Goal: Information Seeking & Learning: Find specific fact

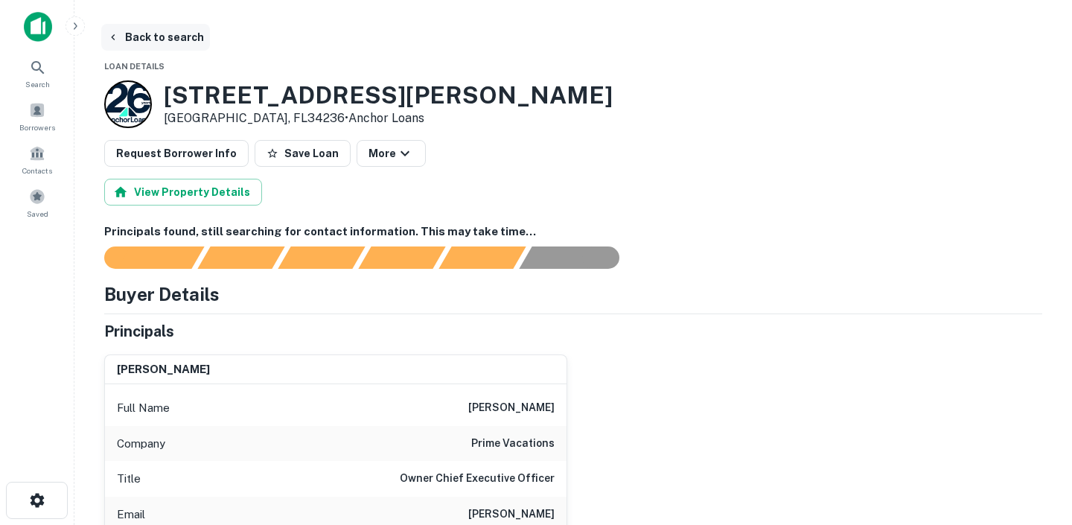
click at [142, 35] on button "Back to search" at bounding box center [155, 37] width 109 height 27
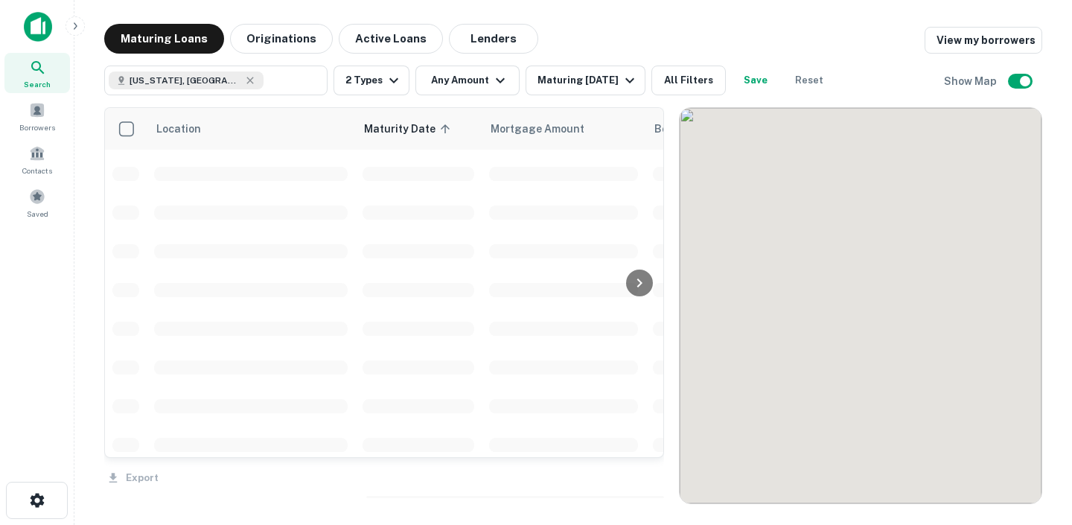
scroll to position [895, 0]
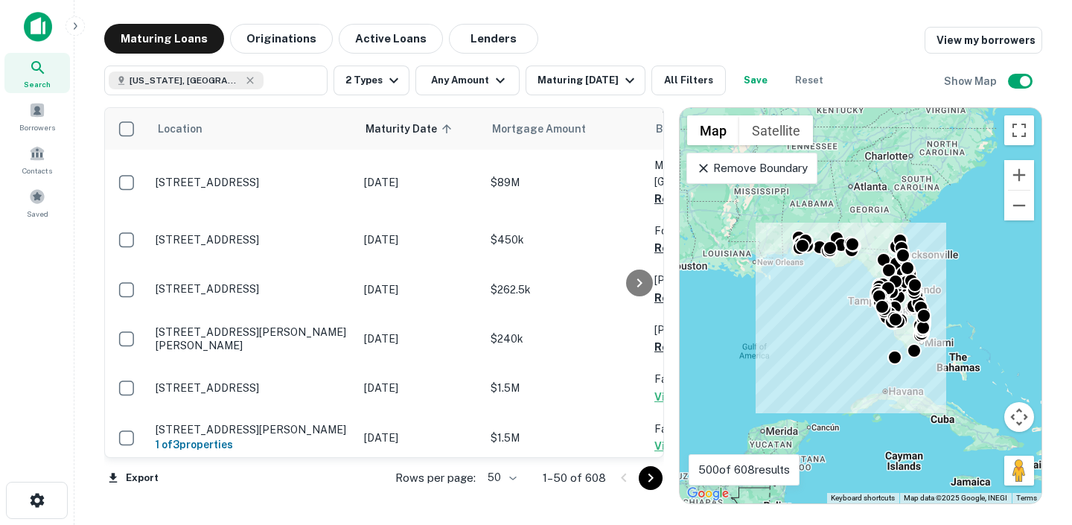
click at [656, 476] on icon "Go to next page" at bounding box center [651, 478] width 18 height 18
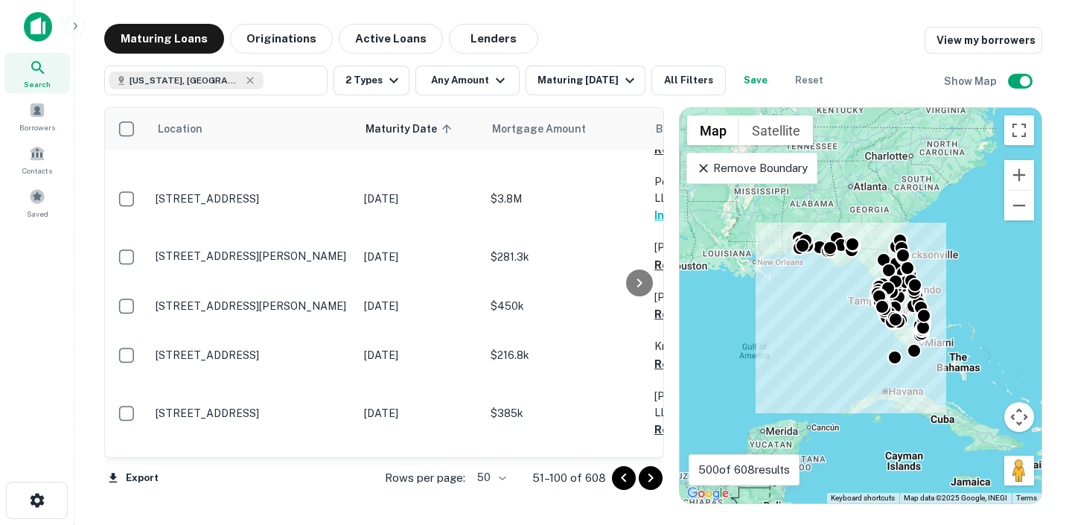
click at [653, 476] on icon "Go to next page" at bounding box center [651, 478] width 18 height 18
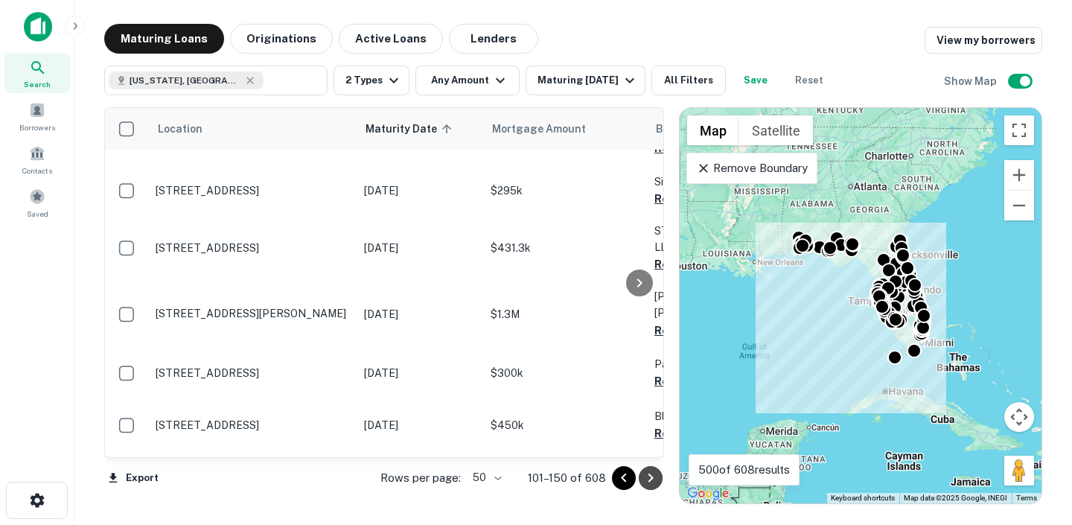
click at [650, 476] on icon "Go to next page" at bounding box center [649, 477] width 5 height 9
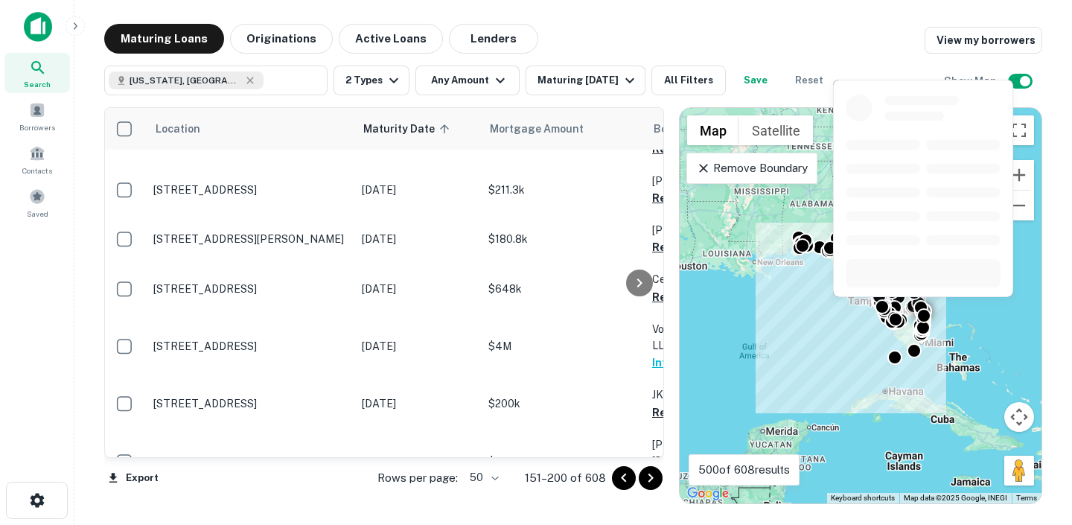
scroll to position [2256, 2]
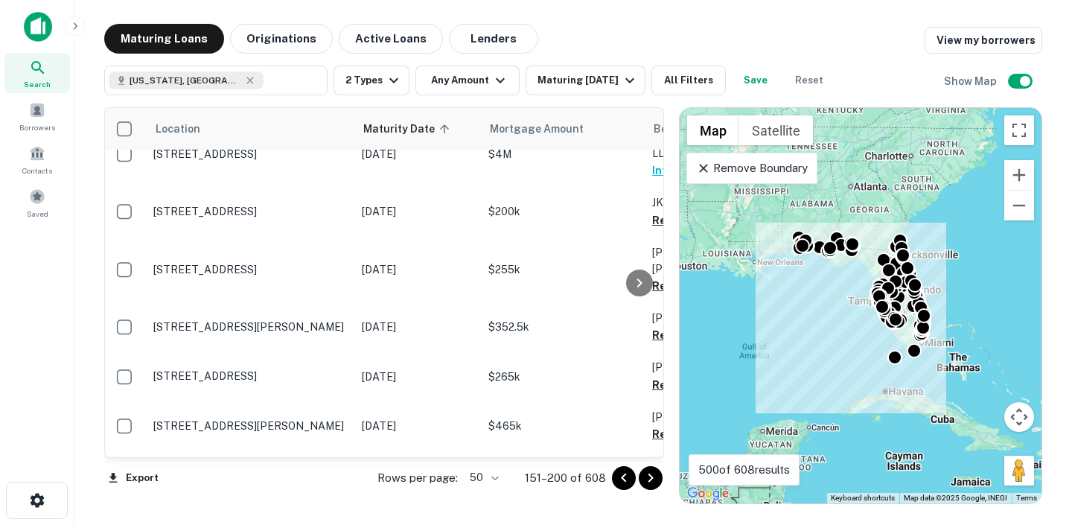
click at [653, 476] on icon "Go to next page" at bounding box center [651, 478] width 18 height 18
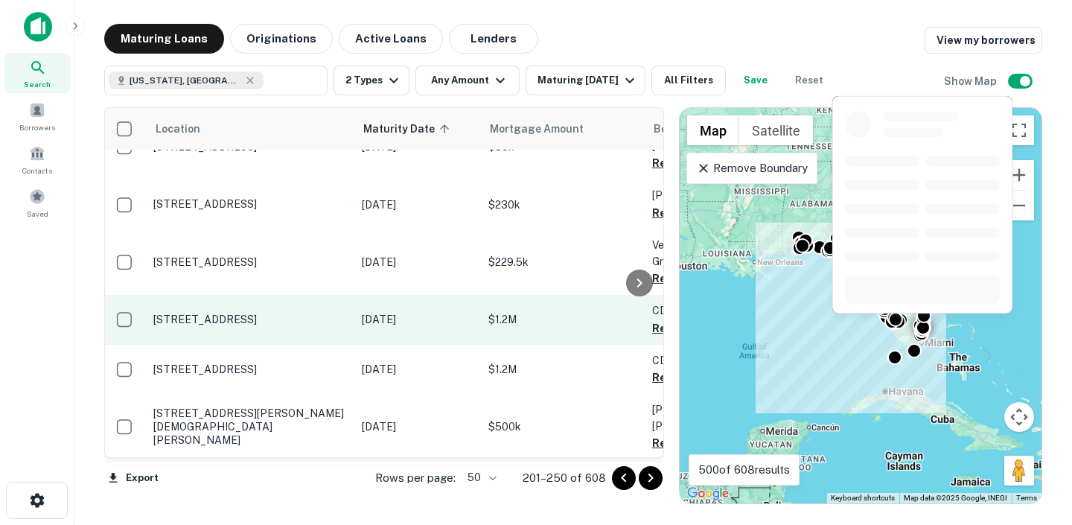
scroll to position [2268, 2]
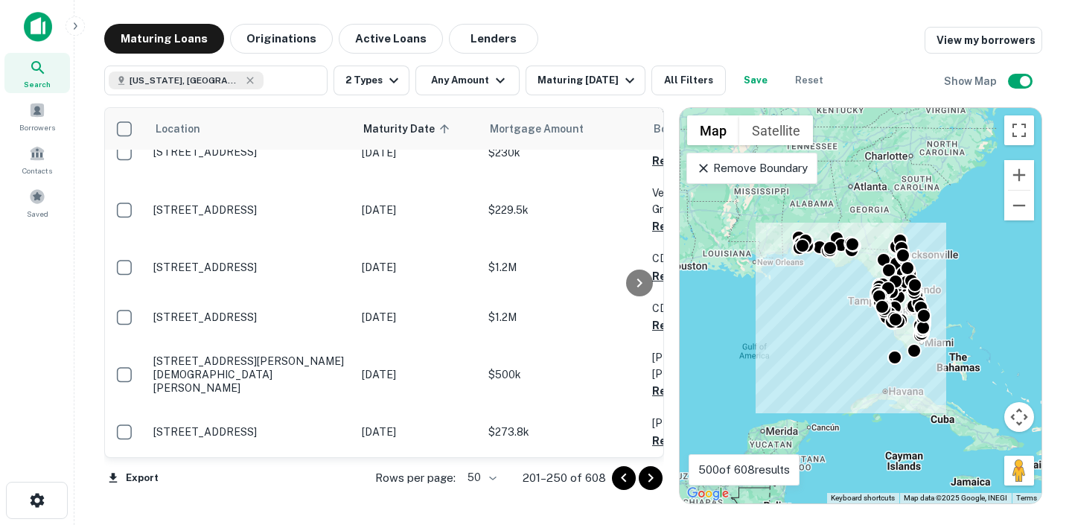
click at [653, 480] on icon "Go to next page" at bounding box center [651, 478] width 18 height 18
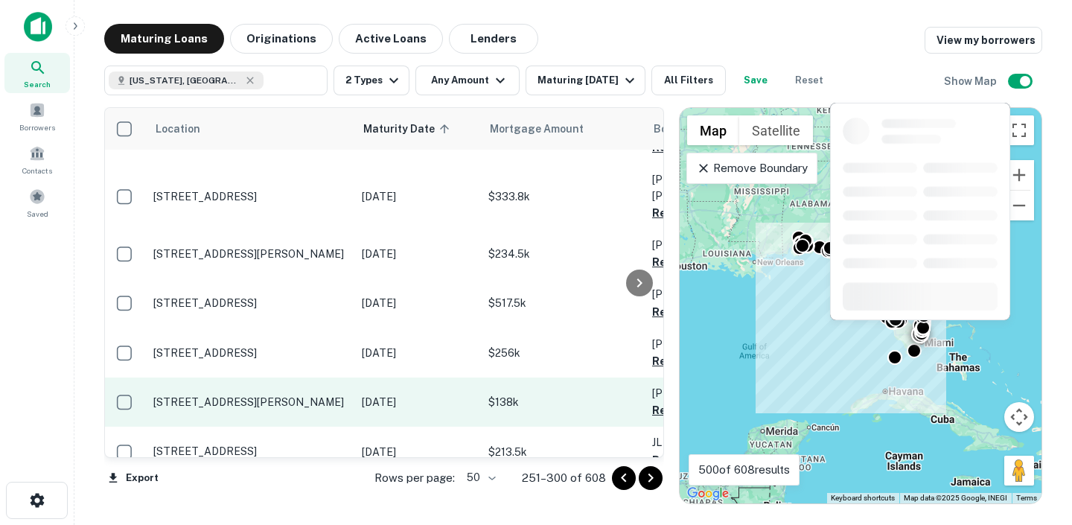
scroll to position [2204, 2]
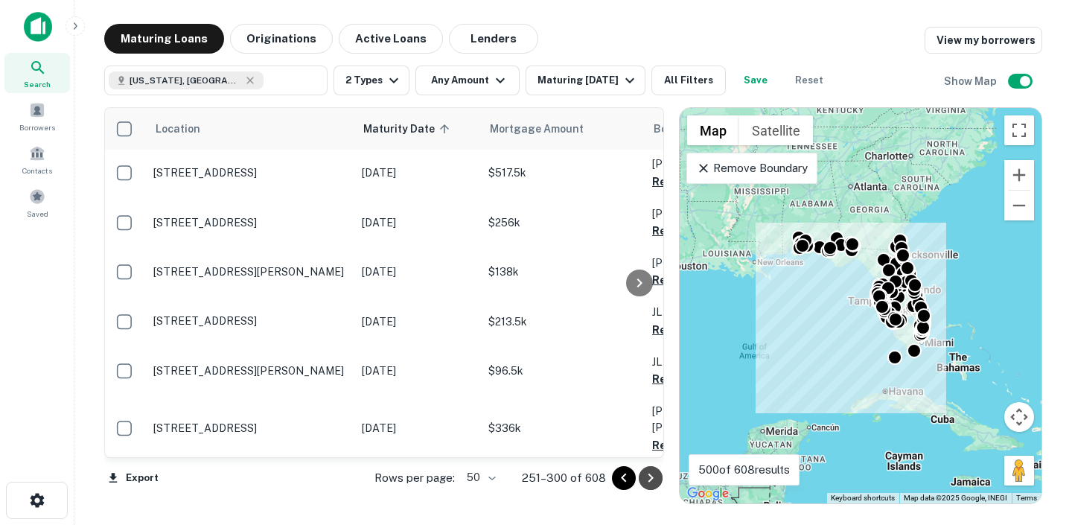
click at [639, 473] on button "Go to next page" at bounding box center [651, 478] width 24 height 24
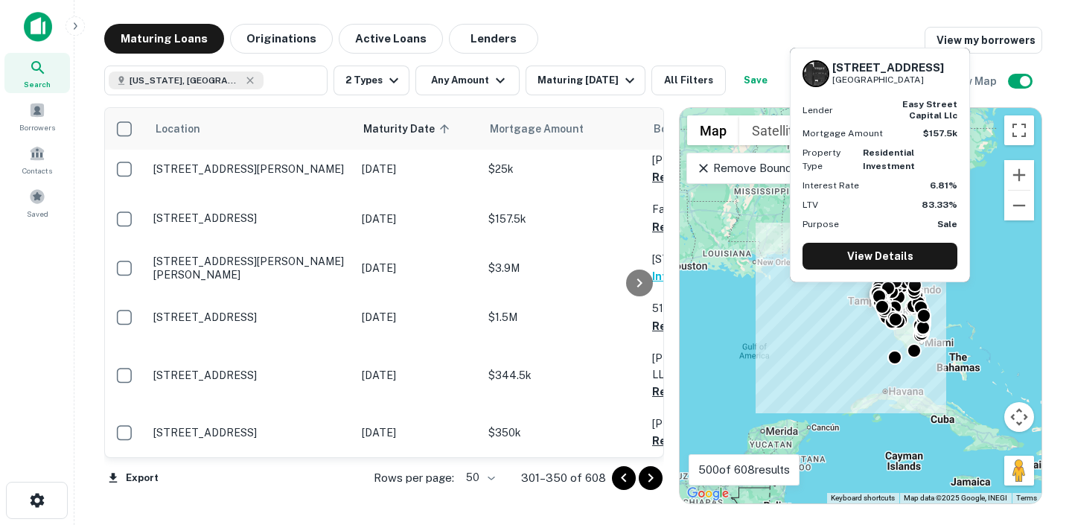
scroll to position [963, 2]
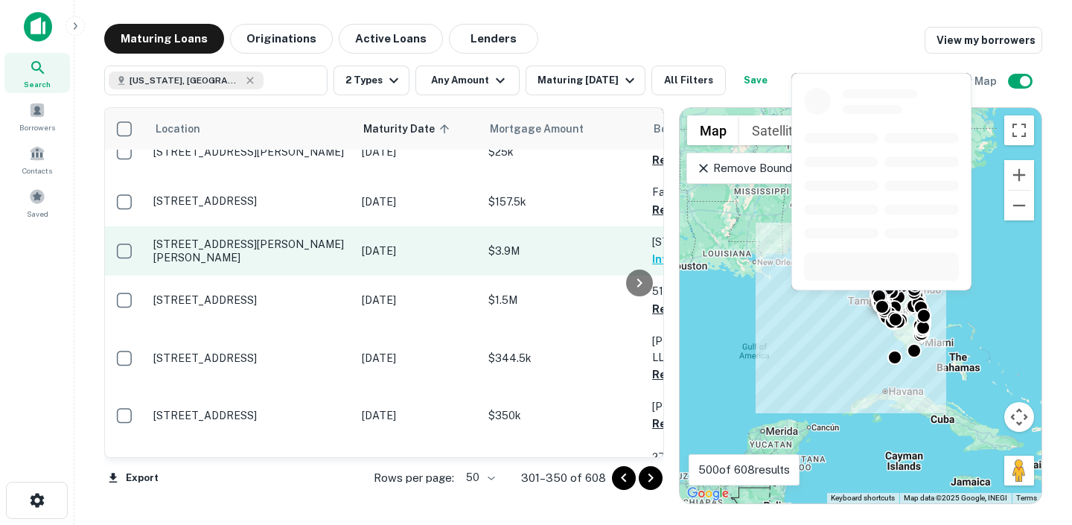
click at [543, 243] on p "$3.9M" at bounding box center [562, 251] width 149 height 16
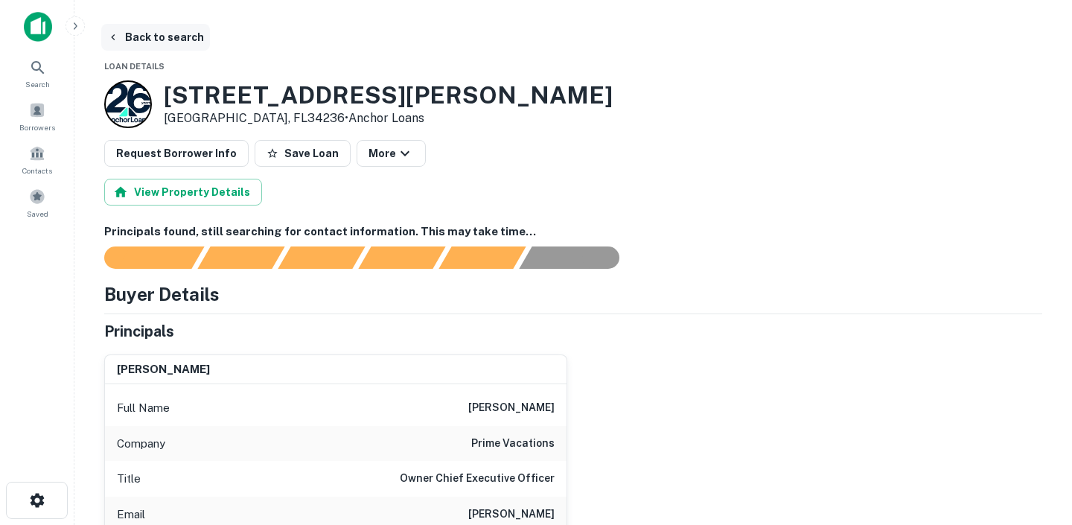
click at [148, 37] on button "Back to search" at bounding box center [155, 37] width 109 height 27
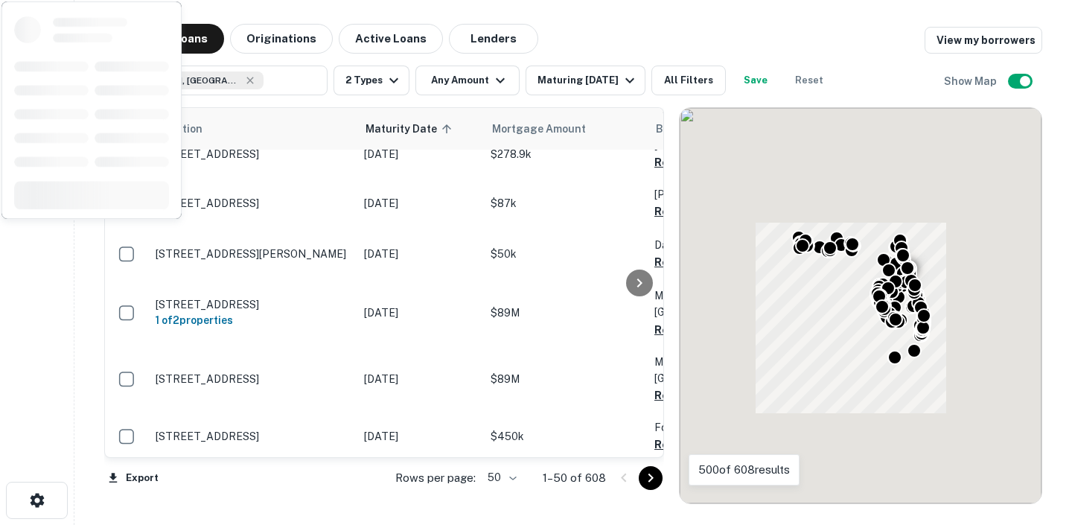
scroll to position [963, 0]
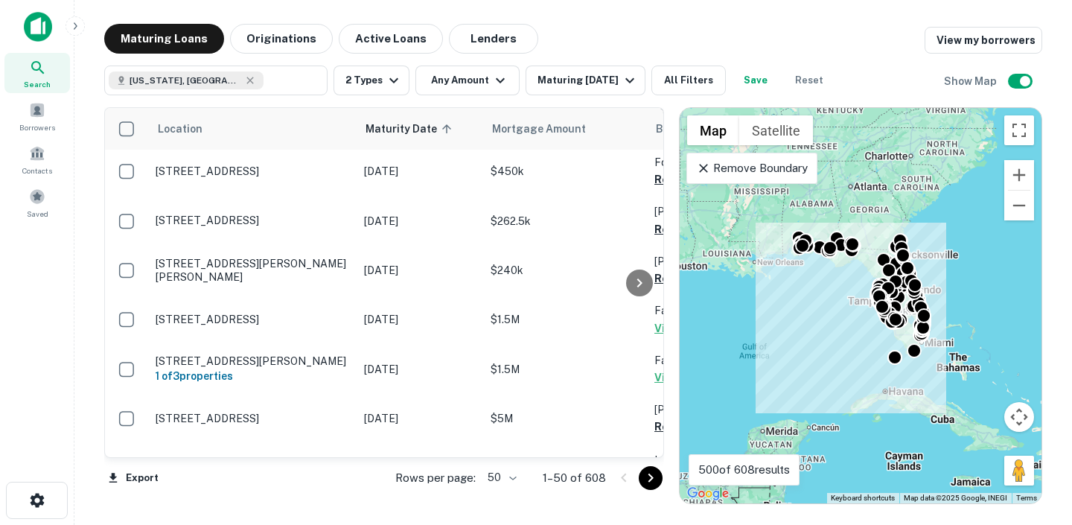
click at [595, 477] on p "1–50 of 608" at bounding box center [574, 478] width 63 height 18
click at [656, 482] on icon "Go to next page" at bounding box center [651, 478] width 18 height 18
click at [656, 482] on div "Export Rows per page: 50 ** 1–50 of 608" at bounding box center [384, 478] width 560 height 40
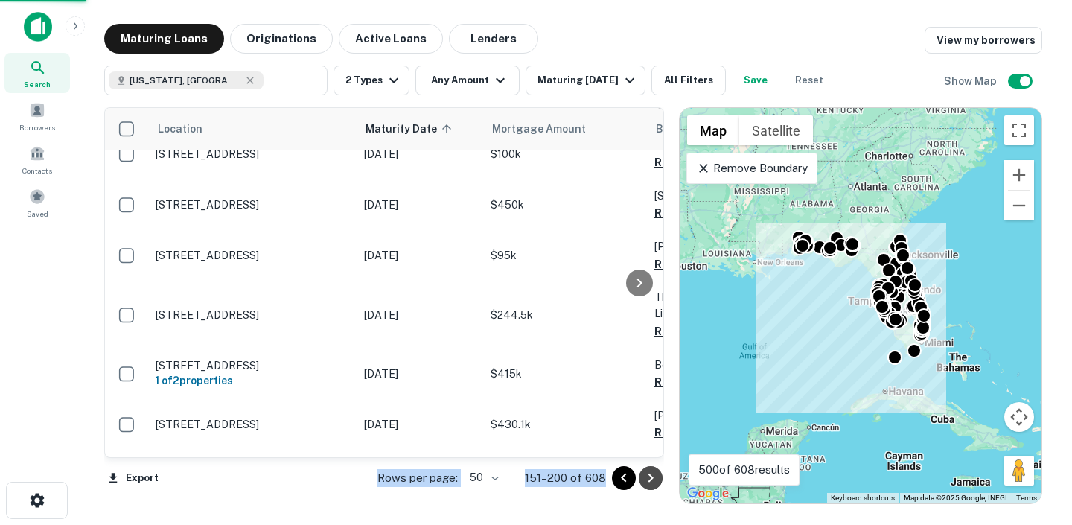
click at [653, 482] on icon "Go to next page" at bounding box center [651, 478] width 18 height 18
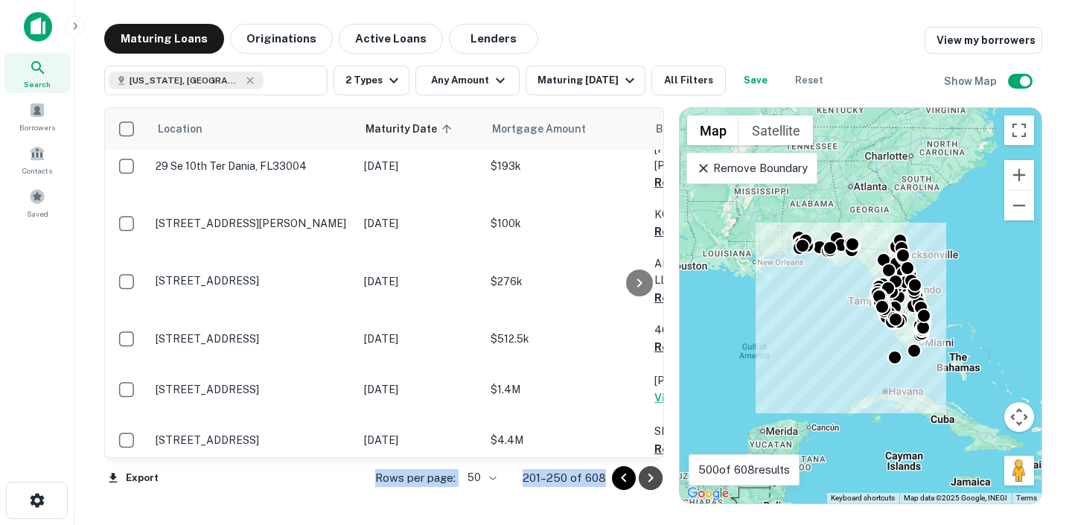
click at [653, 482] on icon "Go to next page" at bounding box center [651, 478] width 18 height 18
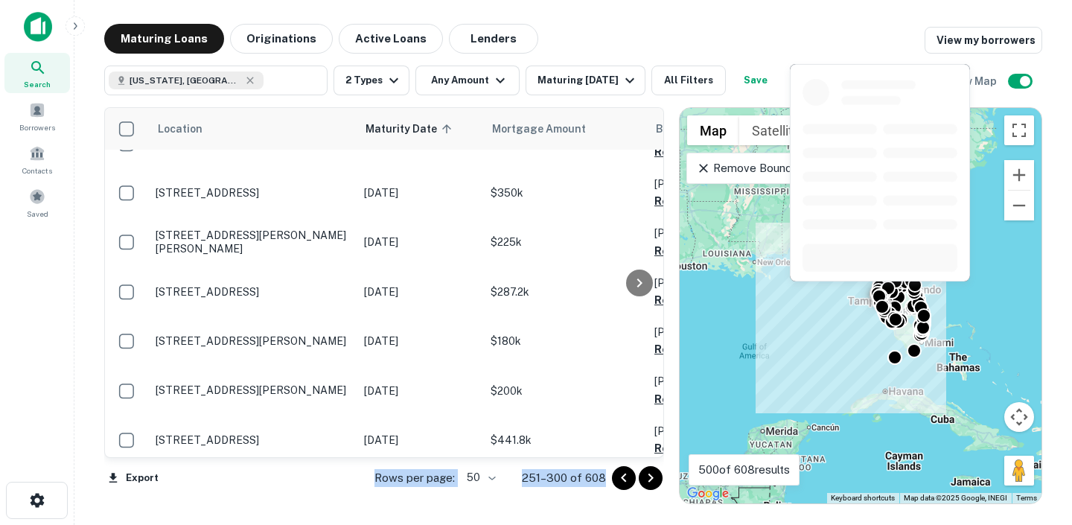
scroll to position [386, 0]
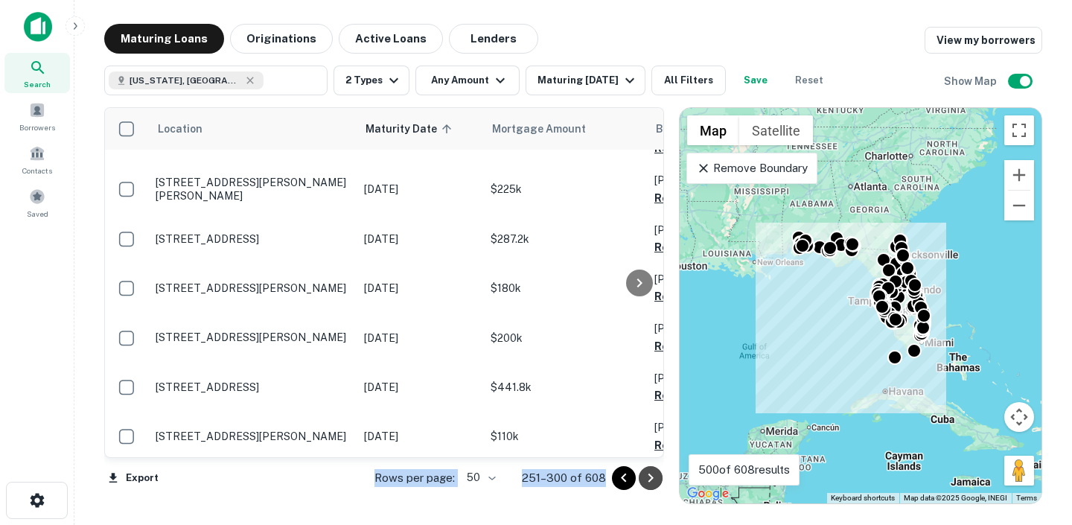
click at [648, 475] on icon "Go to next page" at bounding box center [649, 477] width 5 height 9
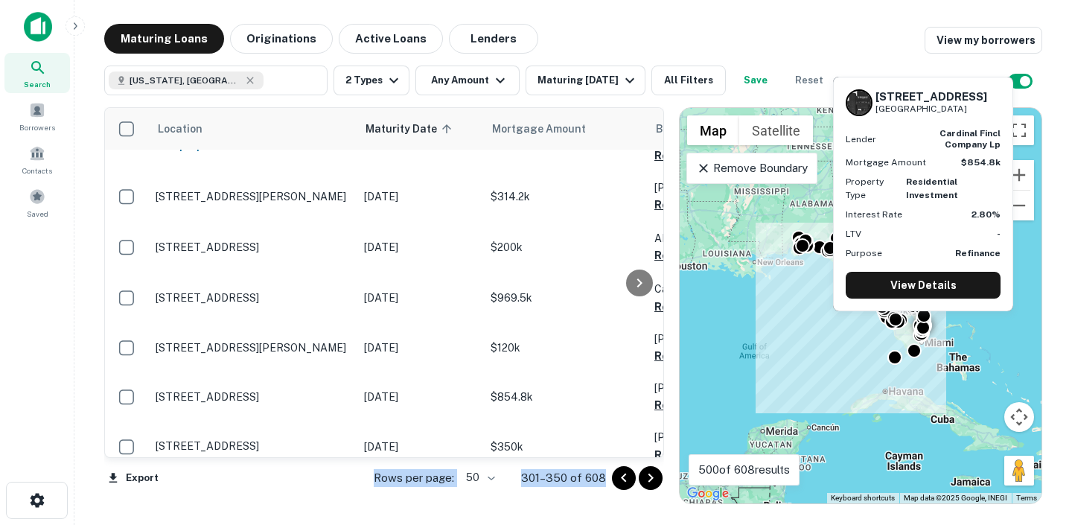
scroll to position [2214, 0]
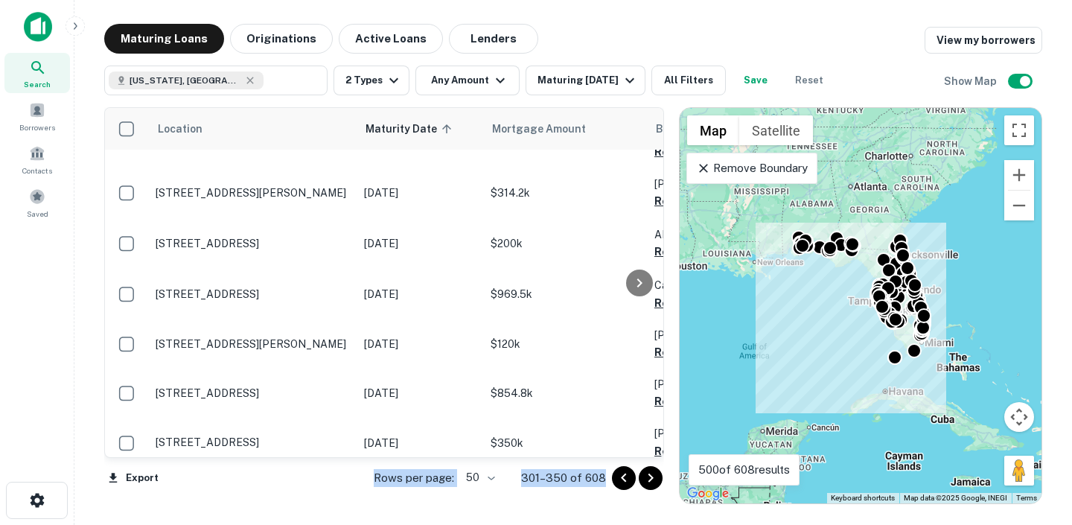
click at [644, 476] on icon "Go to next page" at bounding box center [651, 478] width 18 height 18
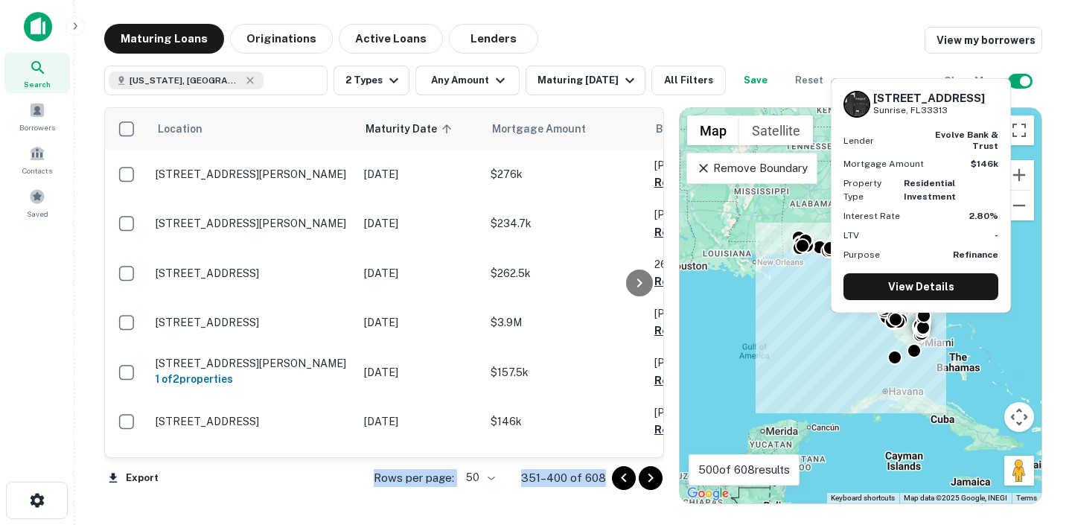
scroll to position [1717, 0]
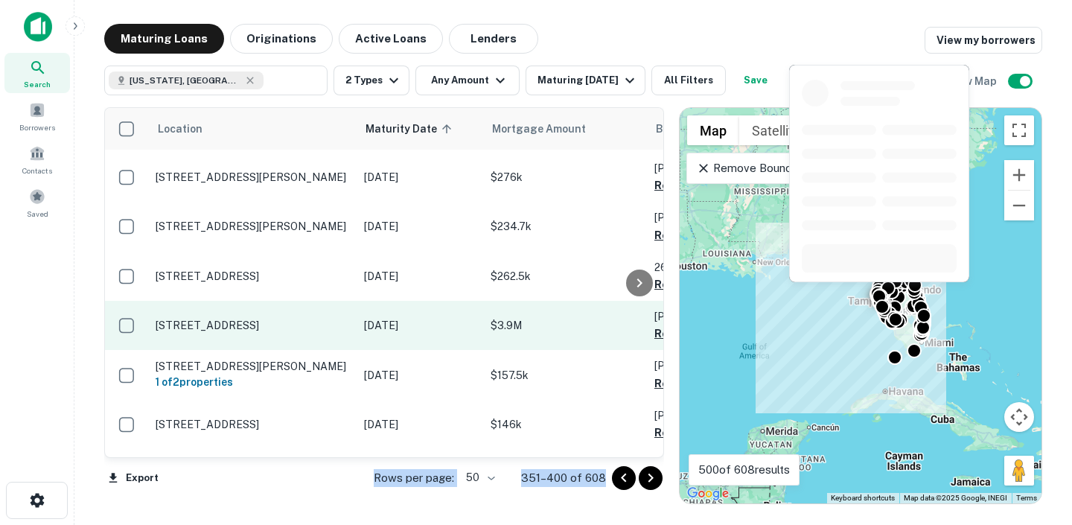
click at [564, 317] on p "$3.9M" at bounding box center [564, 325] width 149 height 16
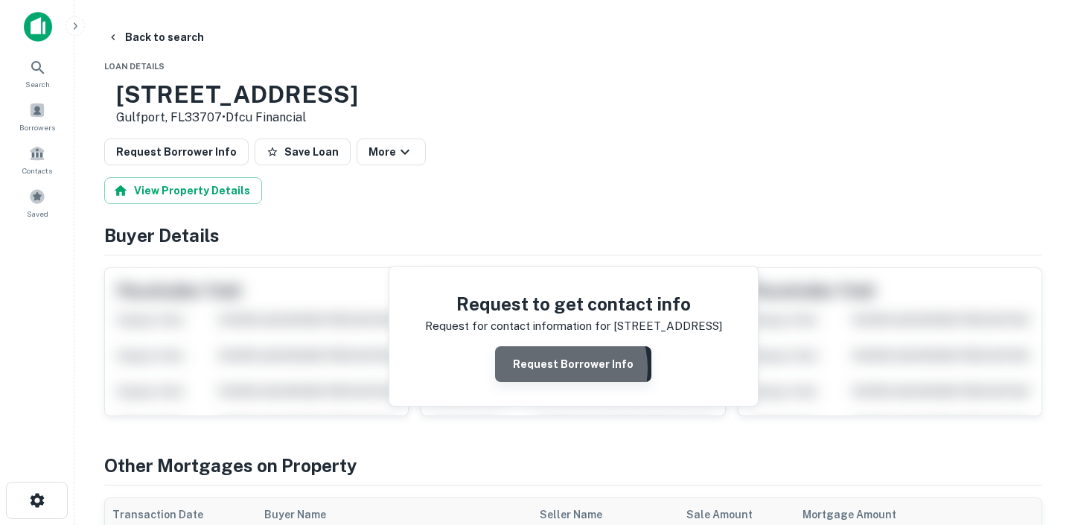
click at [561, 368] on button "Request Borrower Info" at bounding box center [573, 364] width 156 height 36
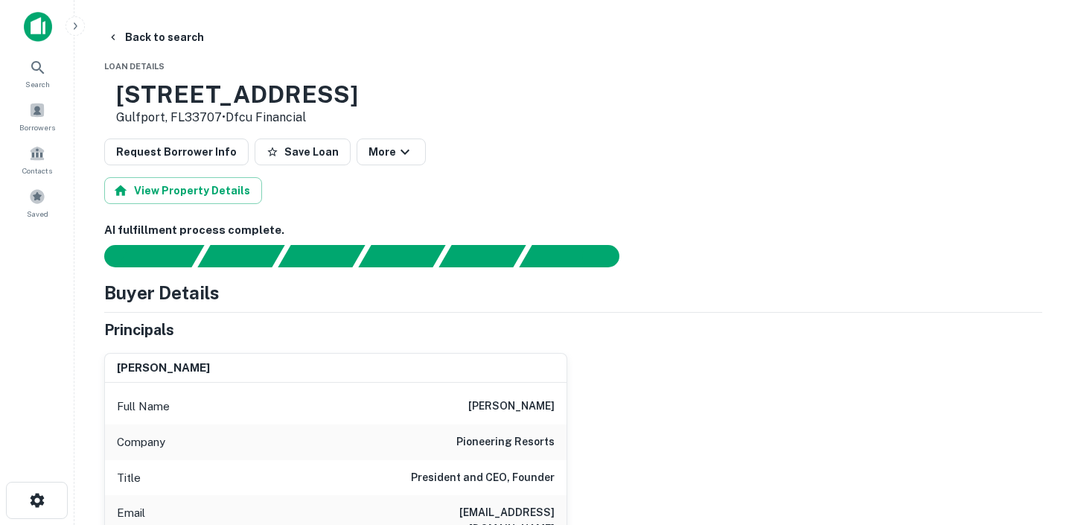
click at [496, 103] on div "5713 23RD AVE S Gulfport, FL33707 • Dfcu Financial" at bounding box center [573, 103] width 938 height 46
click at [121, 45] on button "Back to search" at bounding box center [155, 37] width 109 height 27
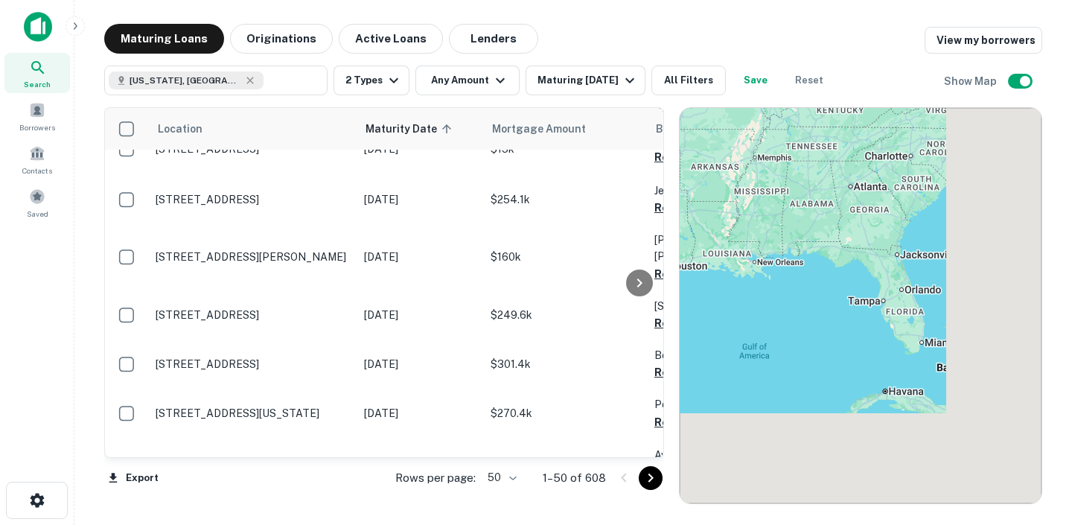
scroll to position [1717, 0]
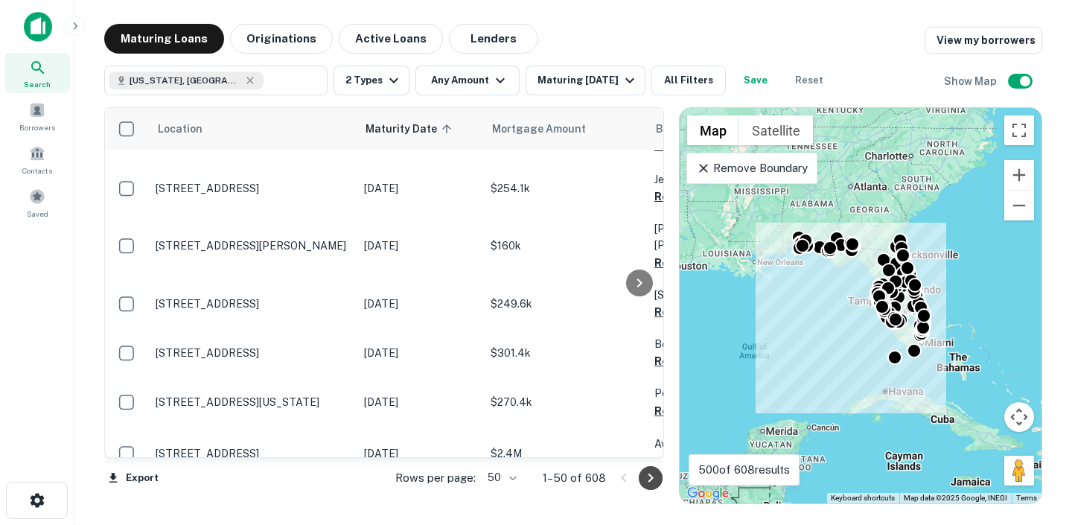
click at [644, 477] on icon "Go to next page" at bounding box center [651, 478] width 18 height 18
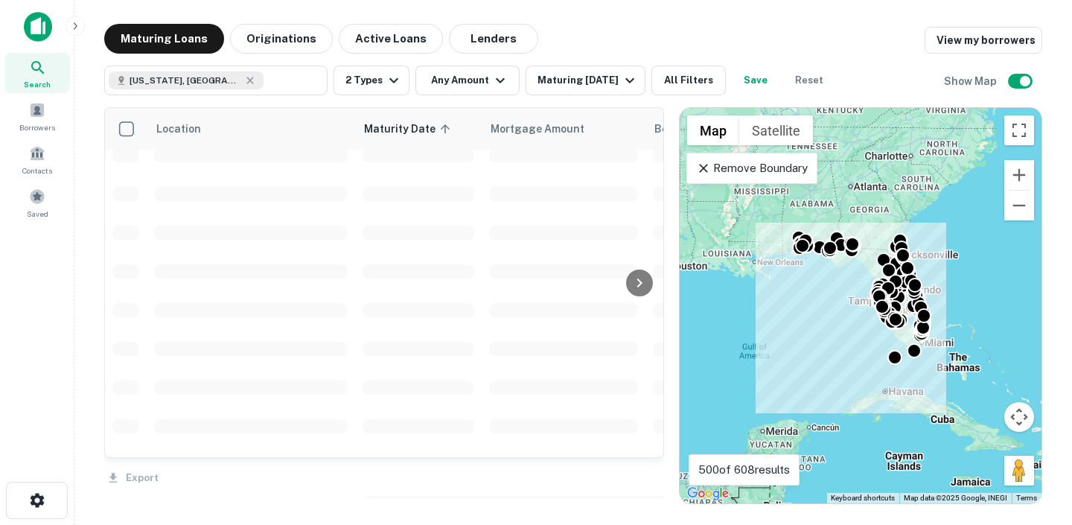
click at [653, 483] on div "Export" at bounding box center [384, 473] width 560 height 31
click at [652, 482] on div "Export" at bounding box center [384, 473] width 560 height 31
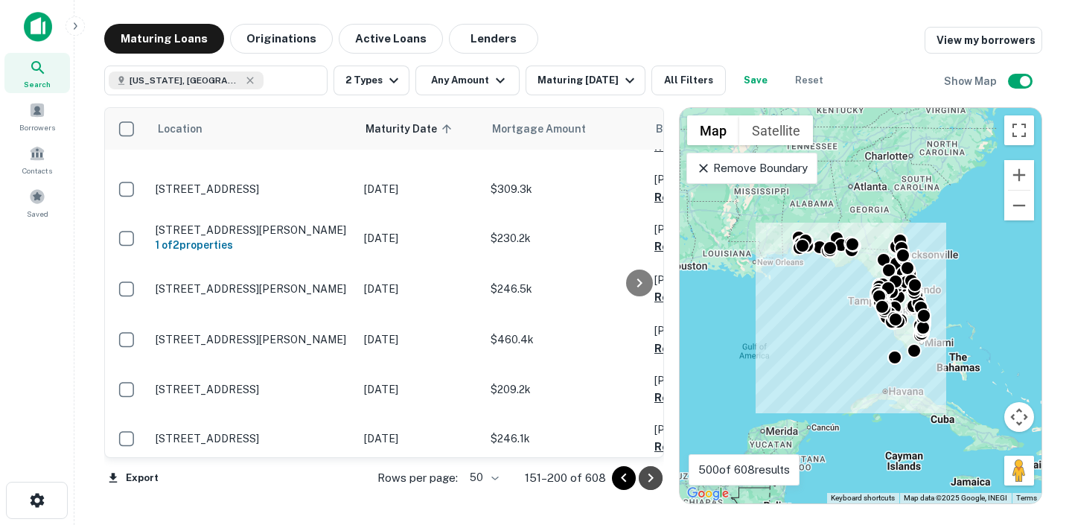
click at [656, 483] on icon "Go to next page" at bounding box center [651, 478] width 18 height 18
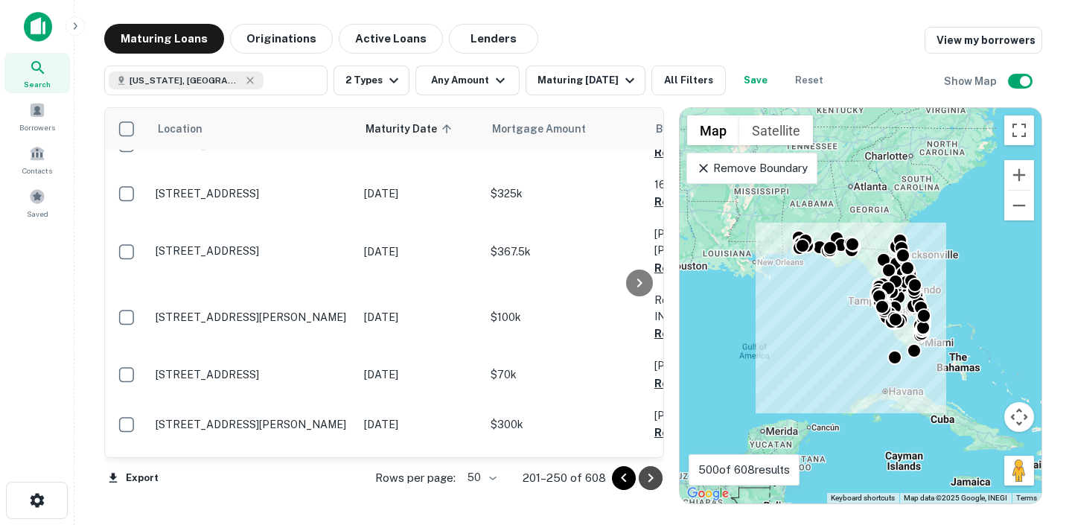
click at [656, 482] on icon "Go to next page" at bounding box center [651, 478] width 18 height 18
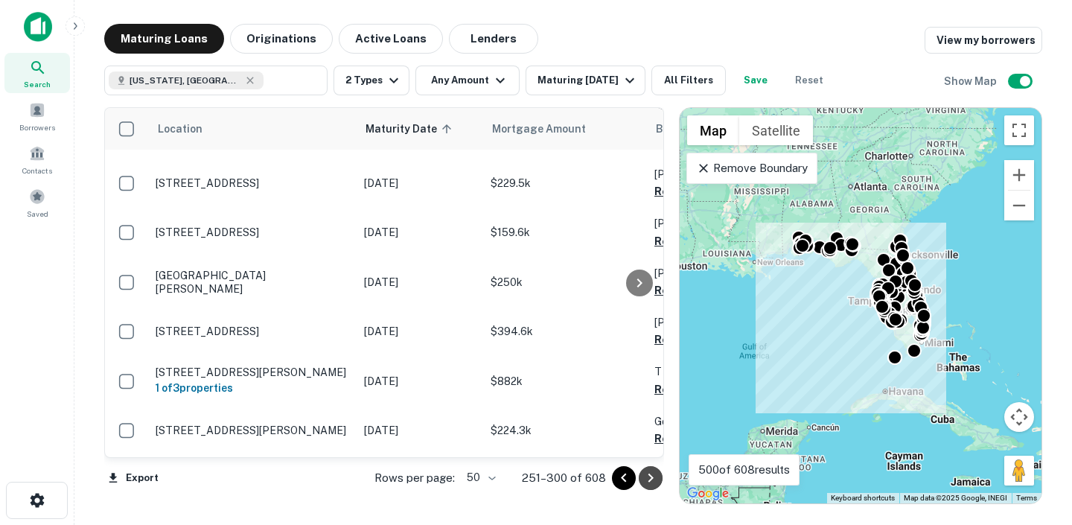
click at [656, 482] on icon "Go to next page" at bounding box center [651, 478] width 18 height 18
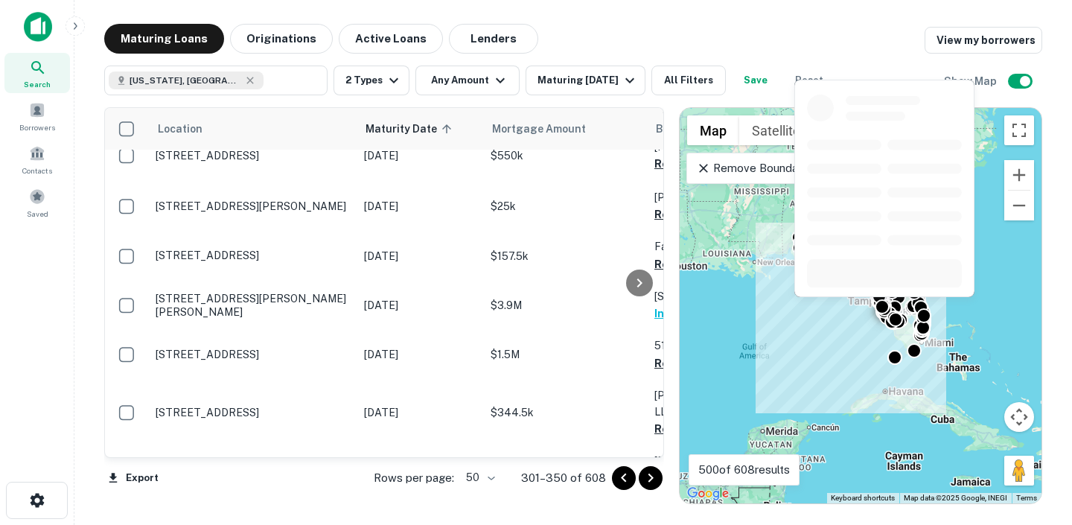
scroll to position [907, 0]
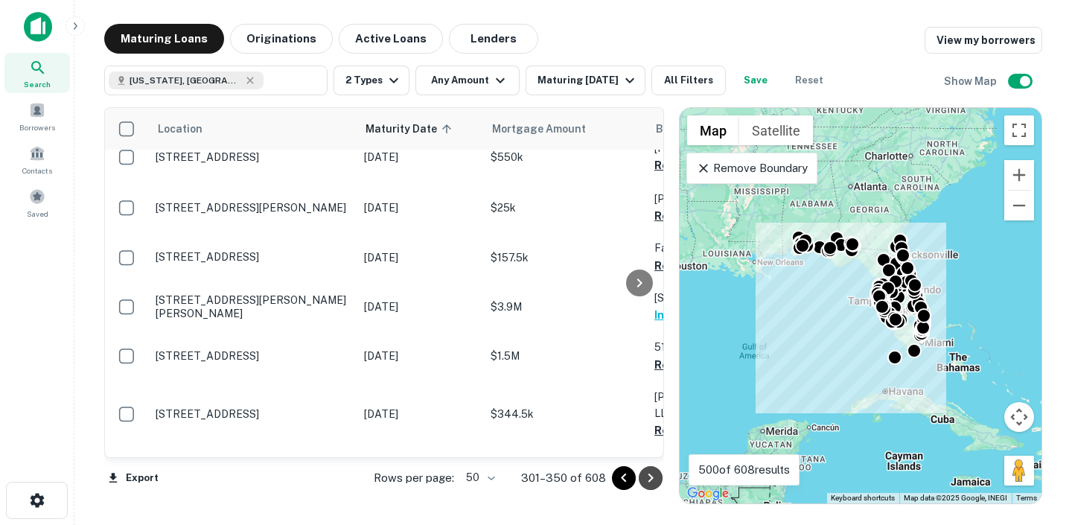
click at [653, 479] on icon "Go to next page" at bounding box center [651, 478] width 18 height 18
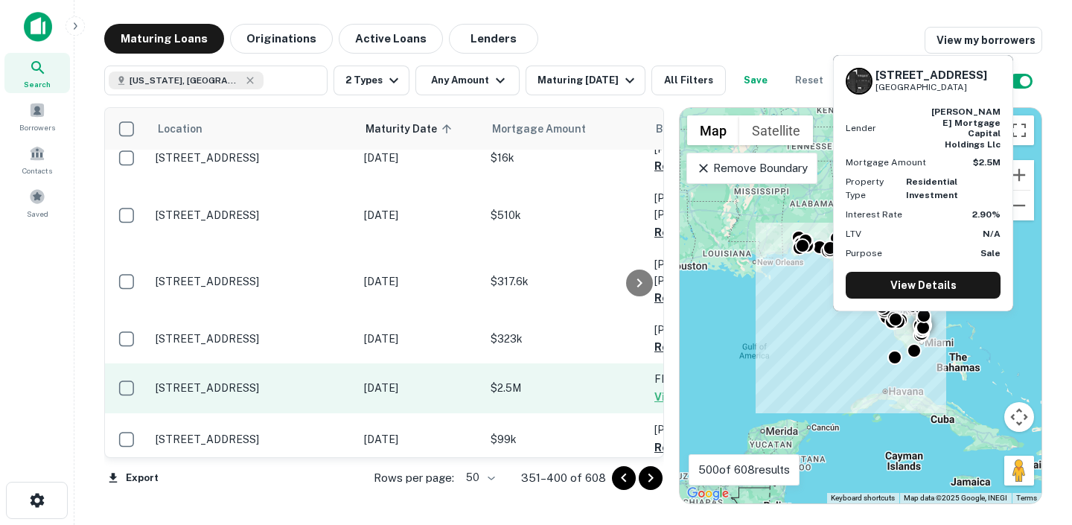
scroll to position [118, 0]
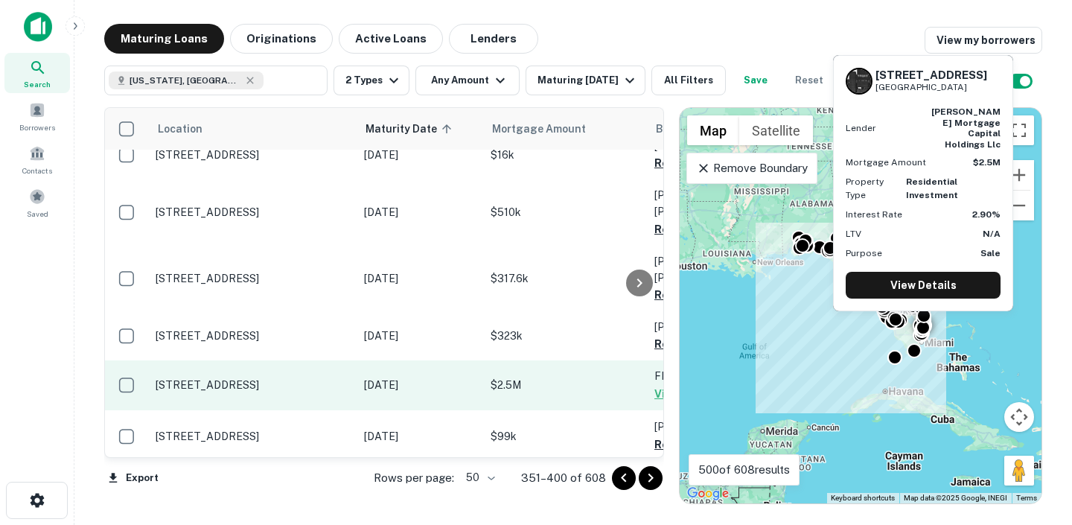
click at [550, 368] on td "$2.5M" at bounding box center [565, 384] width 164 height 49
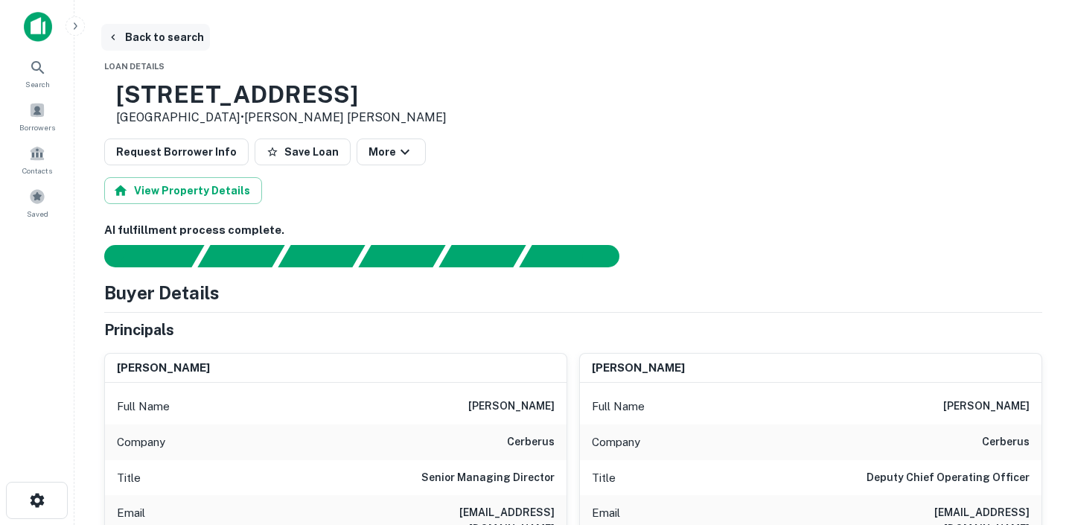
click at [153, 35] on button "Back to search" at bounding box center [155, 37] width 109 height 27
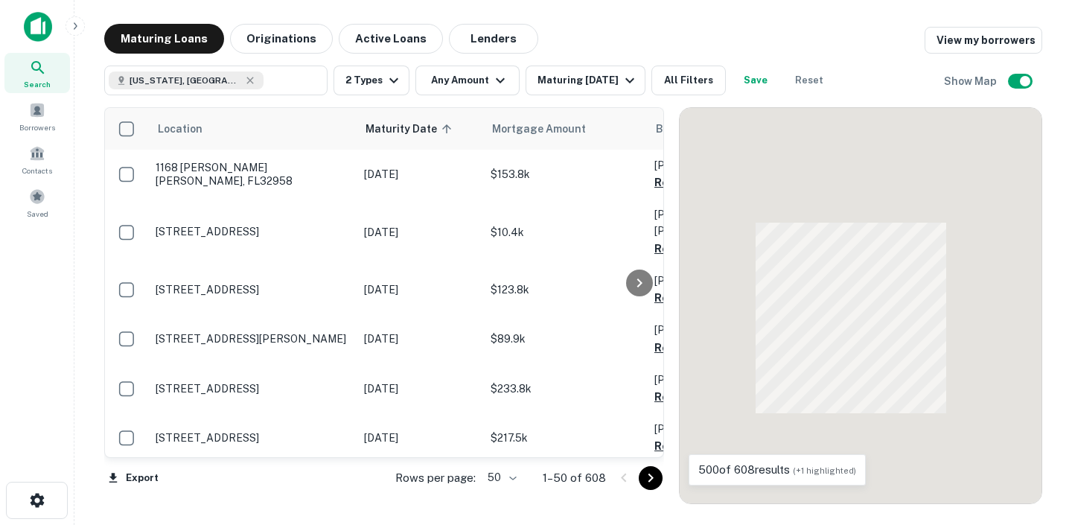
scroll to position [118, 0]
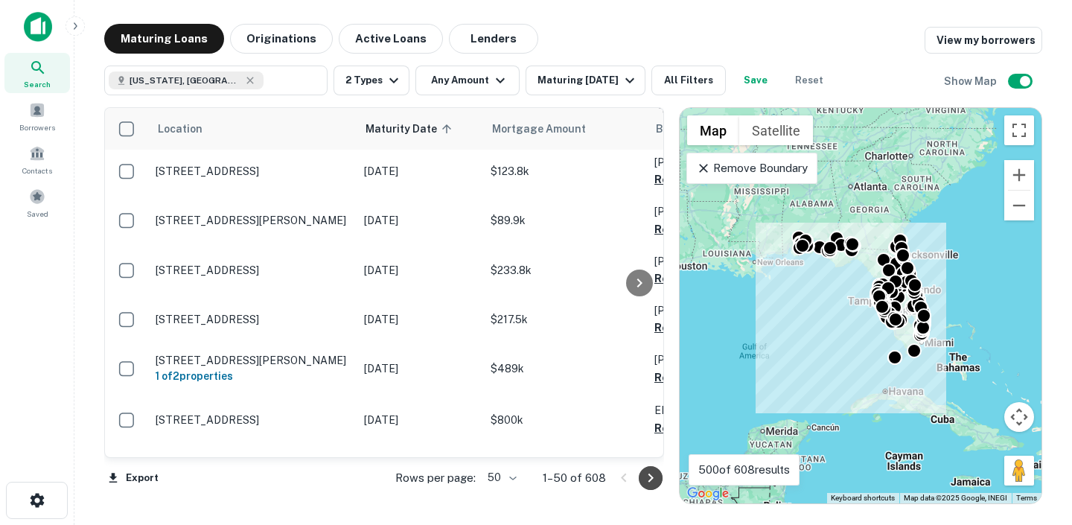
click at [646, 473] on icon "Go to next page" at bounding box center [651, 478] width 18 height 18
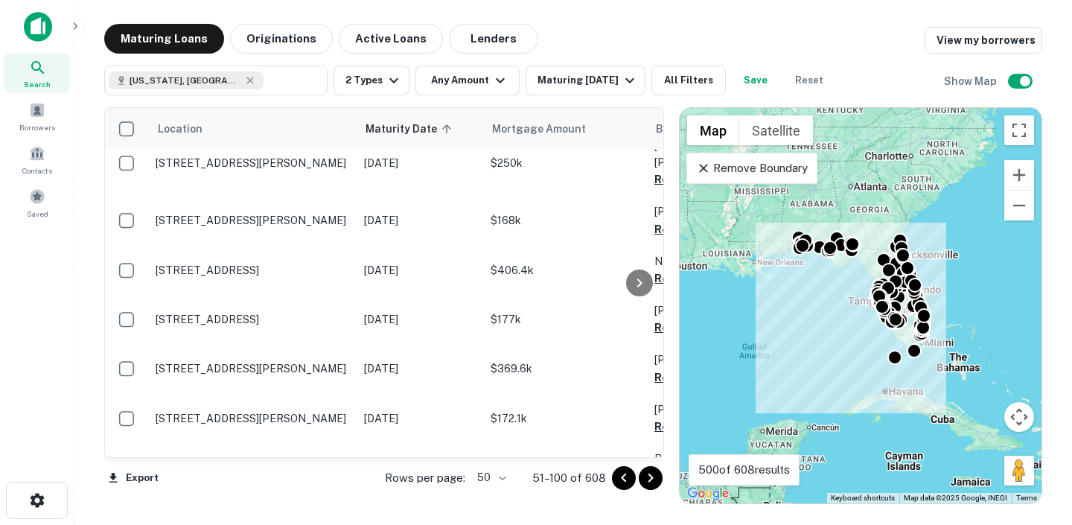
click at [514, 480] on div "Rows per page: 50 ** 51–100 of 608" at bounding box center [515, 478] width 297 height 40
click at [505, 479] on body "Search Borrowers Contacts Saved Maturing Loans Originations Active Loans Lender…" at bounding box center [536, 262] width 1072 height 525
click at [497, 490] on li "100" at bounding box center [491, 493] width 43 height 27
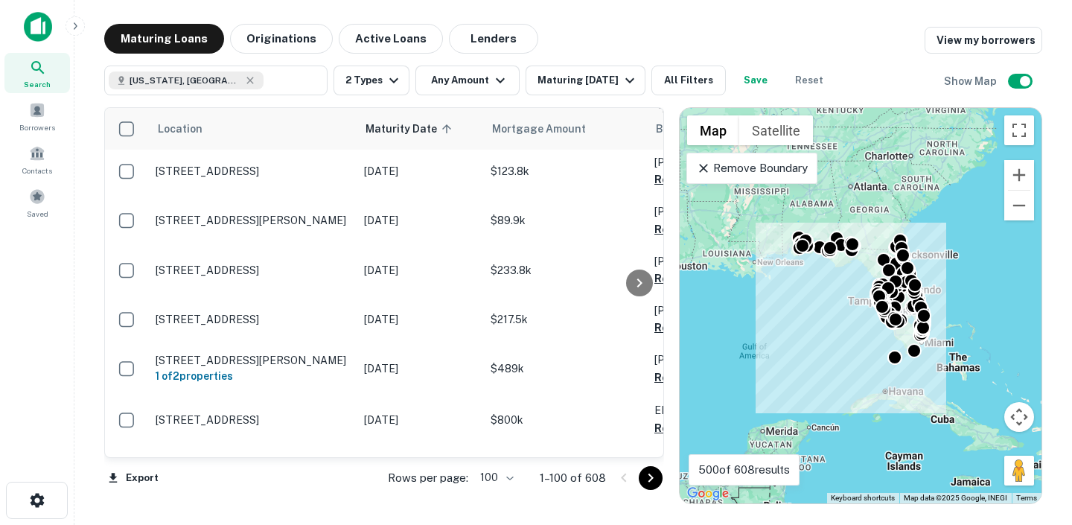
click at [651, 483] on icon "Go to next page" at bounding box center [651, 478] width 18 height 18
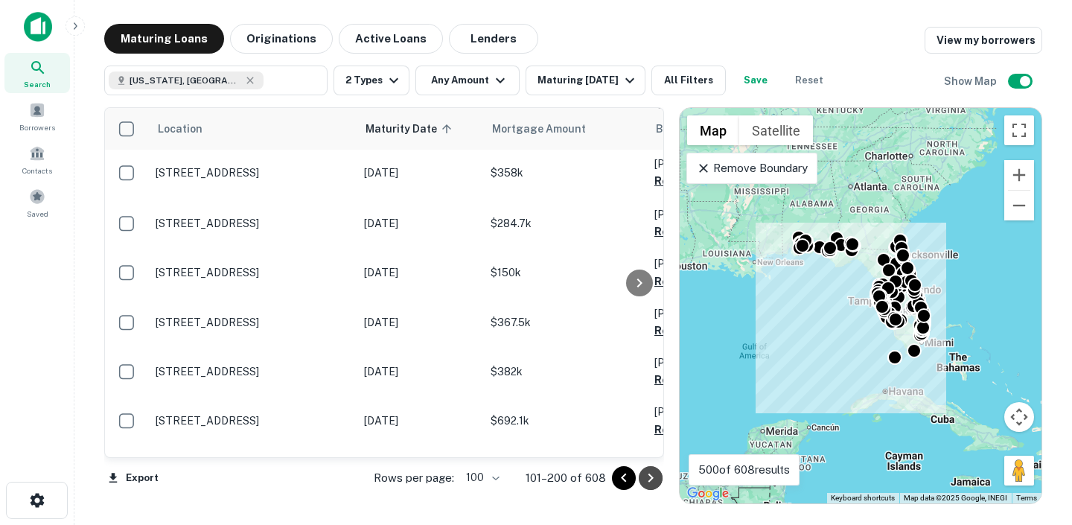
click at [651, 483] on icon "Go to next page" at bounding box center [651, 478] width 18 height 18
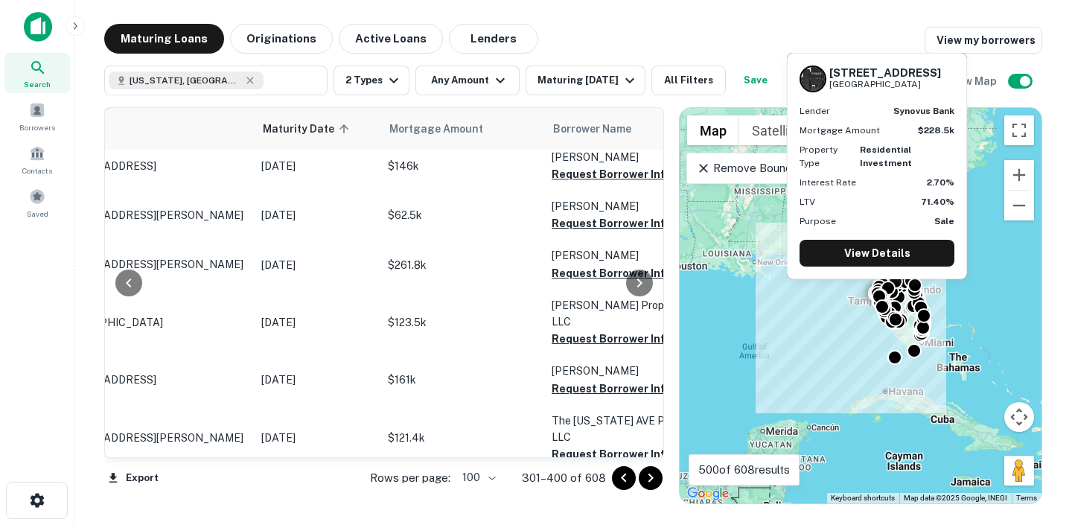
scroll to position [4671, 0]
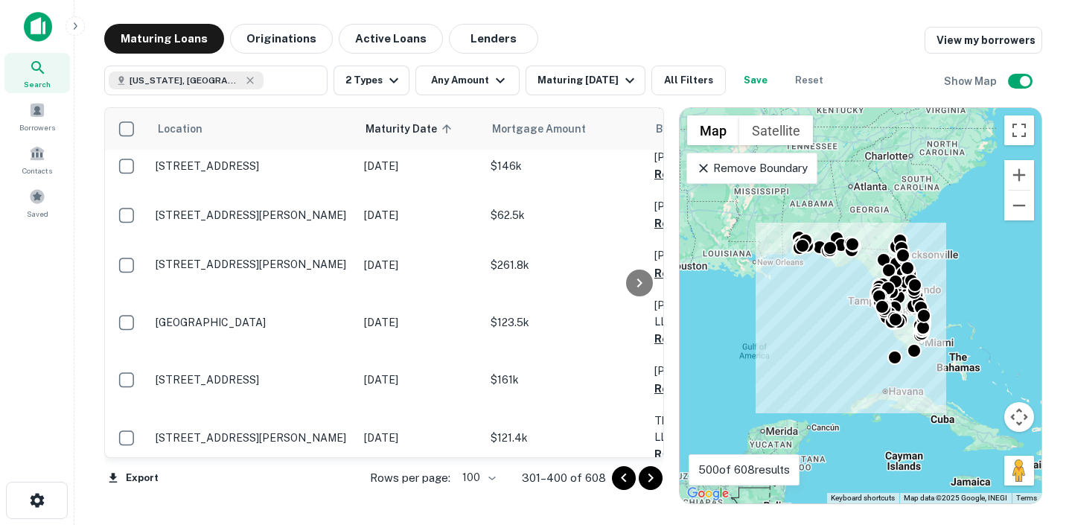
click at [653, 479] on icon "Go to next page" at bounding box center [651, 478] width 18 height 18
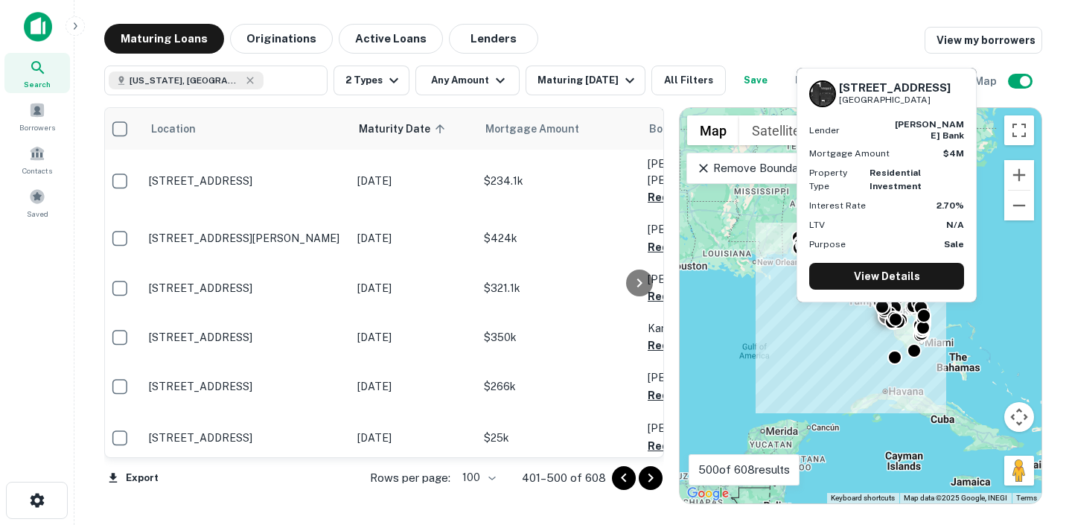
scroll to position [3927, 0]
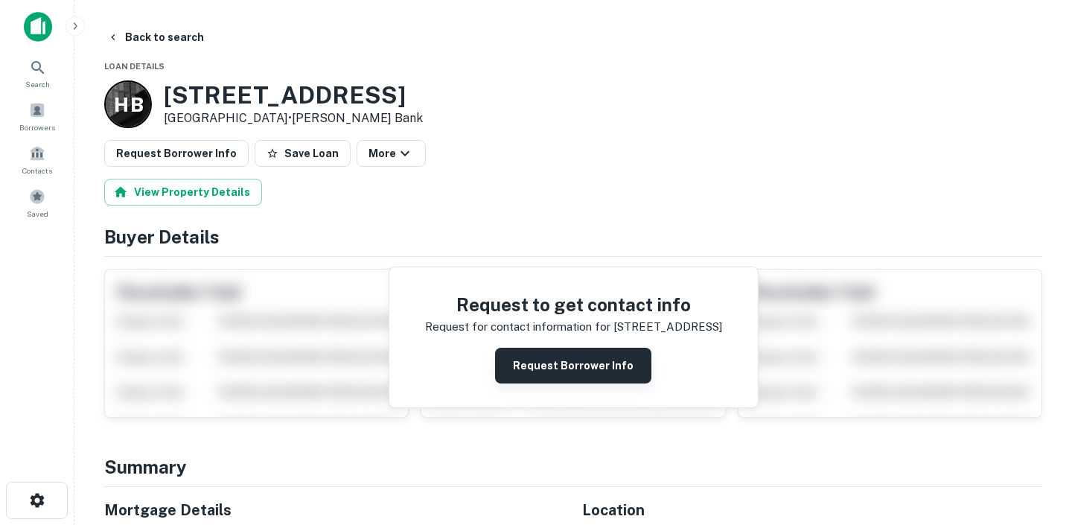
click at [536, 356] on button "Request Borrower Info" at bounding box center [573, 366] width 156 height 36
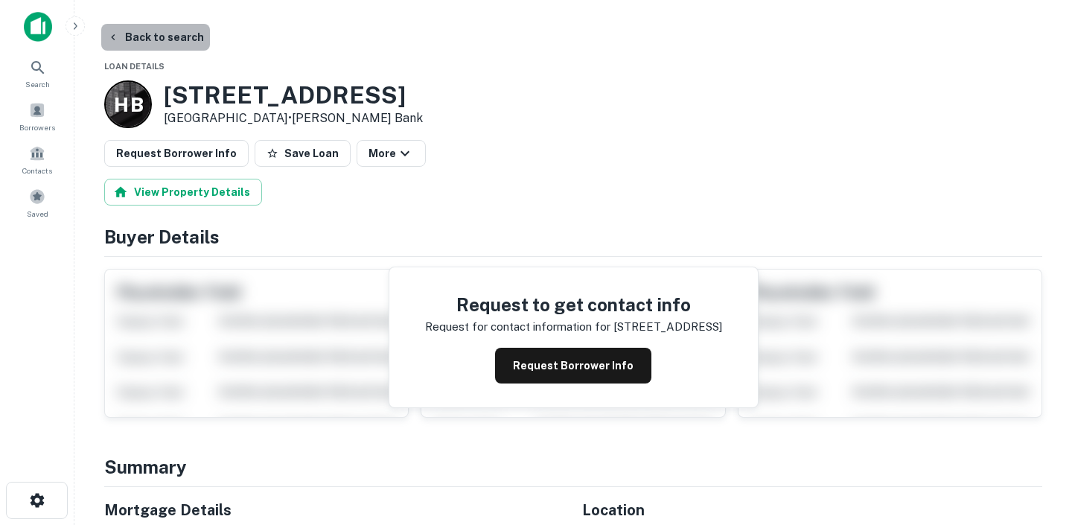
click at [180, 41] on button "Back to search" at bounding box center [155, 37] width 109 height 27
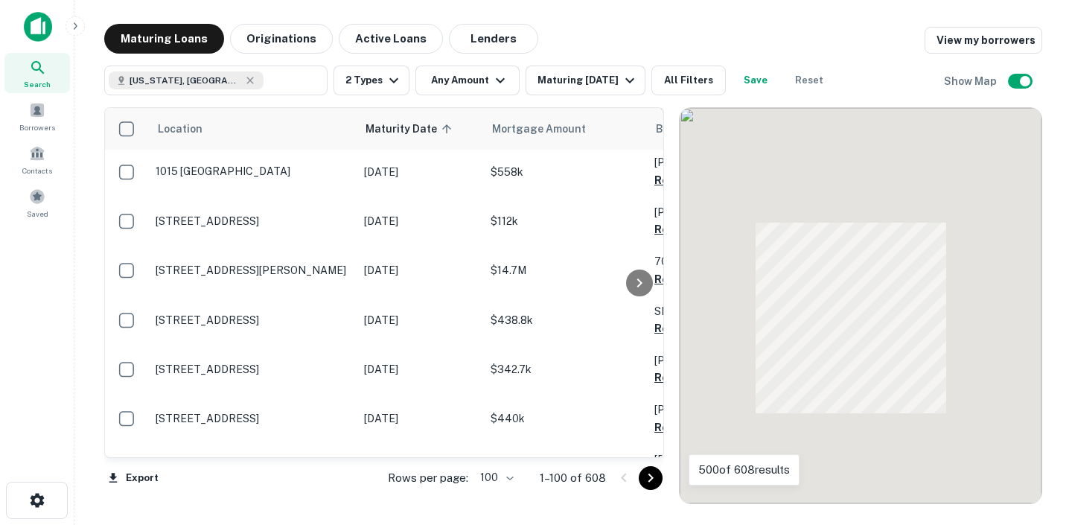
scroll to position [3563, 0]
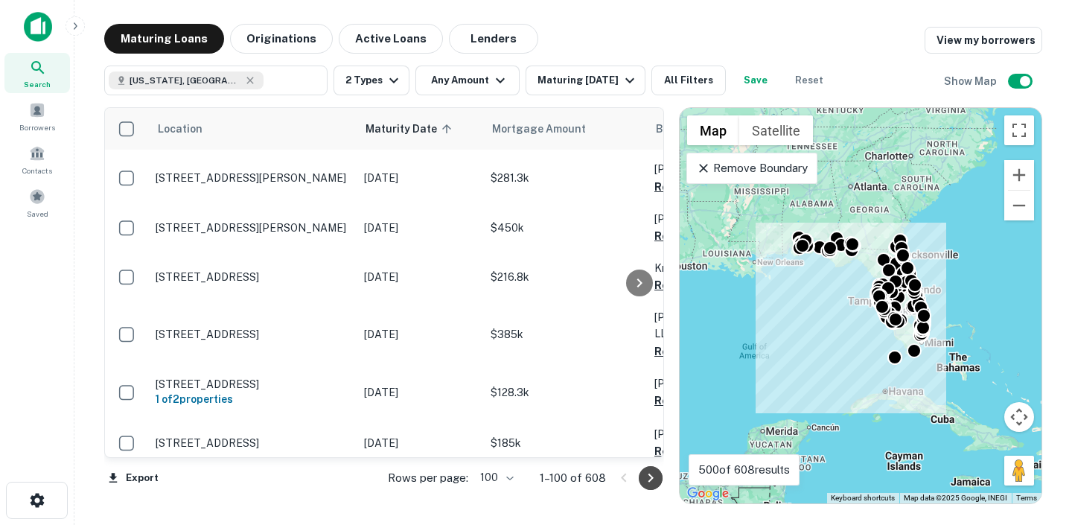
click at [650, 482] on icon "Go to next page" at bounding box center [651, 478] width 18 height 18
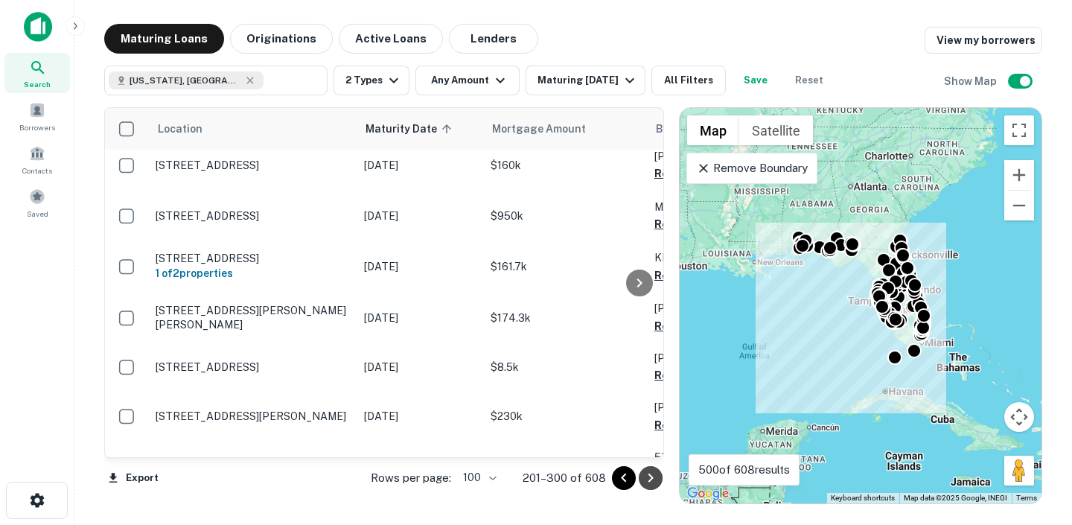
click at [650, 482] on icon "Go to next page" at bounding box center [651, 478] width 18 height 18
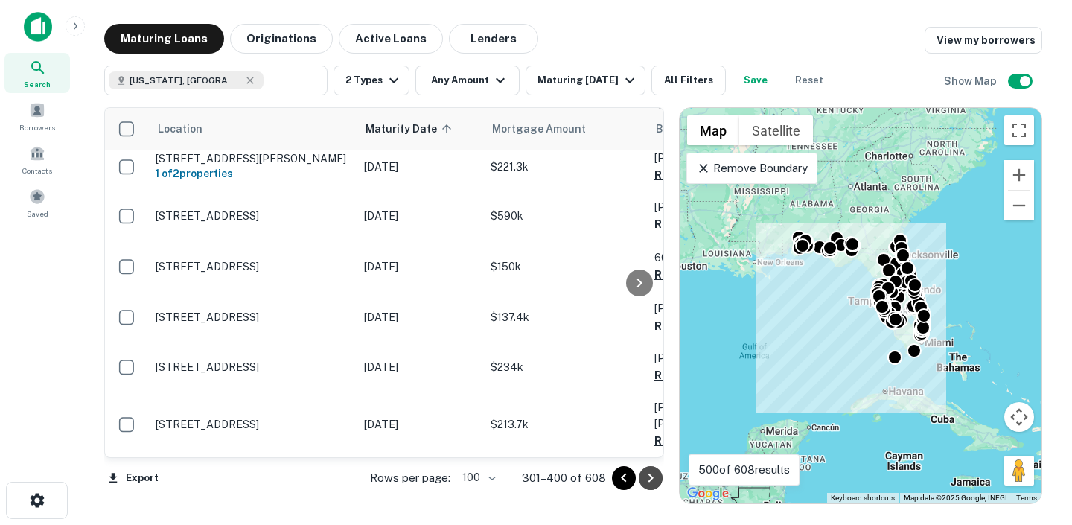
click at [651, 479] on icon "Go to next page" at bounding box center [651, 478] width 18 height 18
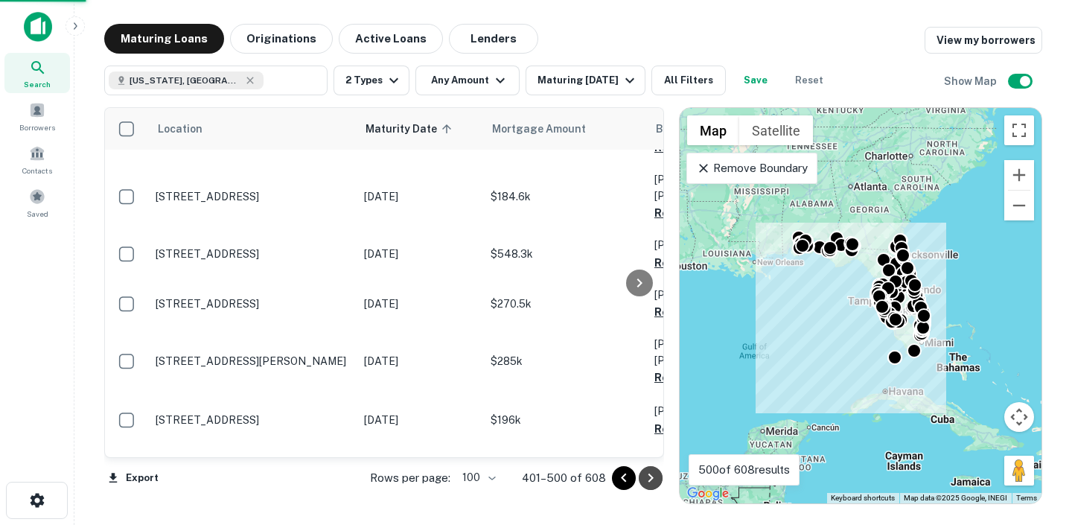
click at [651, 479] on icon "Go to next page" at bounding box center [651, 478] width 18 height 18
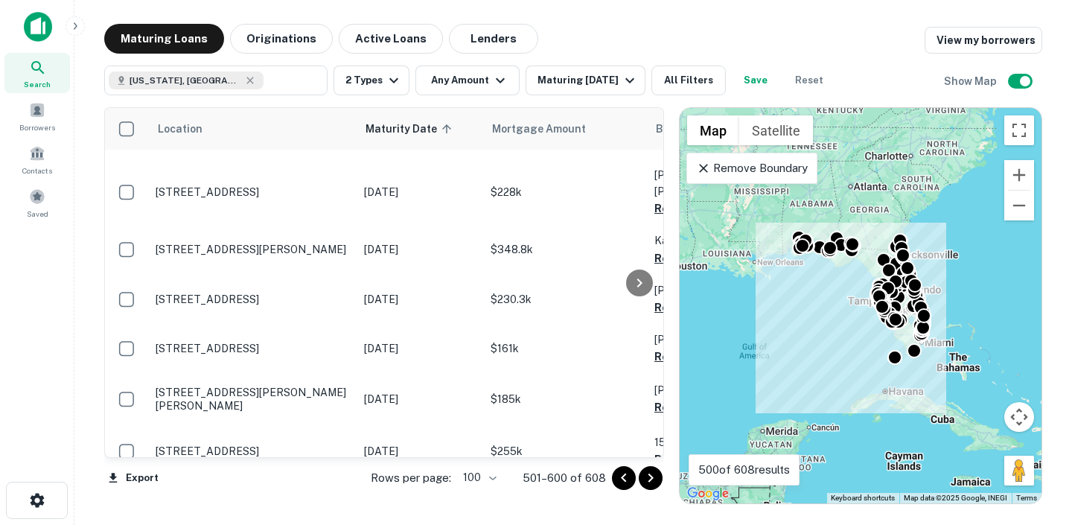
click at [651, 479] on icon "Go to next page" at bounding box center [651, 478] width 18 height 18
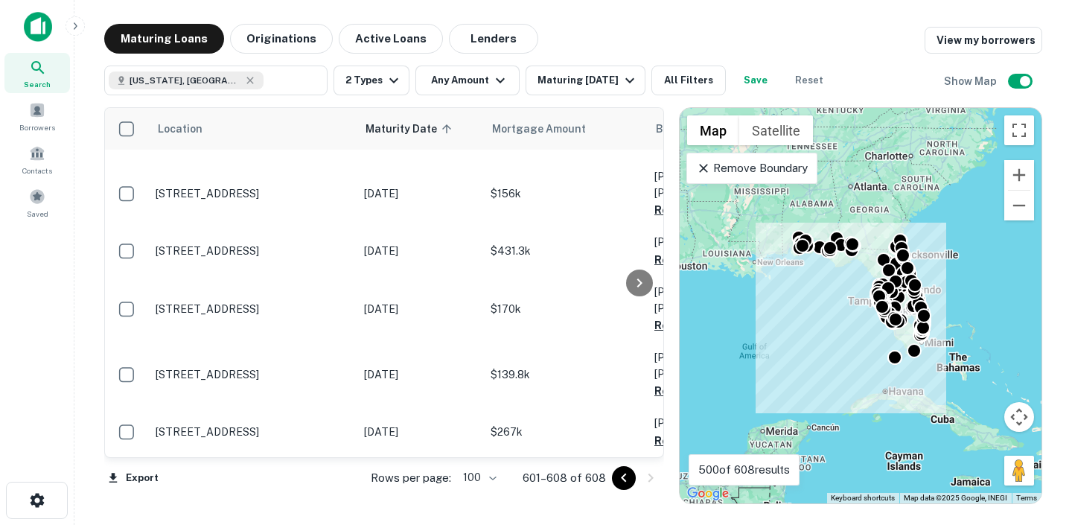
scroll to position [90, 0]
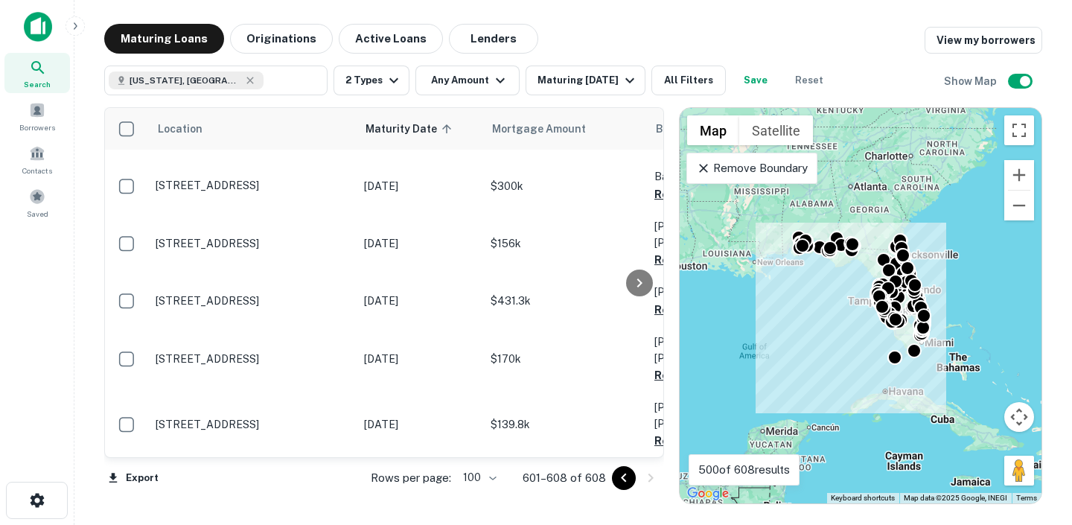
click at [651, 479] on div at bounding box center [637, 478] width 51 height 24
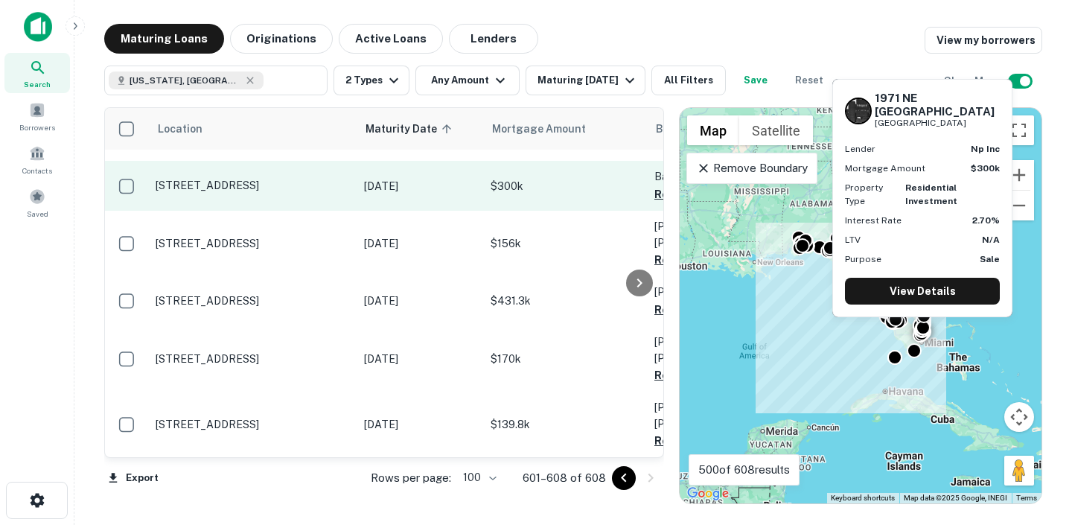
scroll to position [0, 0]
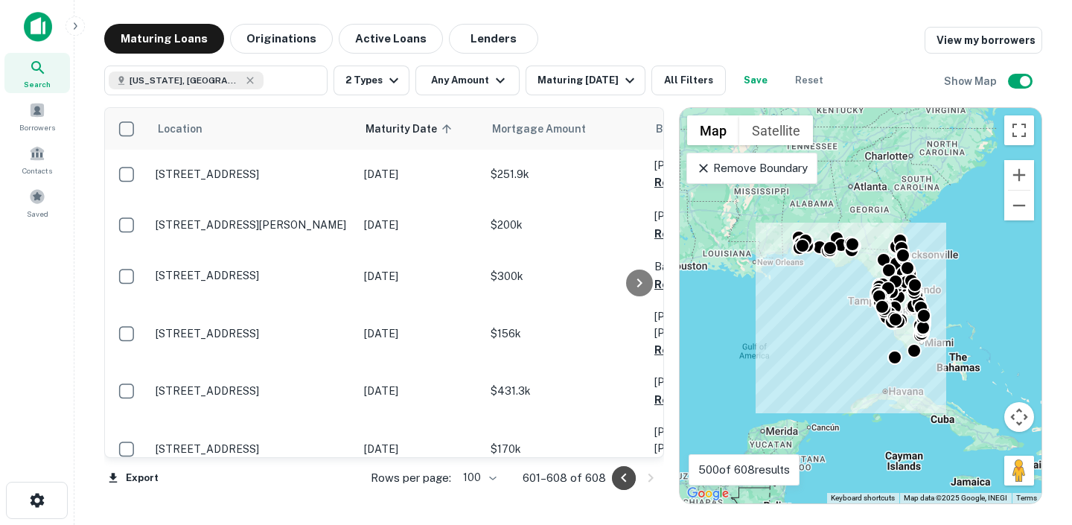
click at [624, 475] on icon "Go to previous page" at bounding box center [623, 477] width 5 height 9
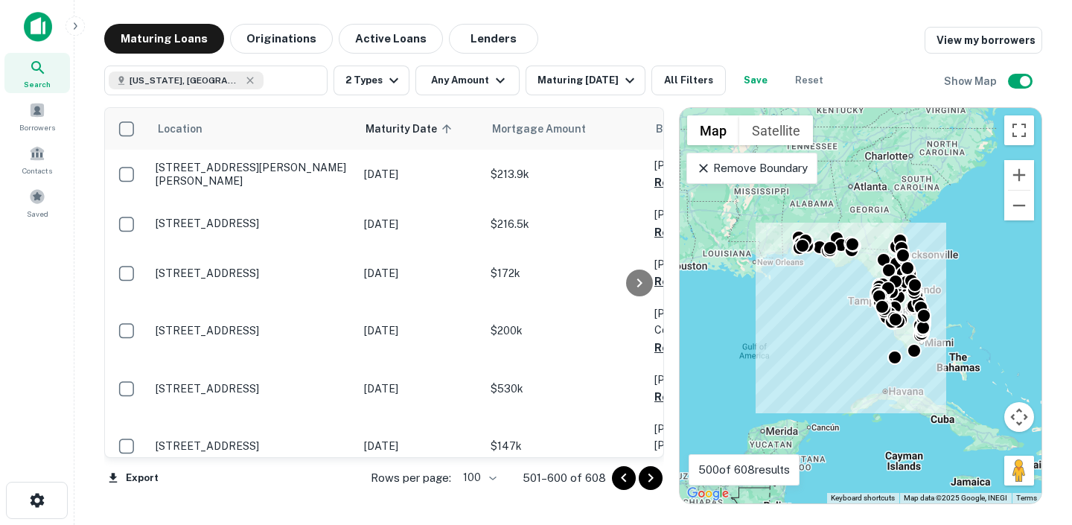
click at [628, 476] on icon "Go to previous page" at bounding box center [624, 478] width 18 height 18
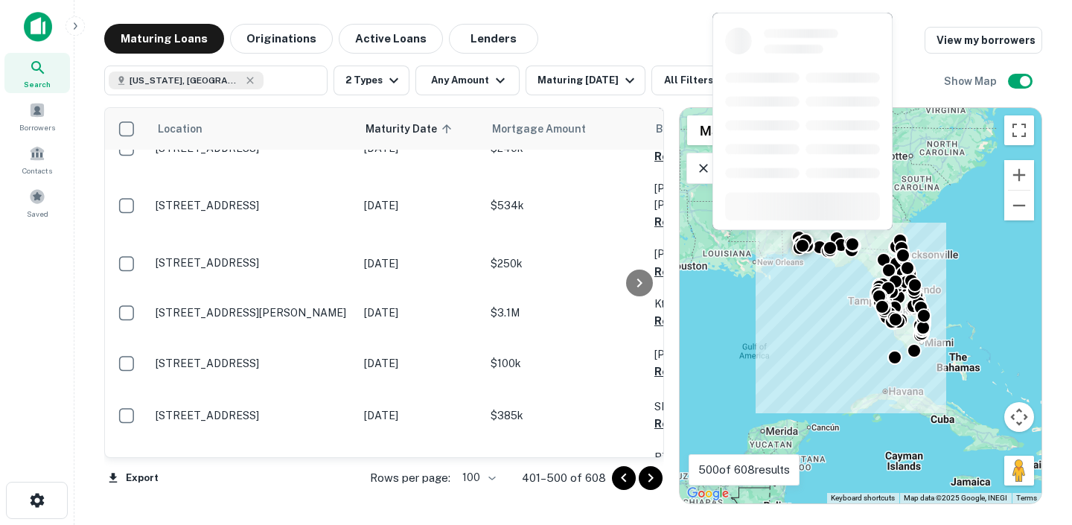
scroll to position [1605, 0]
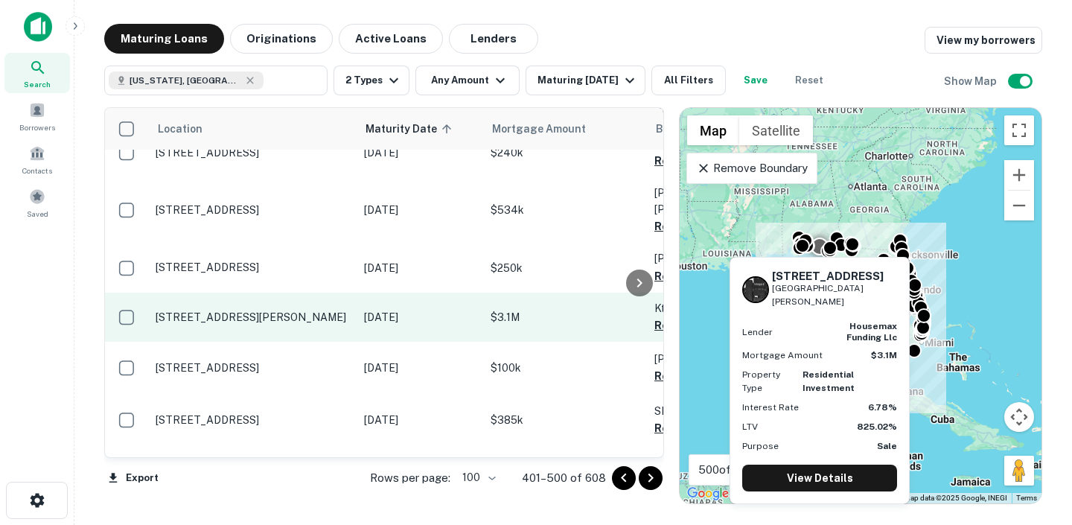
click at [563, 309] on p "$3.1M" at bounding box center [564, 317] width 149 height 16
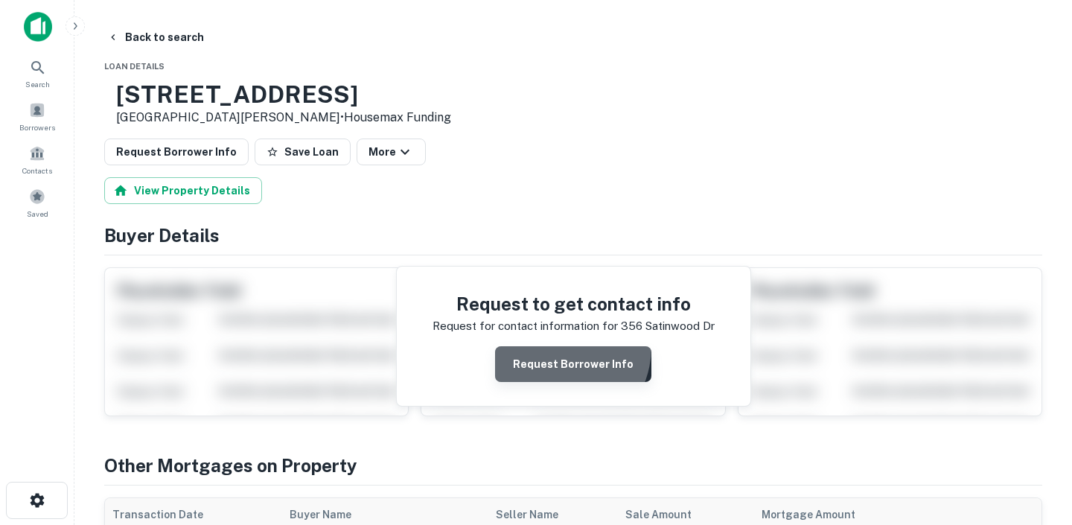
click at [557, 348] on button "Request Borrower Info" at bounding box center [573, 364] width 156 height 36
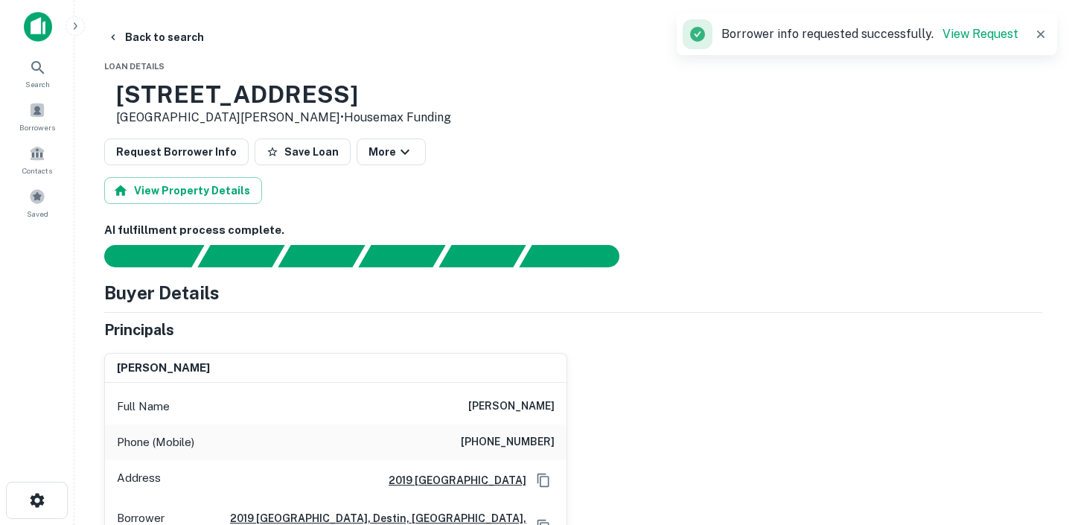
click at [597, 231] on h6 "AI fulfillment process complete." at bounding box center [573, 230] width 938 height 17
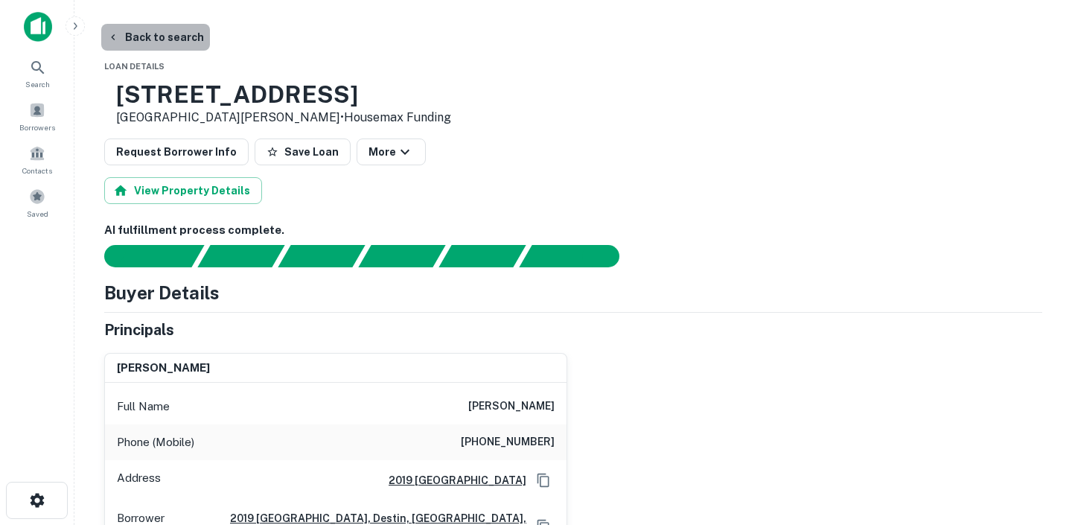
click at [177, 36] on button "Back to search" at bounding box center [155, 37] width 109 height 27
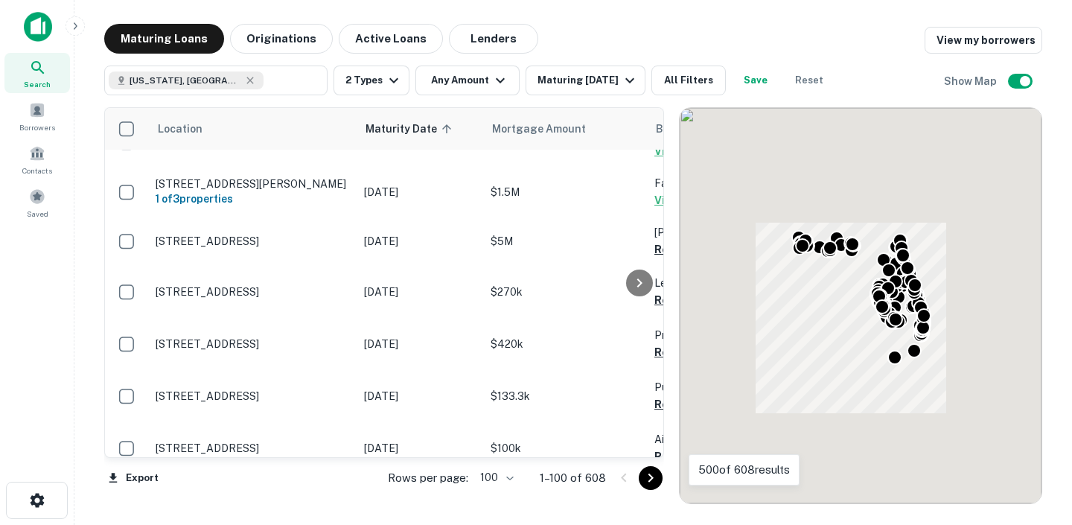
scroll to position [1605, 0]
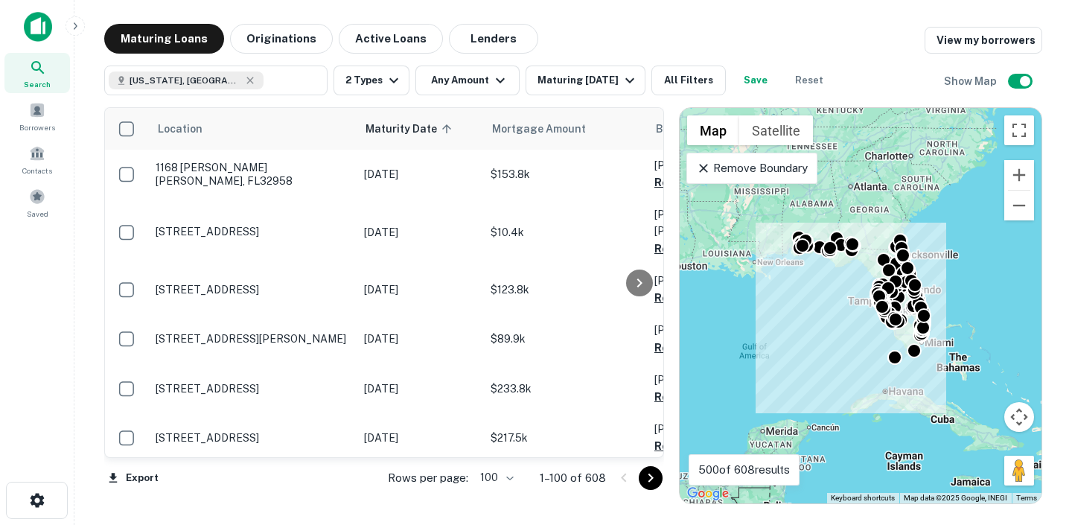
click at [648, 479] on icon "Go to next page" at bounding box center [649, 477] width 5 height 9
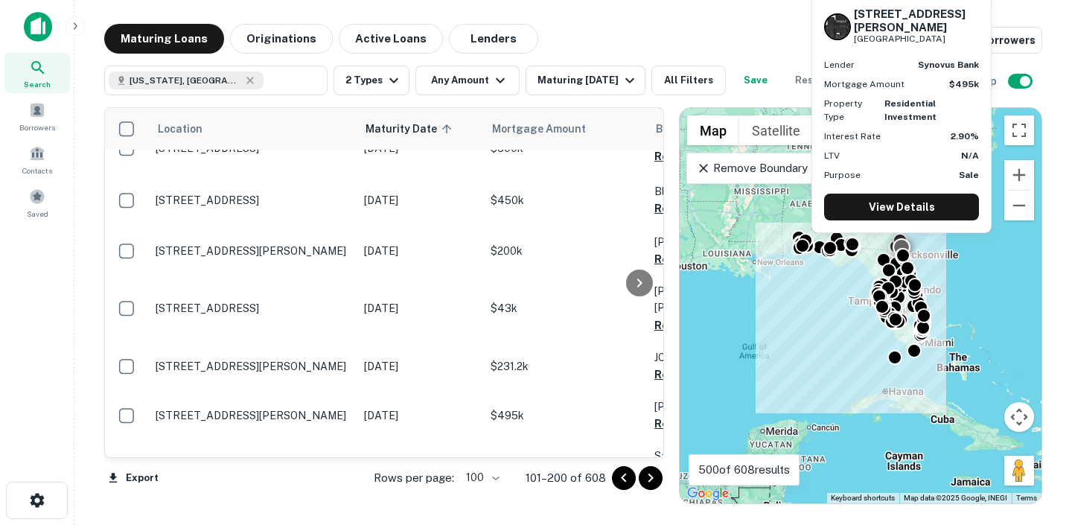
scroll to position [1076, 0]
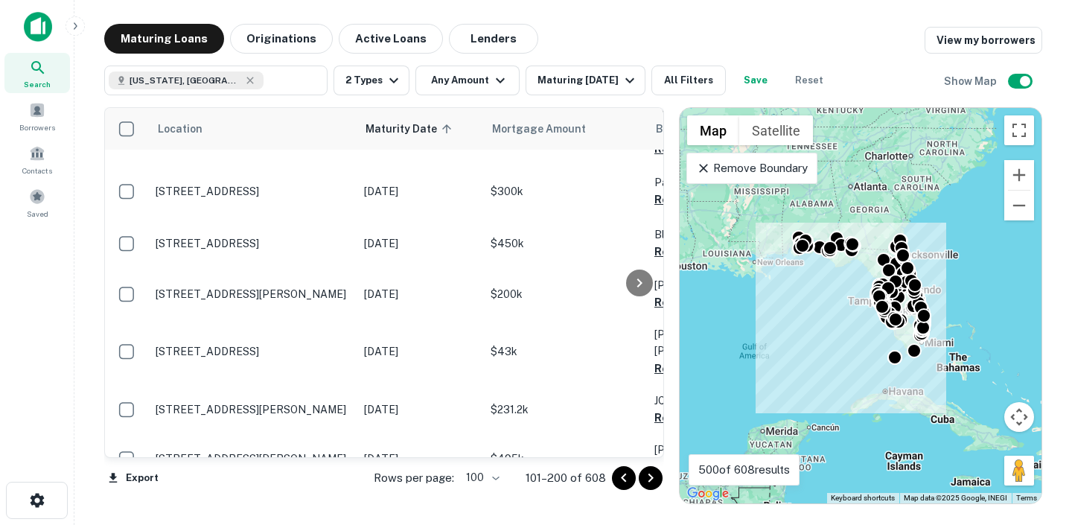
click at [650, 469] on icon "Go to next page" at bounding box center [651, 478] width 18 height 18
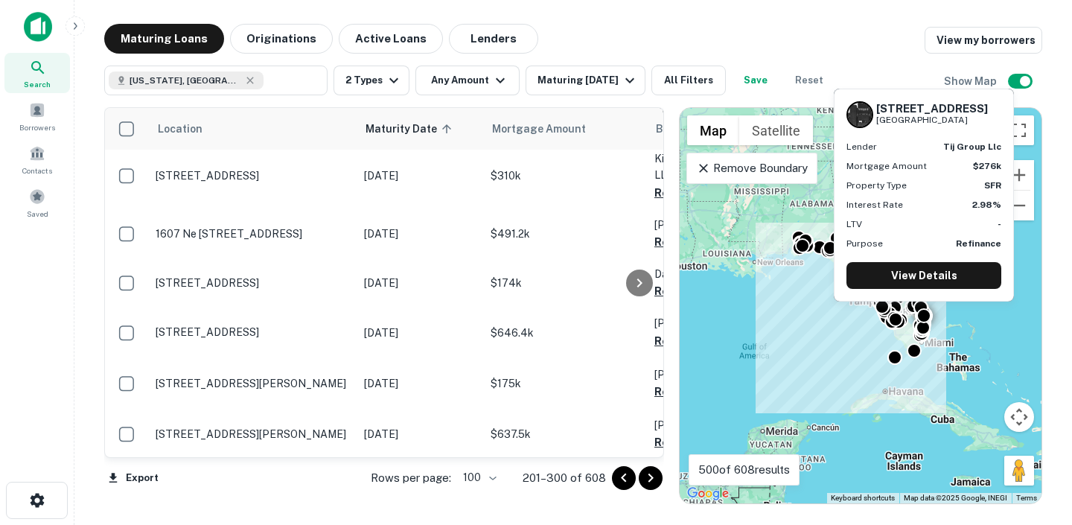
scroll to position [103, 0]
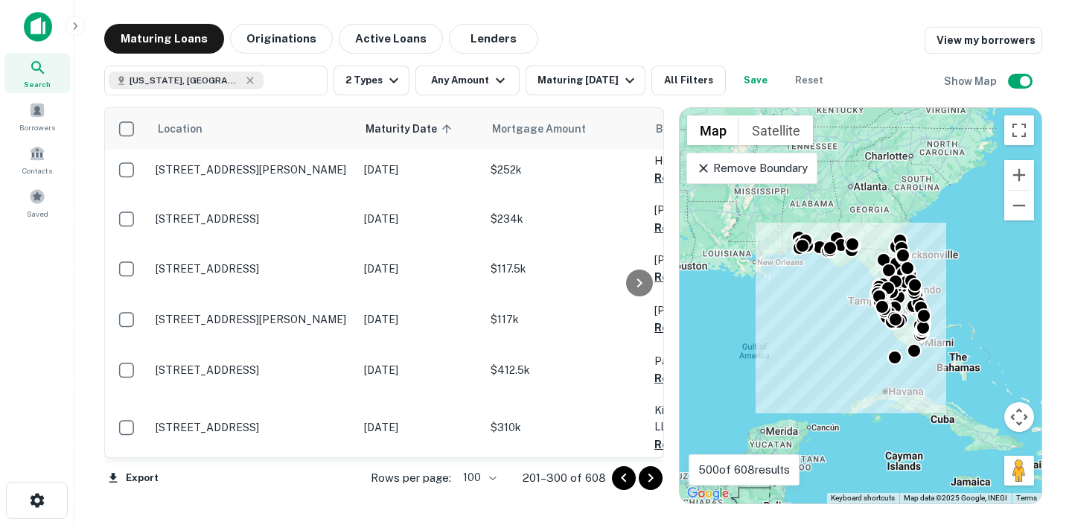
click at [653, 469] on icon "Go to next page" at bounding box center [651, 478] width 18 height 18
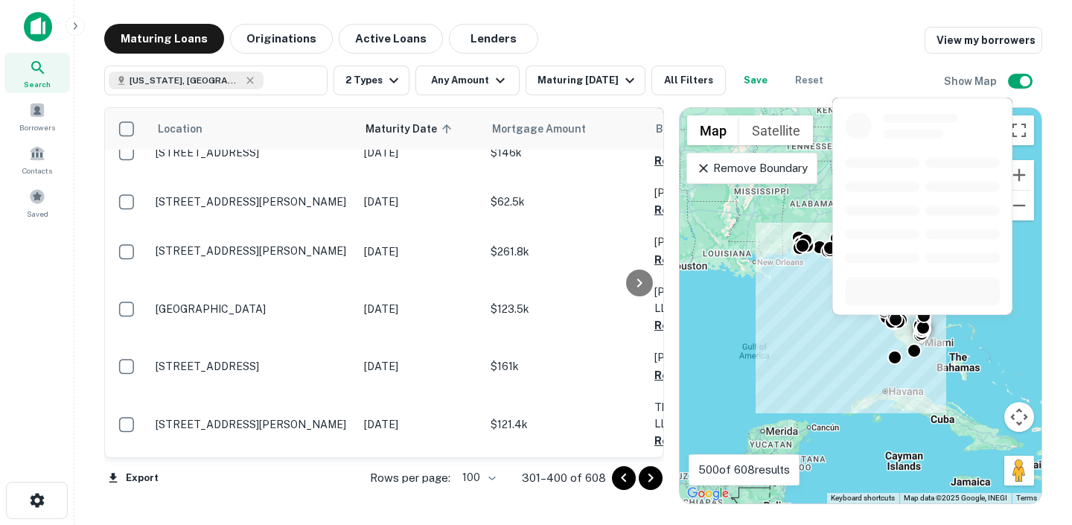
scroll to position [4739, 0]
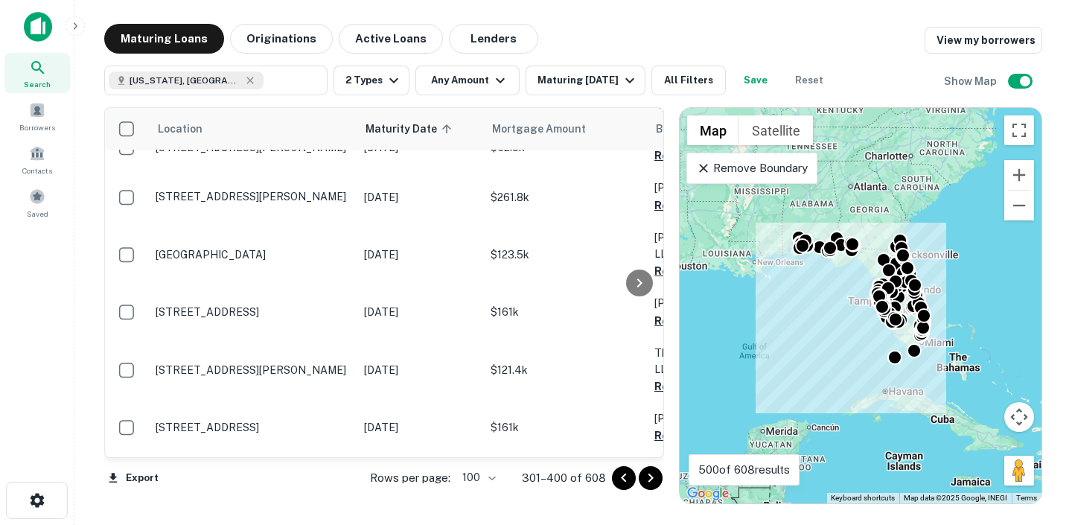
drag, startPoint x: 644, startPoint y: 480, endPoint x: 629, endPoint y: 330, distance: 150.4
click at [644, 480] on icon "Go to next page" at bounding box center [651, 478] width 18 height 18
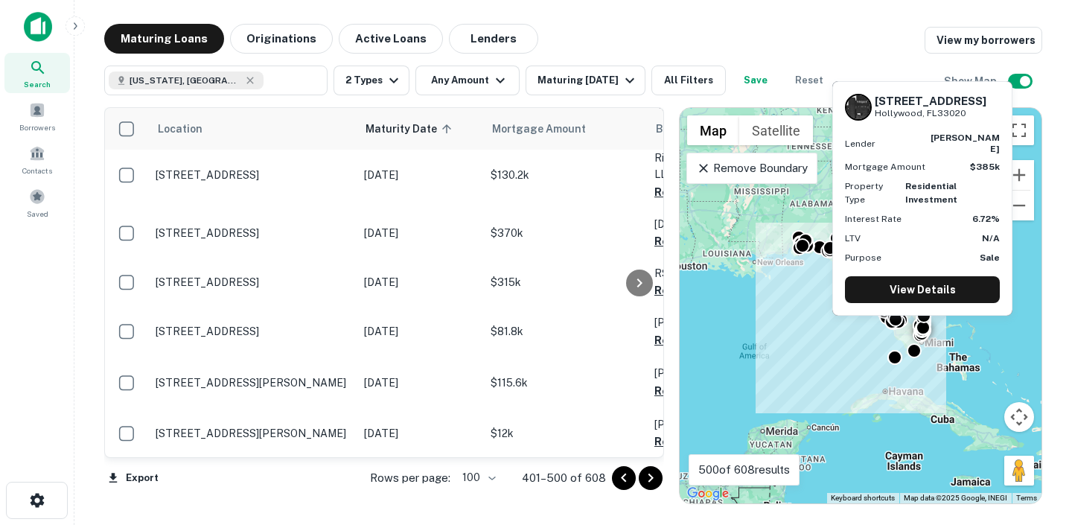
scroll to position [2252, 0]
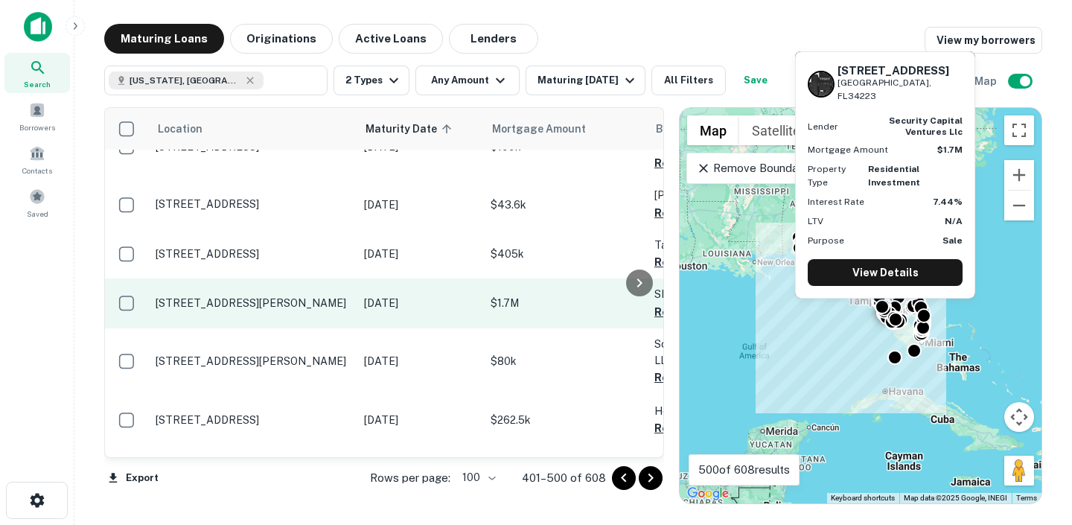
click at [547, 295] on p "$1.7M" at bounding box center [564, 303] width 149 height 16
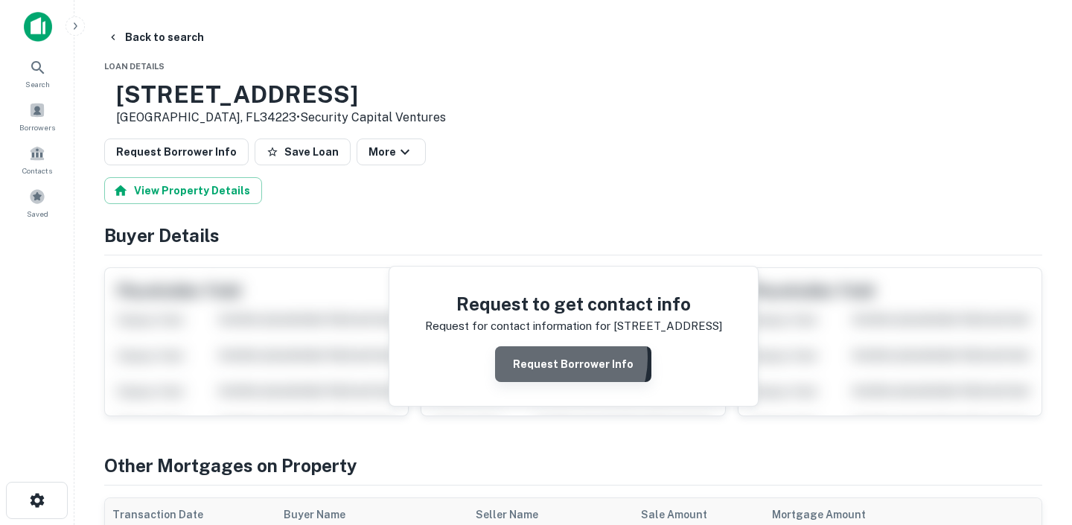
click at [551, 359] on button "Request Borrower Info" at bounding box center [573, 364] width 156 height 36
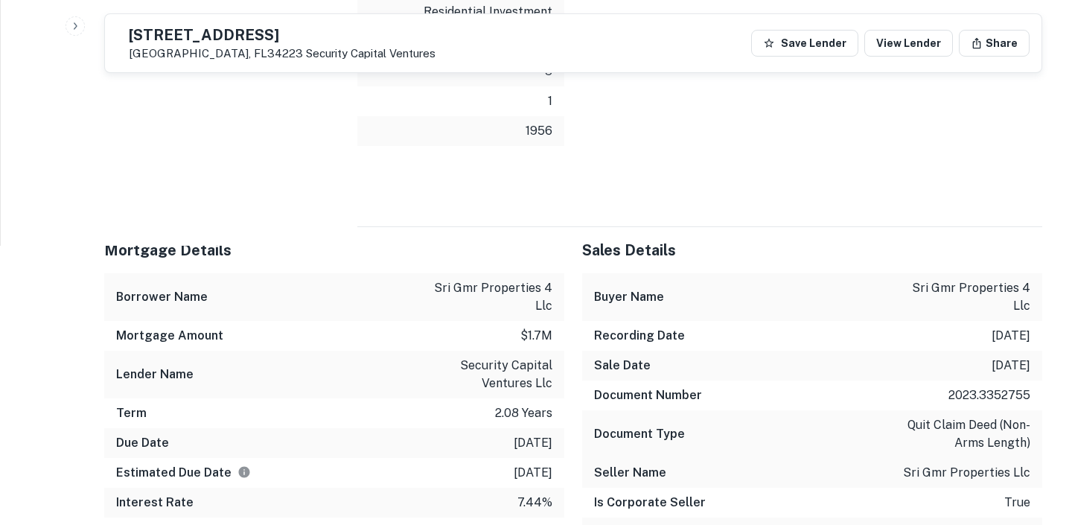
scroll to position [933, 0]
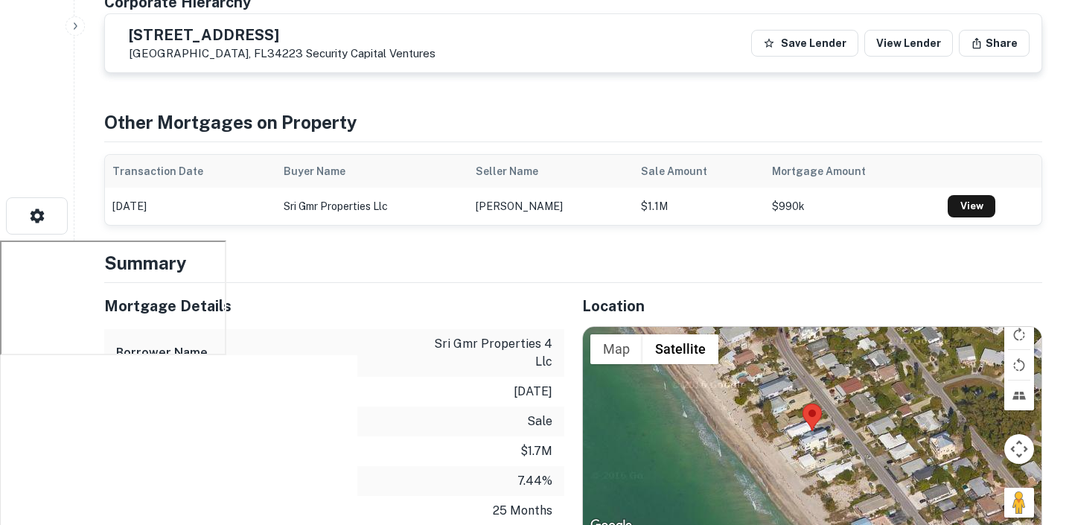
scroll to position [0, 0]
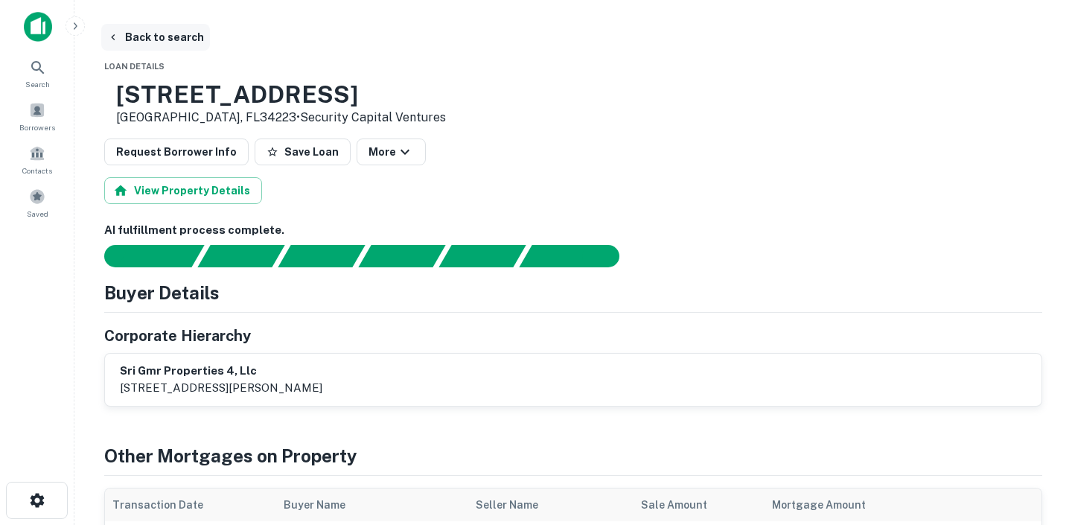
click at [153, 43] on button "Back to search" at bounding box center [155, 37] width 109 height 27
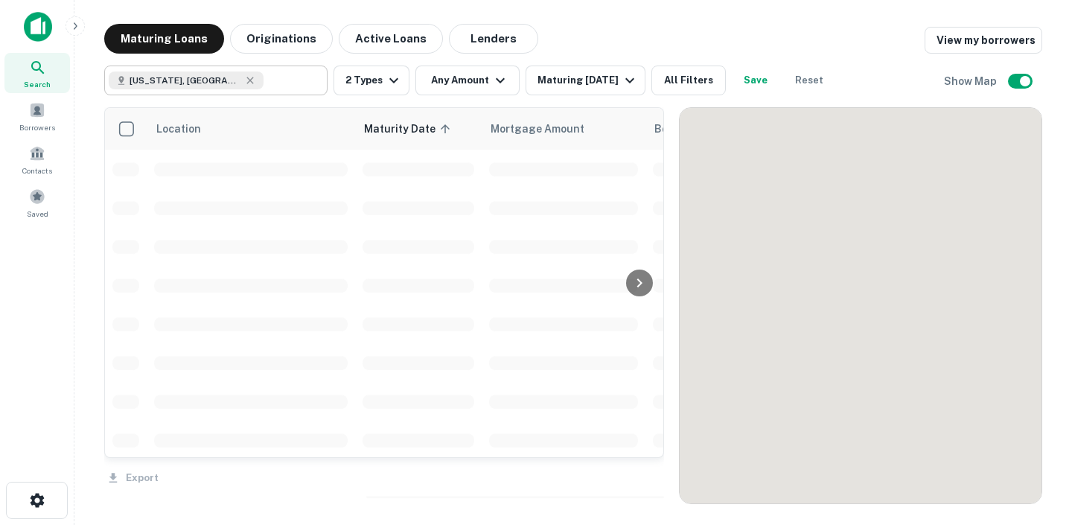
scroll to position [2252, 0]
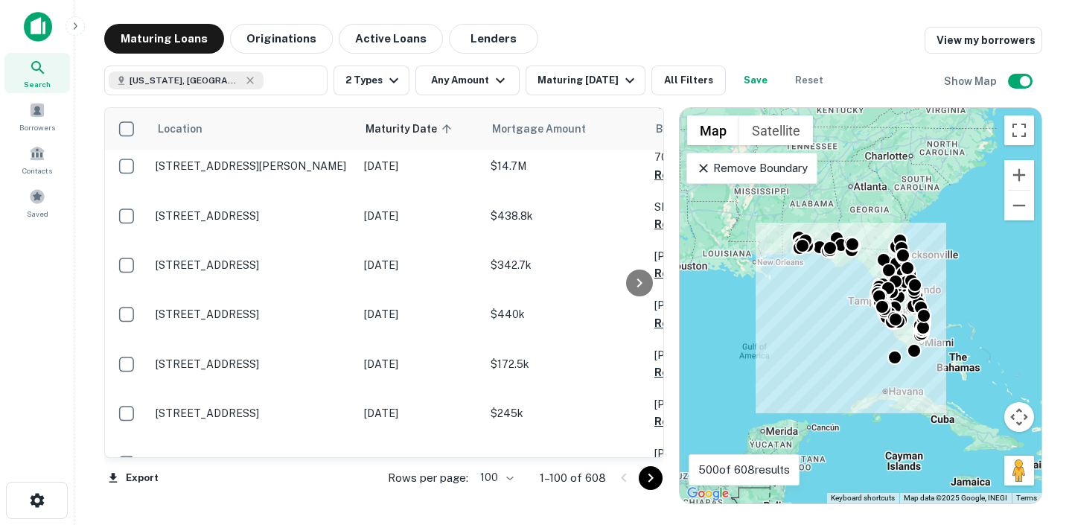
click at [594, 477] on p "1–100 of 608" at bounding box center [573, 478] width 66 height 18
click at [499, 473] on body "Search Borrowers Contacts Saved Maturing Loans Originations Active Loans Lender…" at bounding box center [536, 262] width 1072 height 525
click at [596, 483] on div at bounding box center [536, 262] width 1072 height 525
click at [646, 480] on icon "Go to next page" at bounding box center [651, 478] width 18 height 18
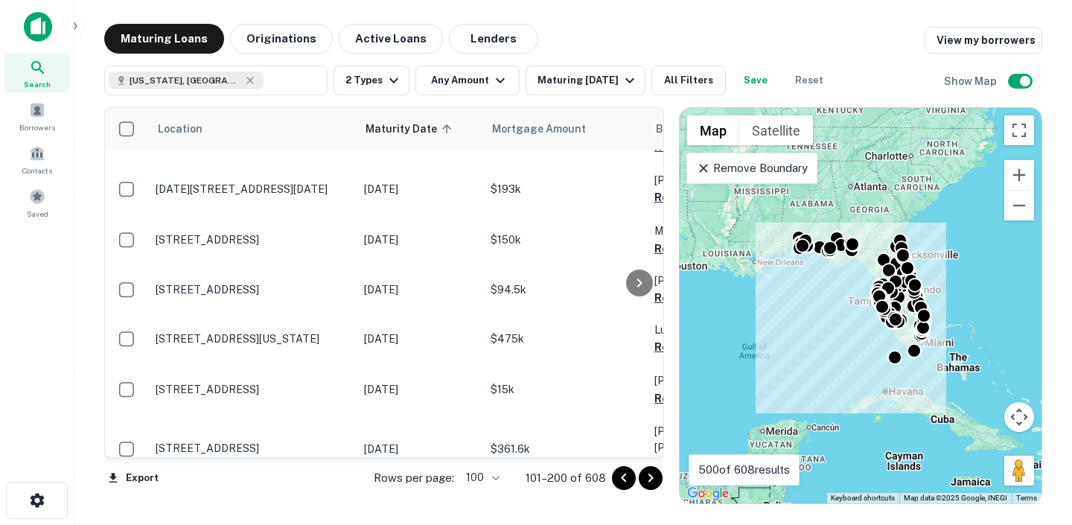
click at [646, 480] on icon "Go to next page" at bounding box center [651, 478] width 18 height 18
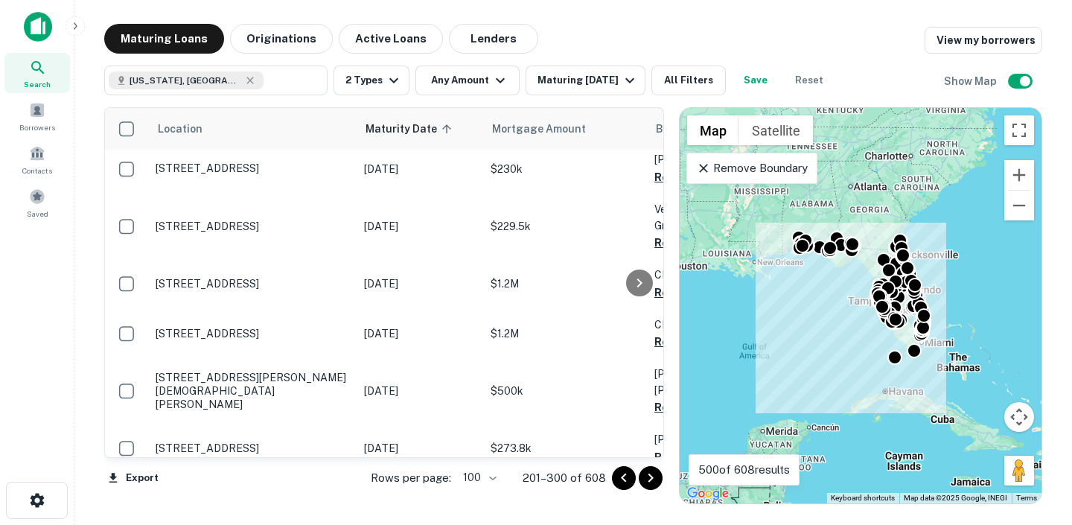
click at [645, 473] on icon "Go to next page" at bounding box center [651, 478] width 18 height 18
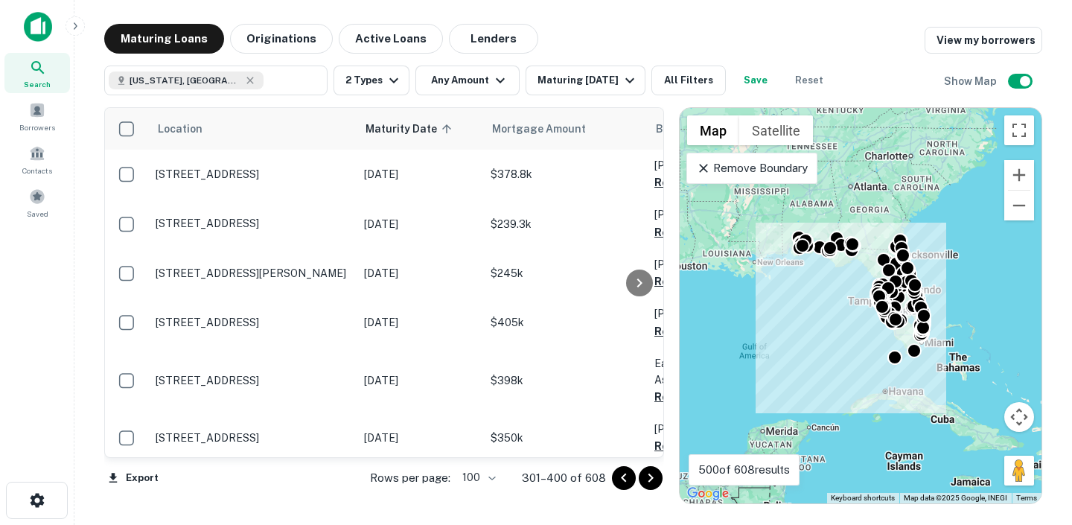
click at [650, 475] on icon "Go to next page" at bounding box center [651, 478] width 18 height 18
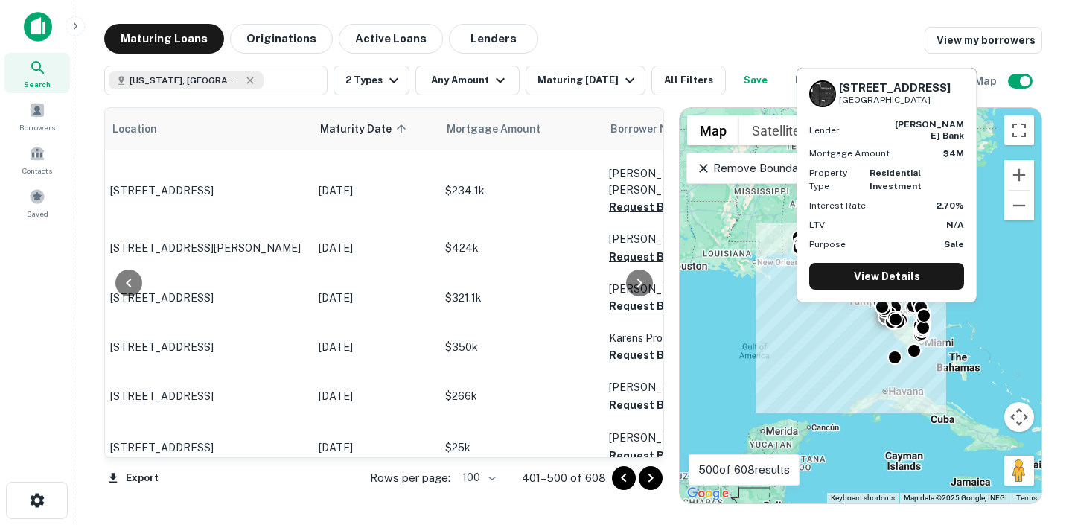
scroll to position [3917, 99]
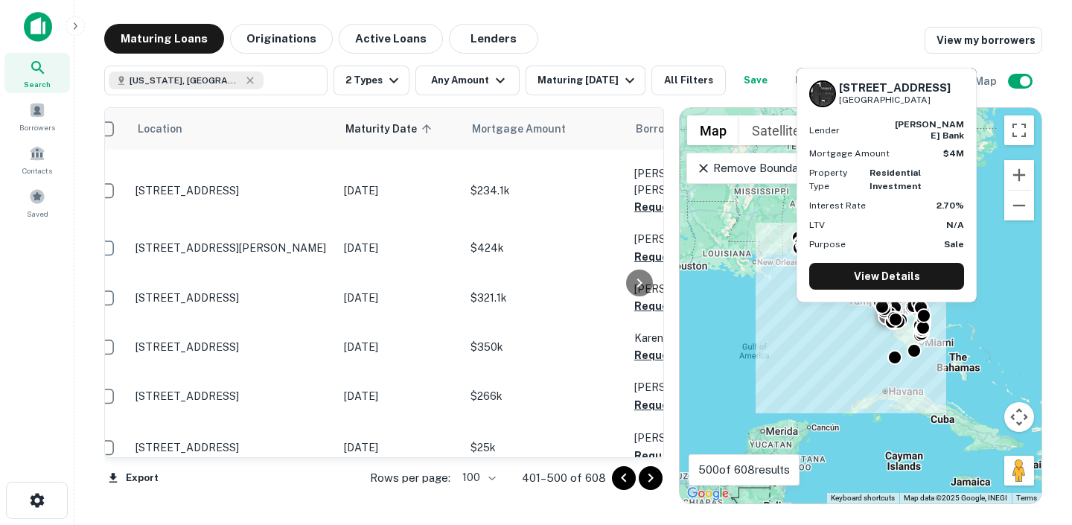
scroll to position [3917, 0]
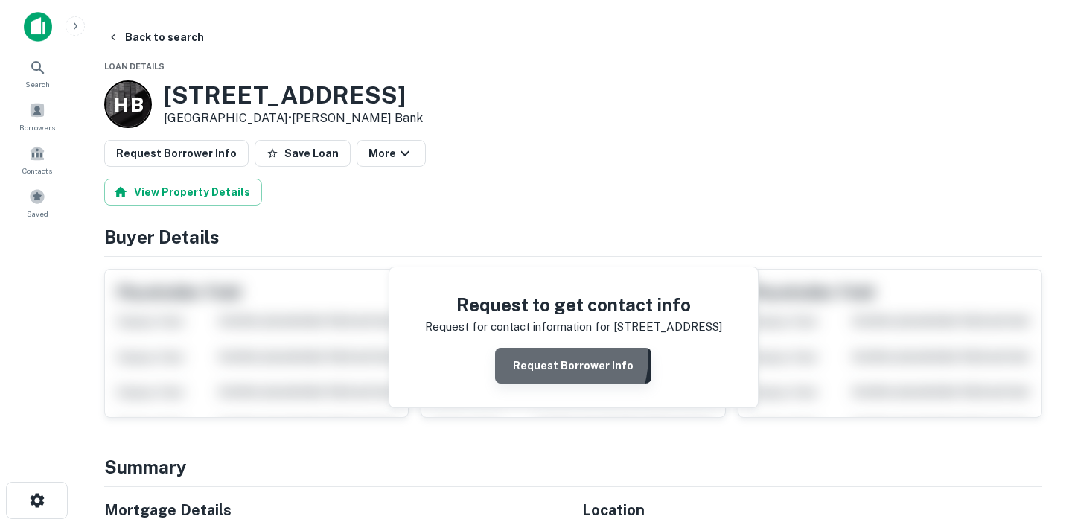
click at [549, 356] on button "Request Borrower Info" at bounding box center [573, 366] width 156 height 36
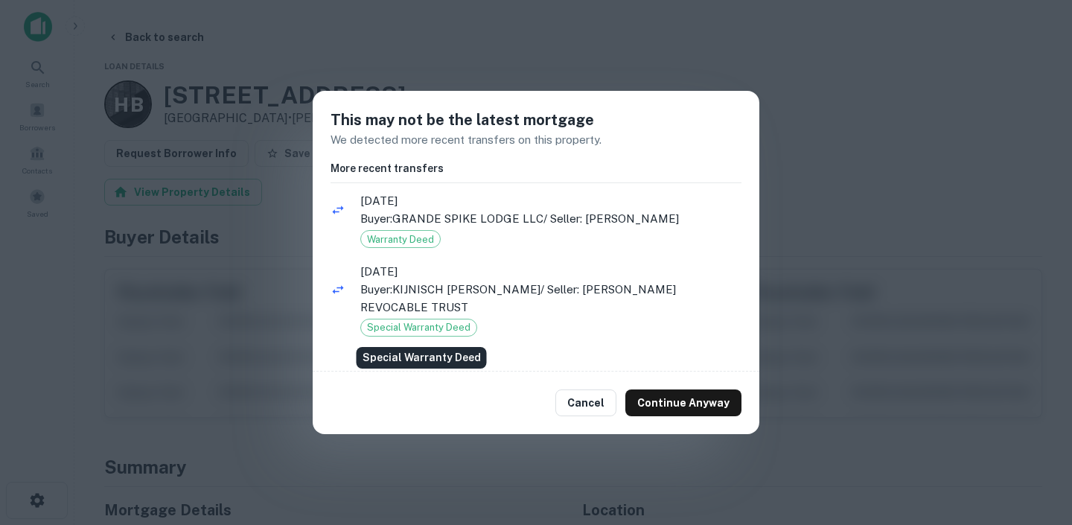
click at [439, 326] on span "Special Warranty Deed" at bounding box center [418, 327] width 115 height 15
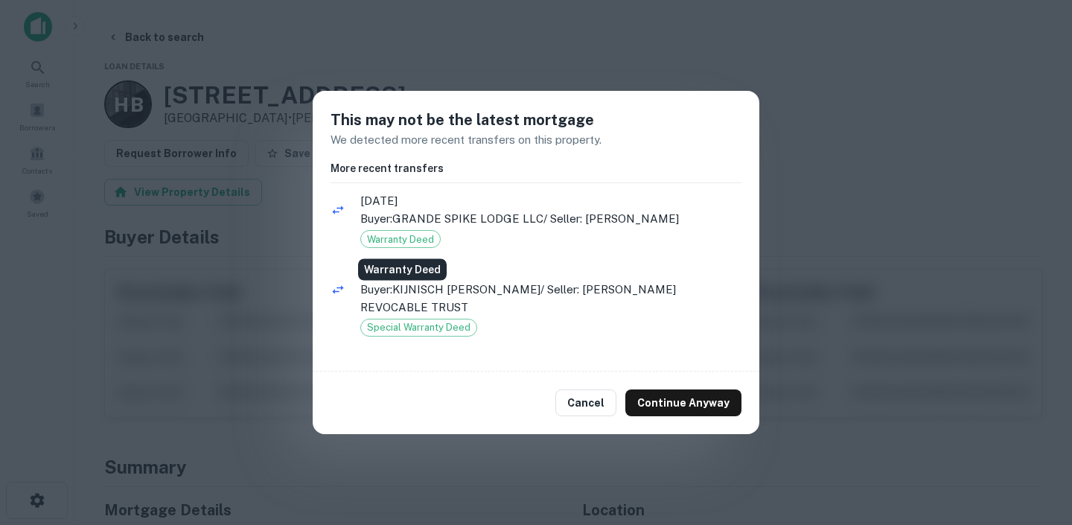
click at [397, 230] on div "Warranty Deed" at bounding box center [400, 239] width 80 height 18
click at [397, 237] on span "Warranty Deed" at bounding box center [400, 239] width 79 height 15
click at [628, 328] on ul "4/6/2023 Buyer: GRANDE SPIKE LODGE LLC / Seller: KUNISCH ALICIA S Warranty Deed…" at bounding box center [535, 271] width 411 height 164
click at [603, 403] on button "Cancel" at bounding box center [585, 402] width 61 height 27
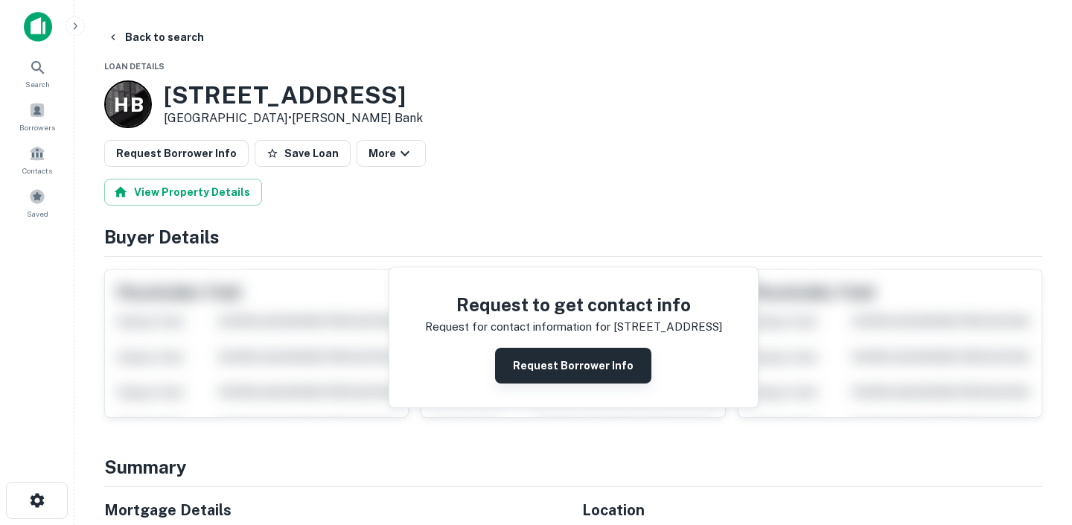
click at [572, 380] on button "Request Borrower Info" at bounding box center [573, 366] width 156 height 36
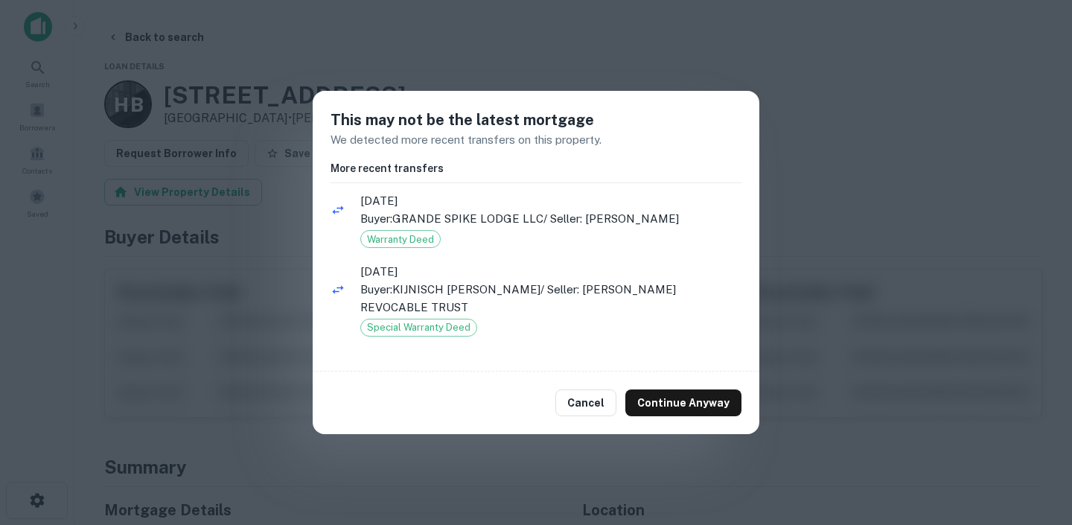
click at [258, 225] on div "This may not be the latest mortgage We detected more recent transfers on this p…" at bounding box center [536, 262] width 1072 height 525
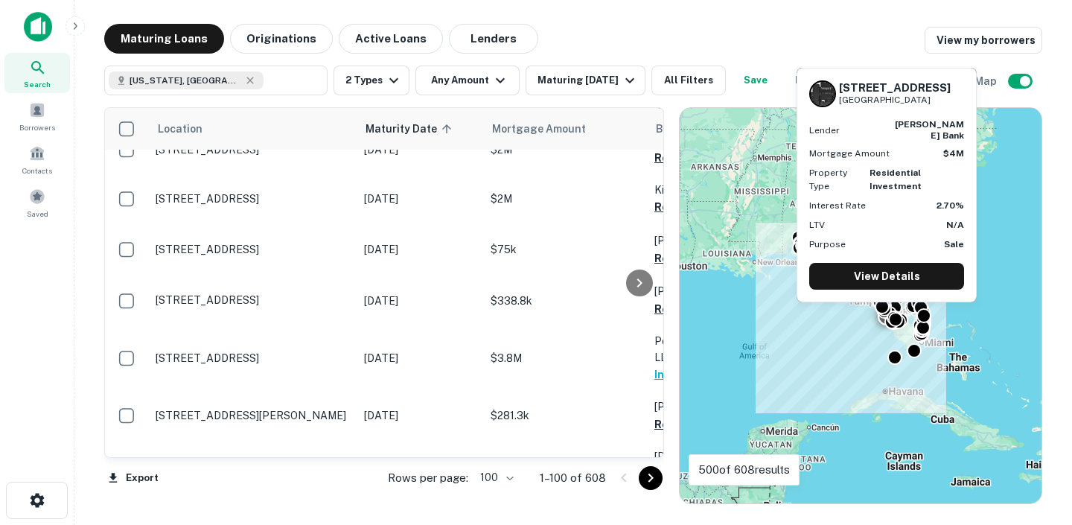
scroll to position [3563, 0]
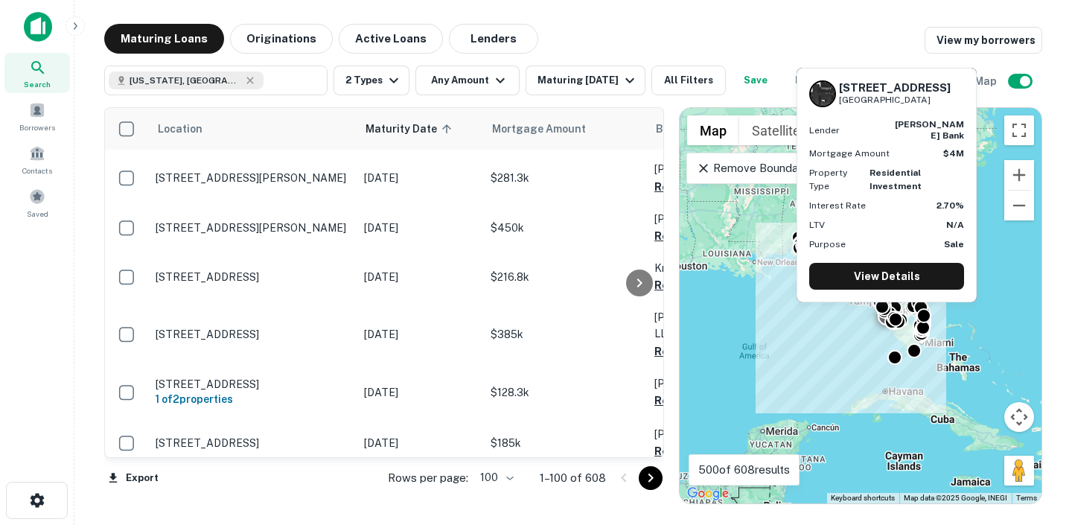
click at [591, 469] on p "1–100 of 608" at bounding box center [573, 478] width 66 height 18
click at [590, 476] on p "1–100 of 608" at bounding box center [573, 478] width 66 height 18
click at [635, 476] on div at bounding box center [637, 478] width 51 height 24
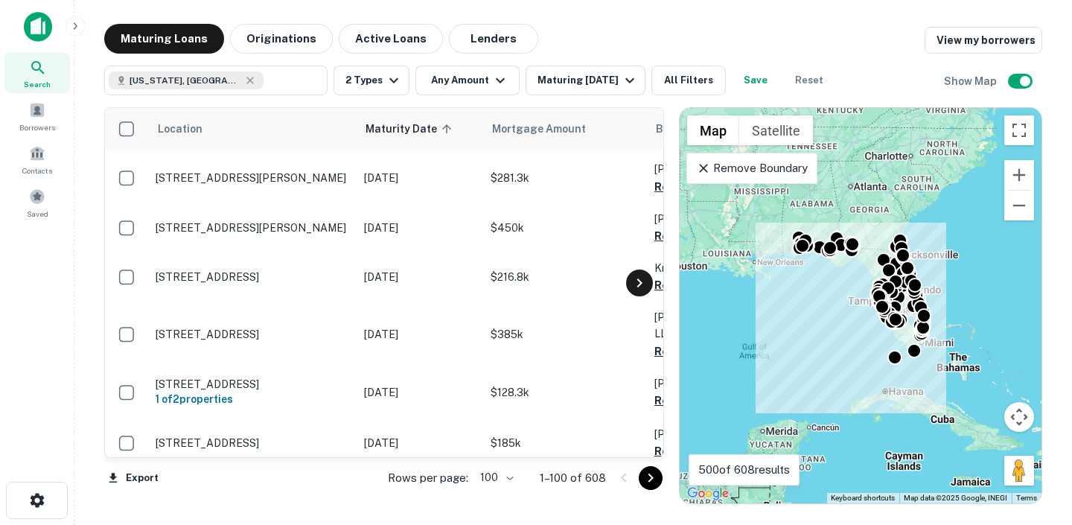
click at [633, 269] on div at bounding box center [639, 282] width 30 height 349
click at [634, 275] on icon at bounding box center [639, 283] width 18 height 18
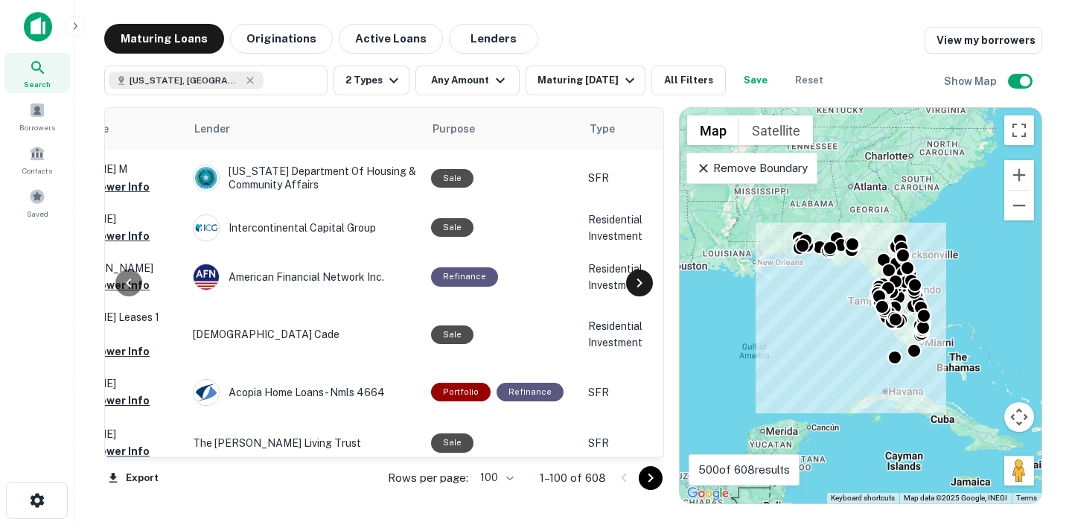
click at [638, 278] on icon at bounding box center [639, 283] width 18 height 18
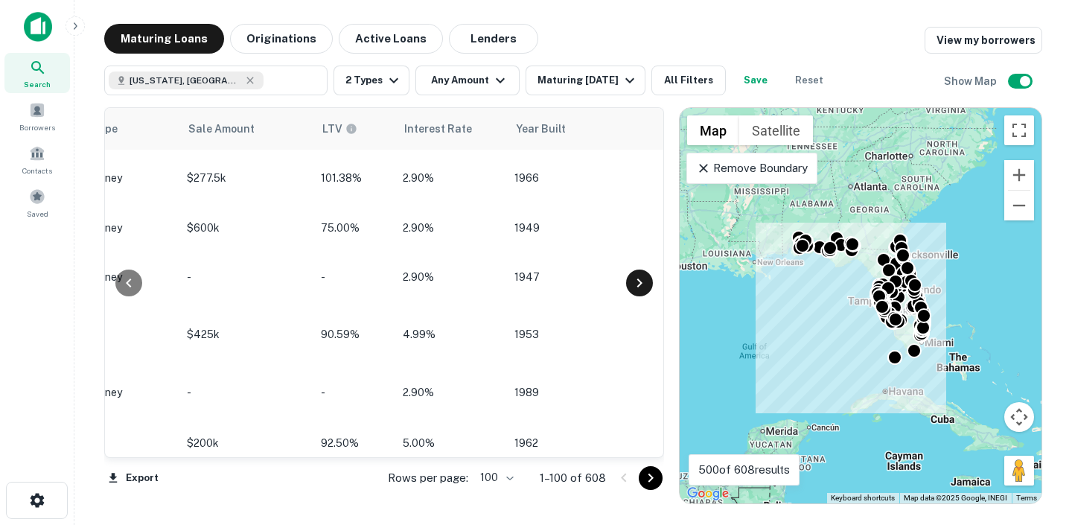
click at [638, 278] on icon at bounding box center [639, 283] width 18 height 18
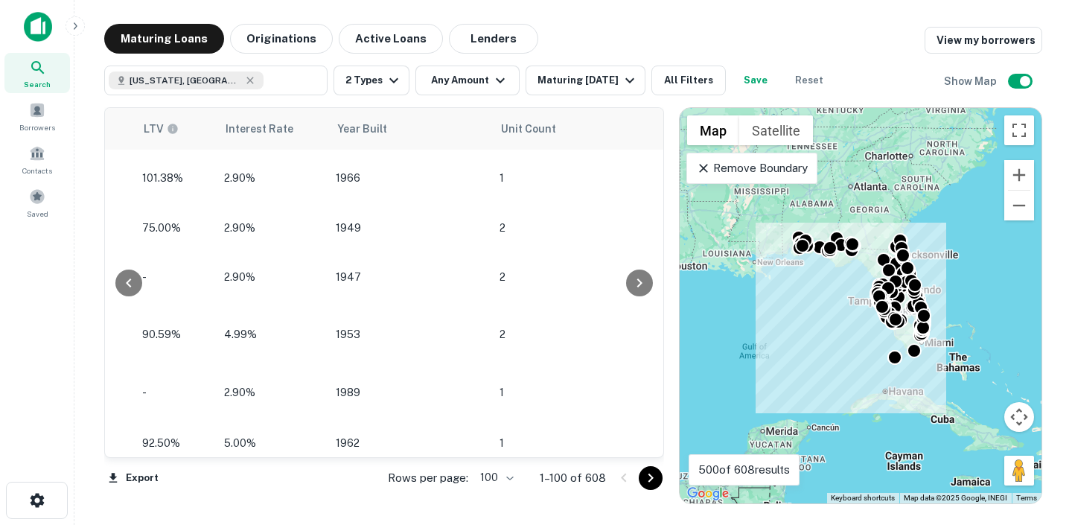
scroll to position [3563, 1456]
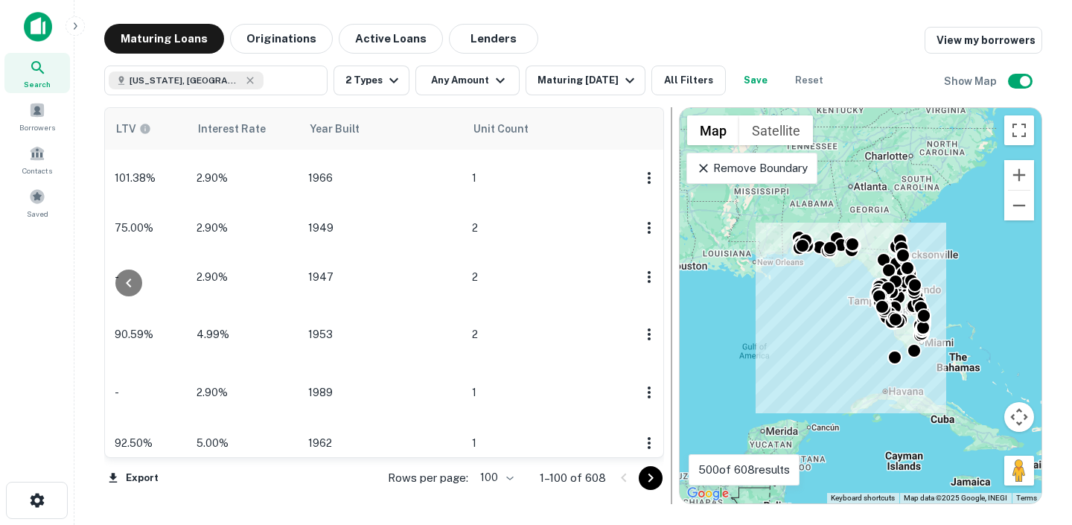
click at [671, 492] on div at bounding box center [671, 305] width 15 height 397
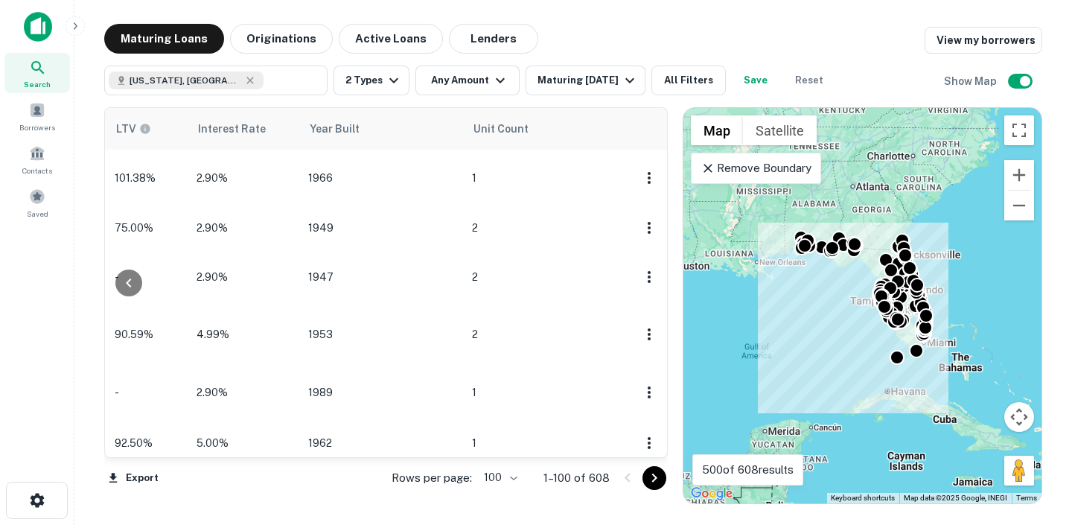
scroll to position [3563, 1451]
click at [659, 486] on icon "Go to next page" at bounding box center [654, 478] width 18 height 18
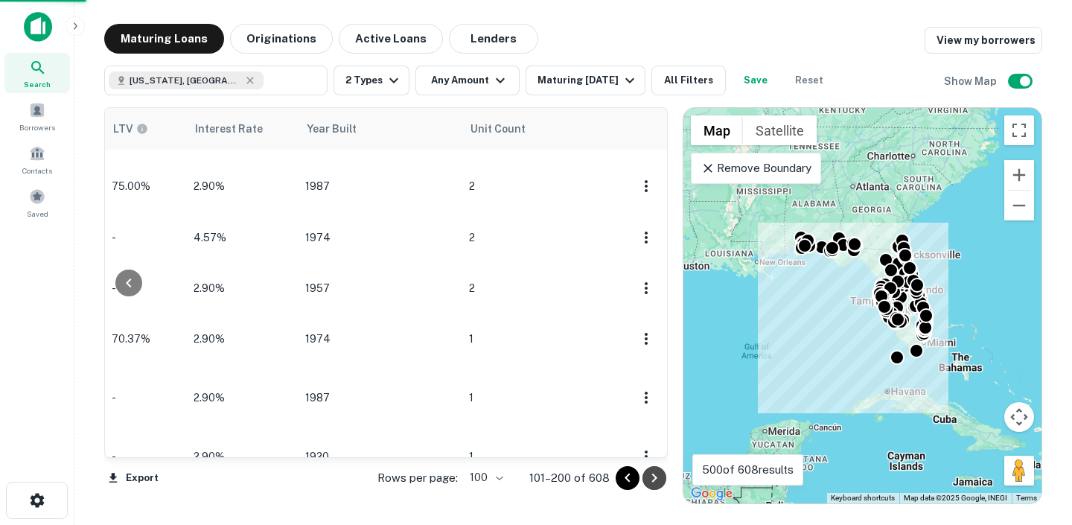
click at [658, 485] on icon "Go to next page" at bounding box center [654, 478] width 18 height 18
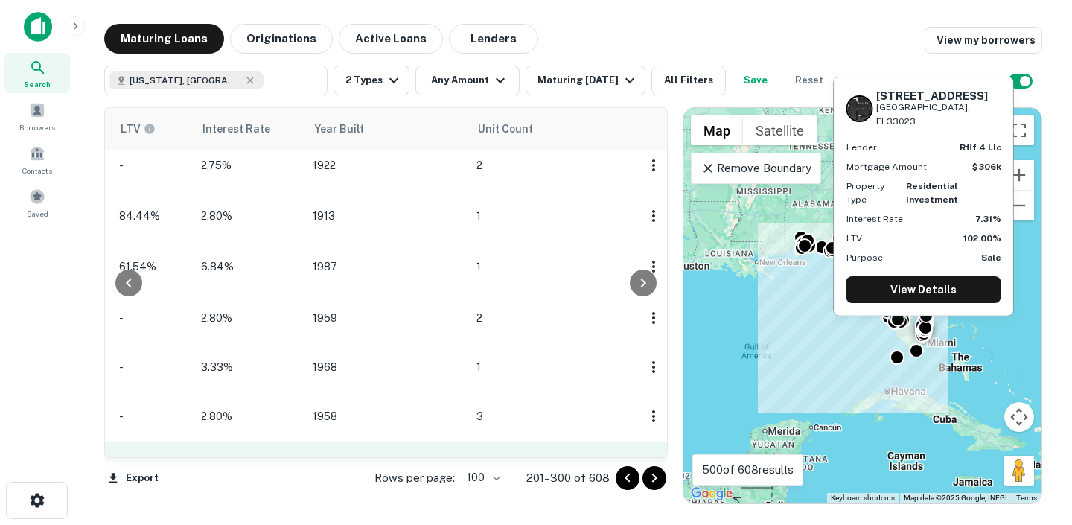
scroll to position [3563, 1199]
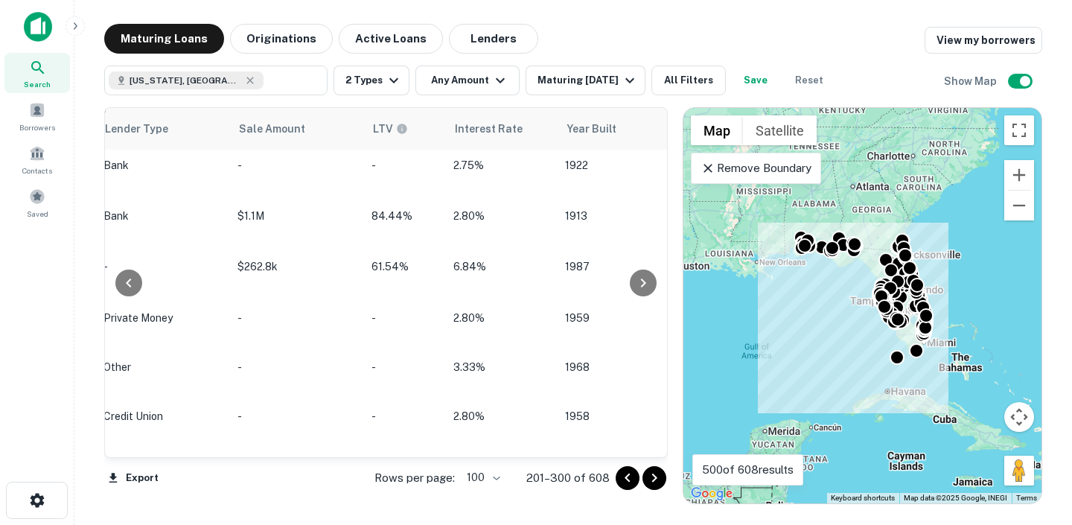
click at [656, 467] on button "Go to next page" at bounding box center [654, 478] width 24 height 24
click at [656, 469] on icon "Go to next page" at bounding box center [654, 478] width 18 height 18
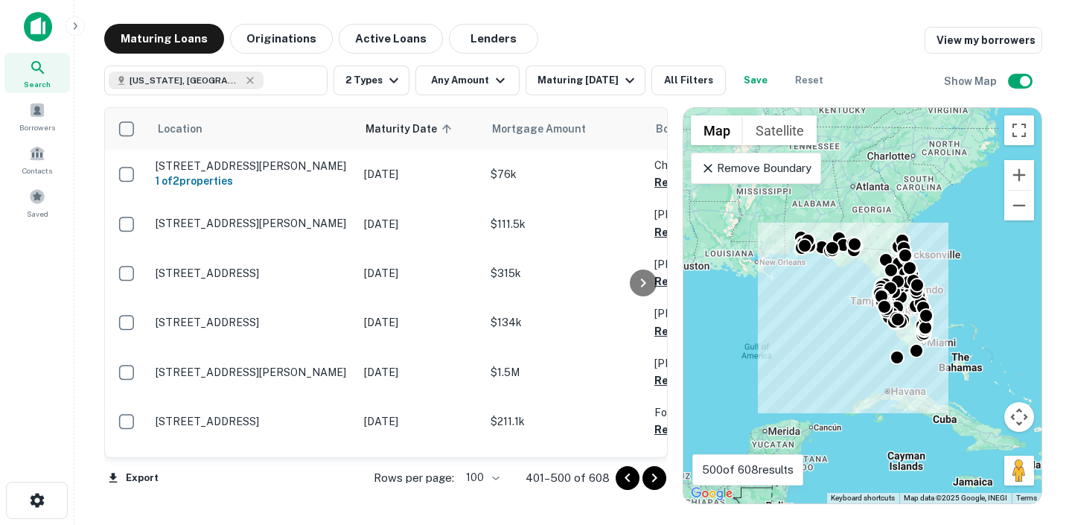
click at [636, 477] on button "Go to previous page" at bounding box center [627, 478] width 24 height 24
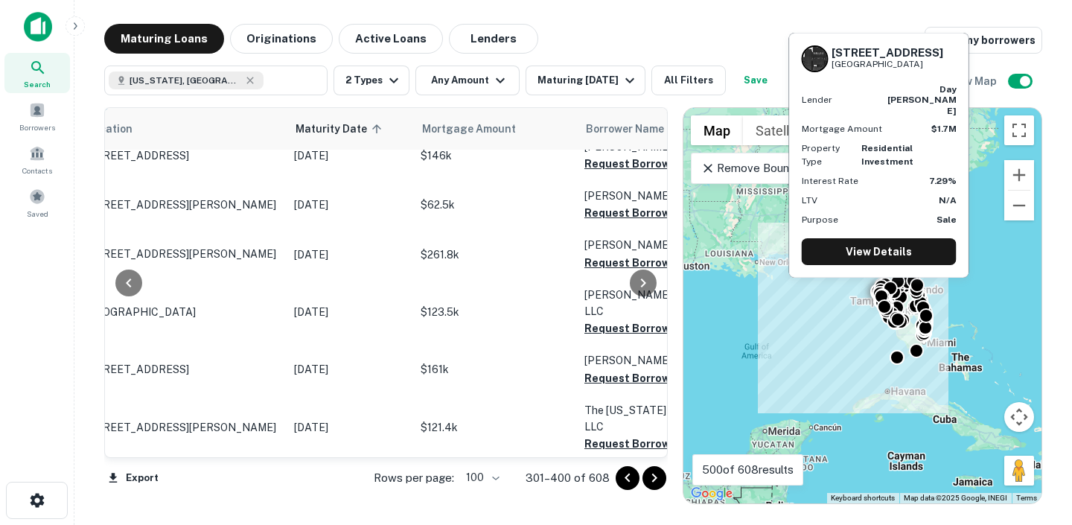
scroll to position [4682, 100]
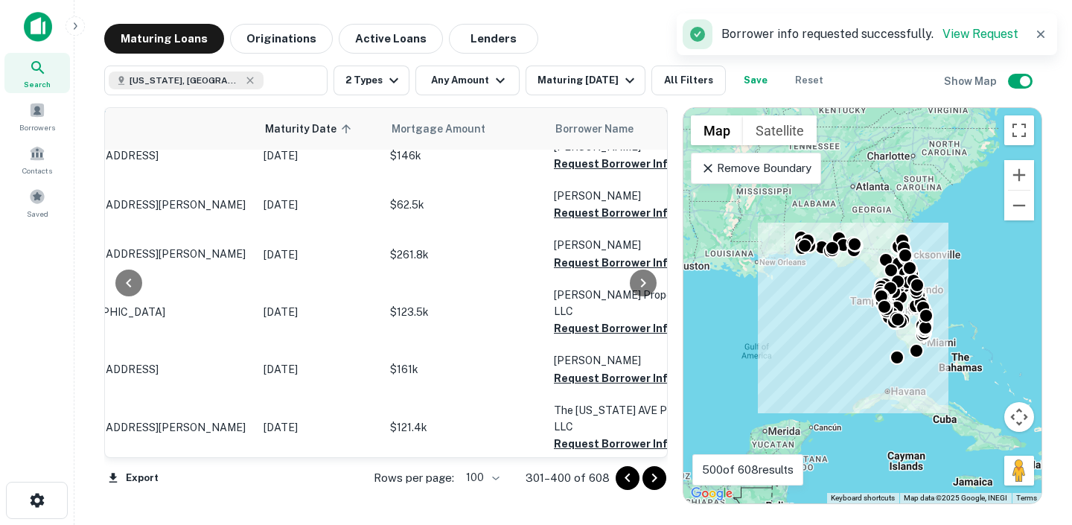
click at [504, 524] on p "$1.7M" at bounding box center [464, 535] width 149 height 16
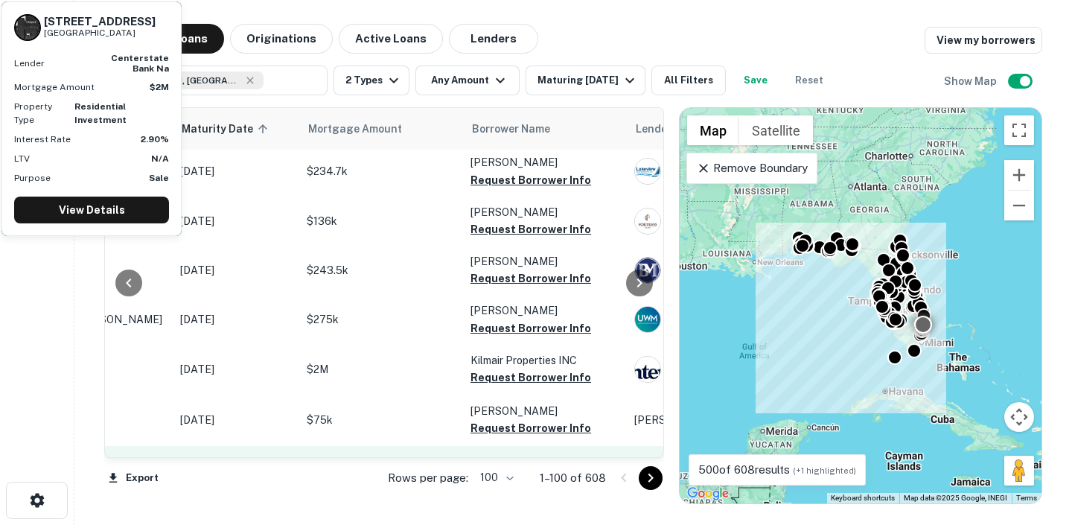
scroll to position [3106, 192]
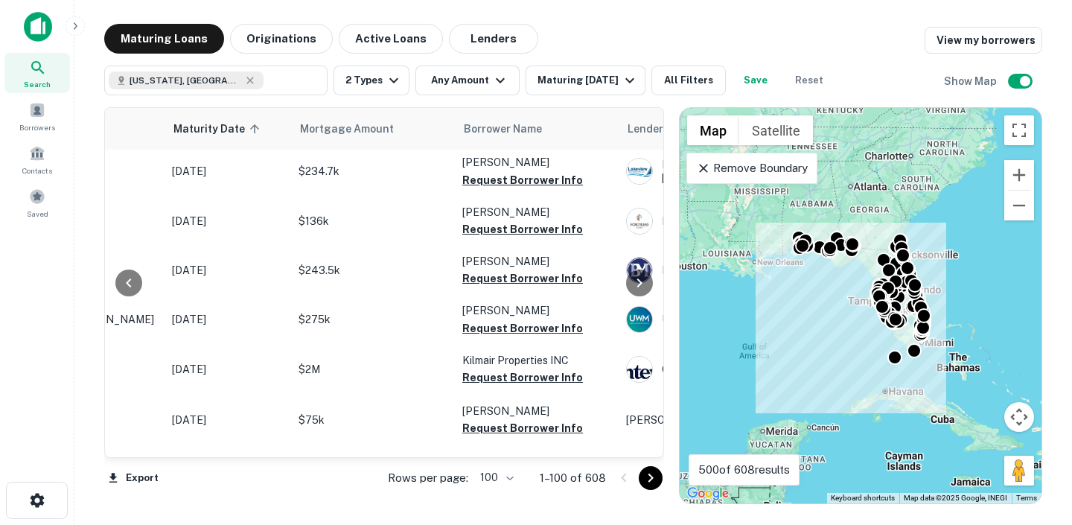
drag, startPoint x: 506, startPoint y: 388, endPoint x: 498, endPoint y: 0, distance: 388.6
click at [0, 0] on div "Search Borrowers Contacts Saved Maturing Loans Originations Active Loans Lender…" at bounding box center [536, 262] width 1072 height 525
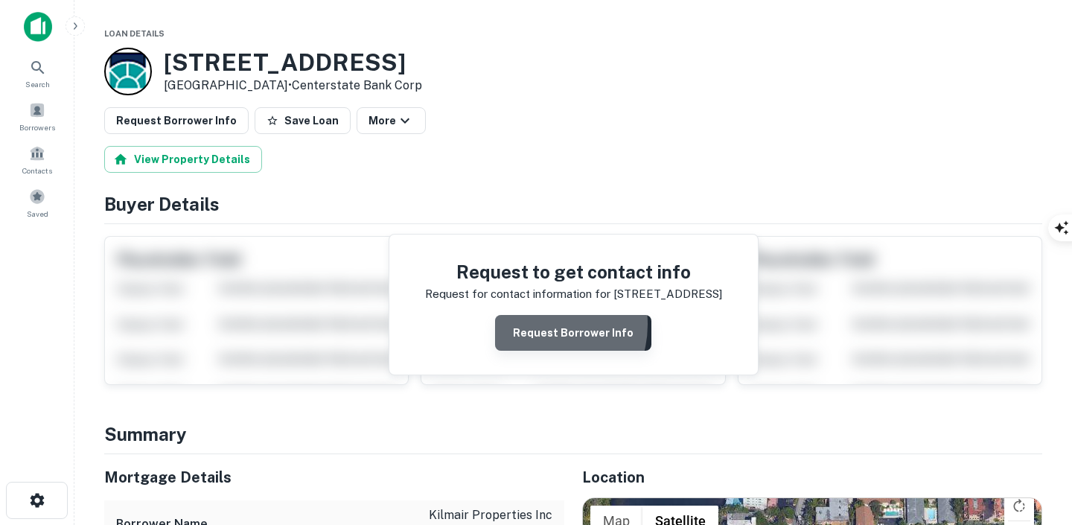
click at [541, 324] on button "Request Borrower Info" at bounding box center [573, 333] width 156 height 36
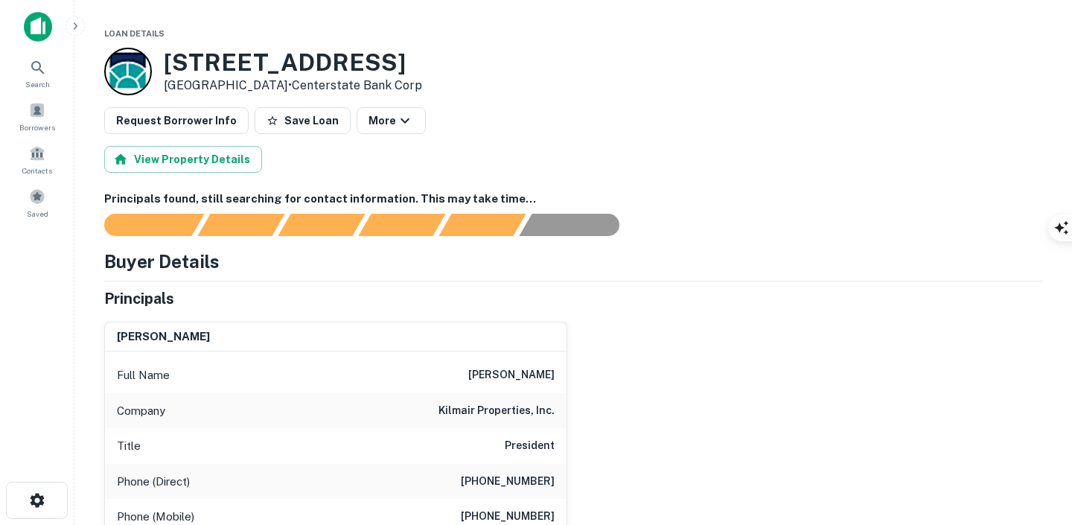
click at [301, 57] on h3 "260 NE 19th Ave" at bounding box center [293, 62] width 258 height 28
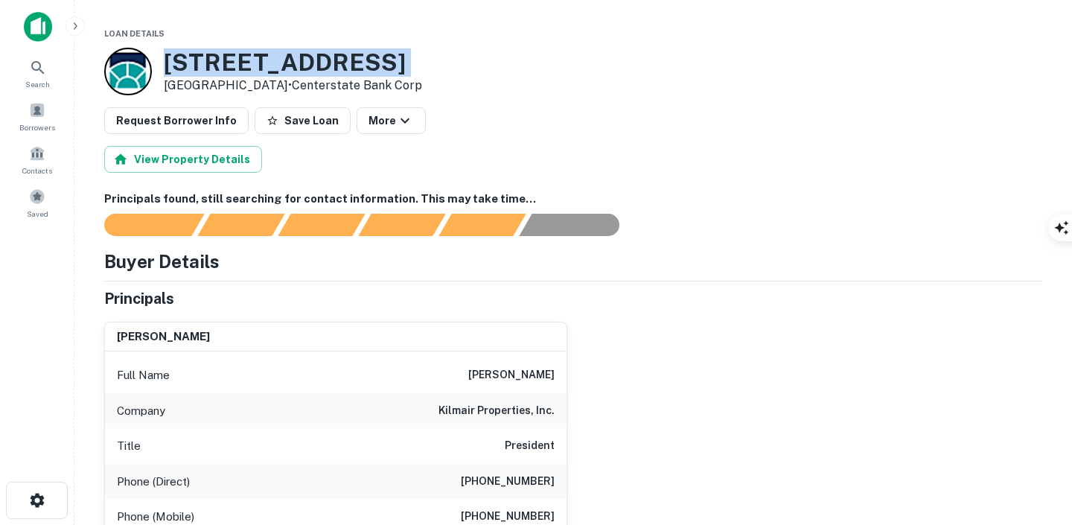
click at [301, 57] on h3 "260 NE 19th Ave" at bounding box center [293, 62] width 258 height 28
copy h3 "260 NE 19th Ave"
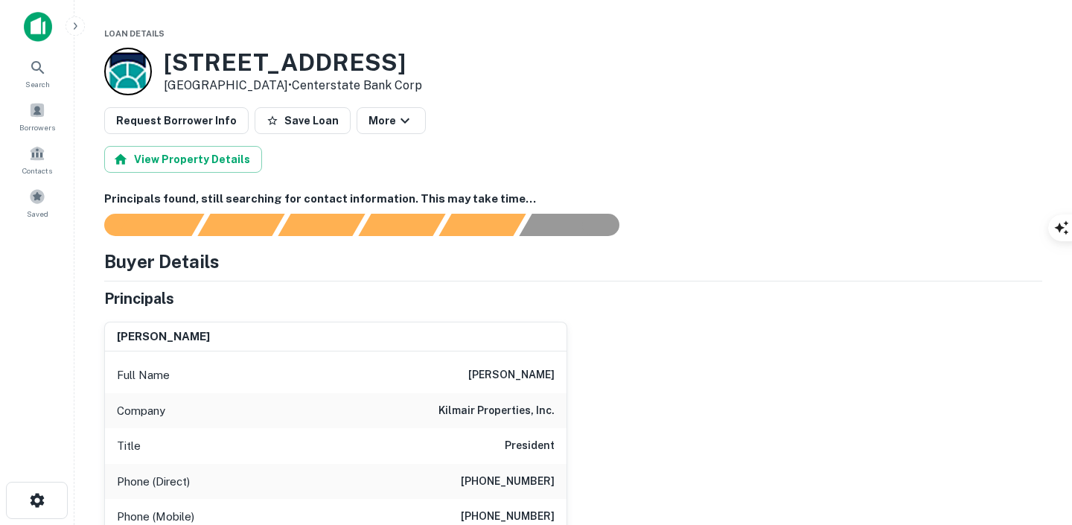
click at [467, 92] on div "260 NE 19th Ave Deerfield Beach, FL33441 • Centerstate Bank Corp" at bounding box center [573, 72] width 938 height 48
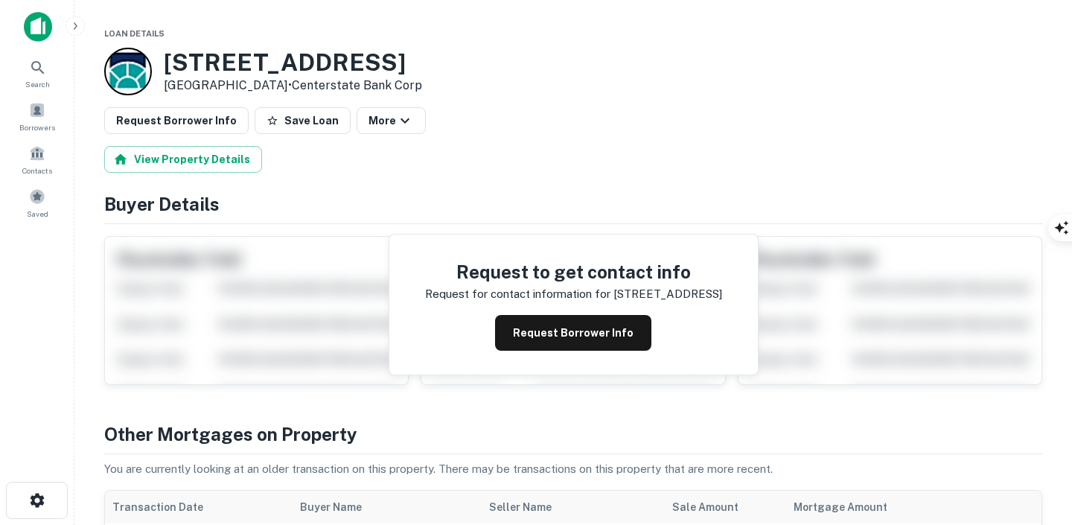
scroll to position [325, 0]
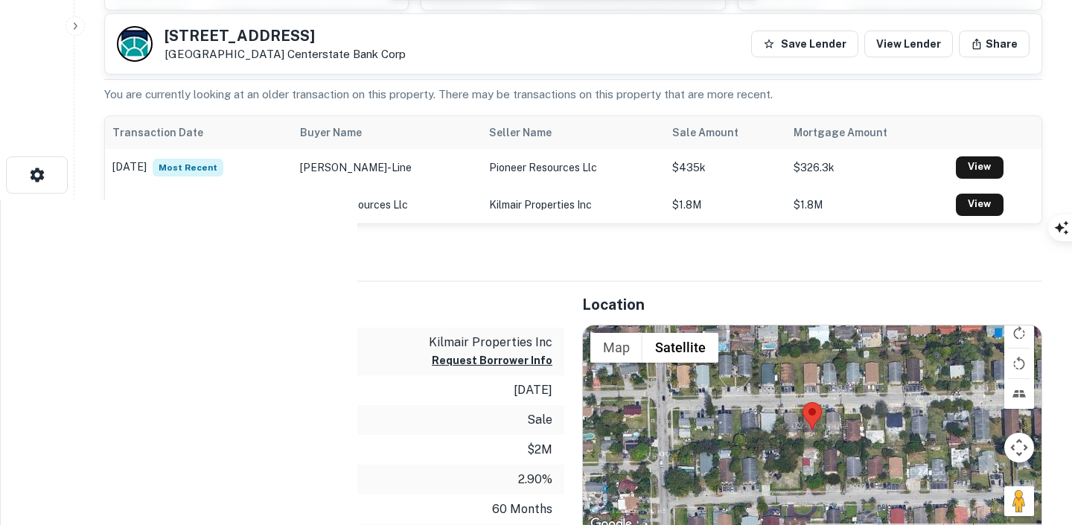
click at [231, 35] on h5 "[STREET_ADDRESS]" at bounding box center [284, 35] width 241 height 15
copy h5 "[STREET_ADDRESS]"
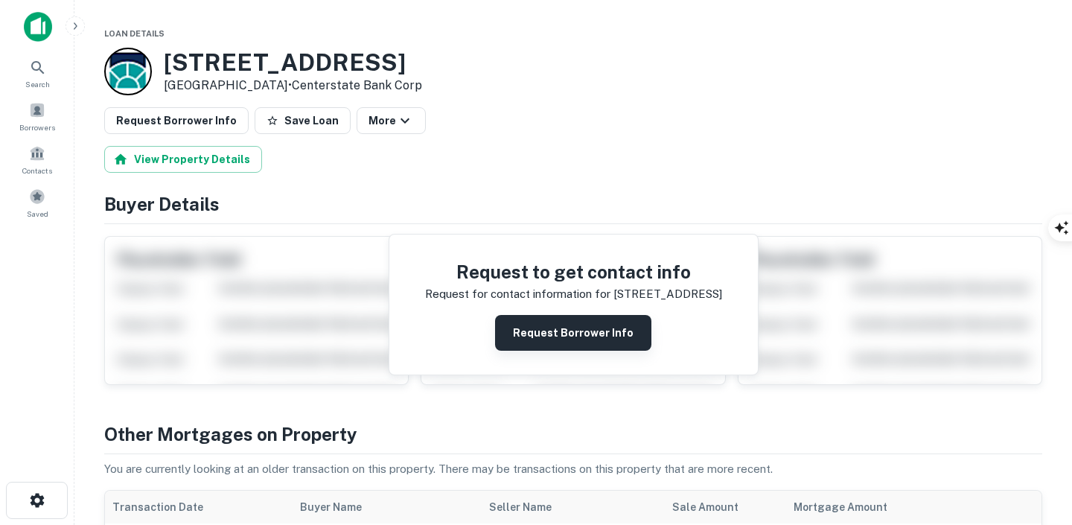
click at [554, 348] on button "Request Borrower Info" at bounding box center [573, 333] width 156 height 36
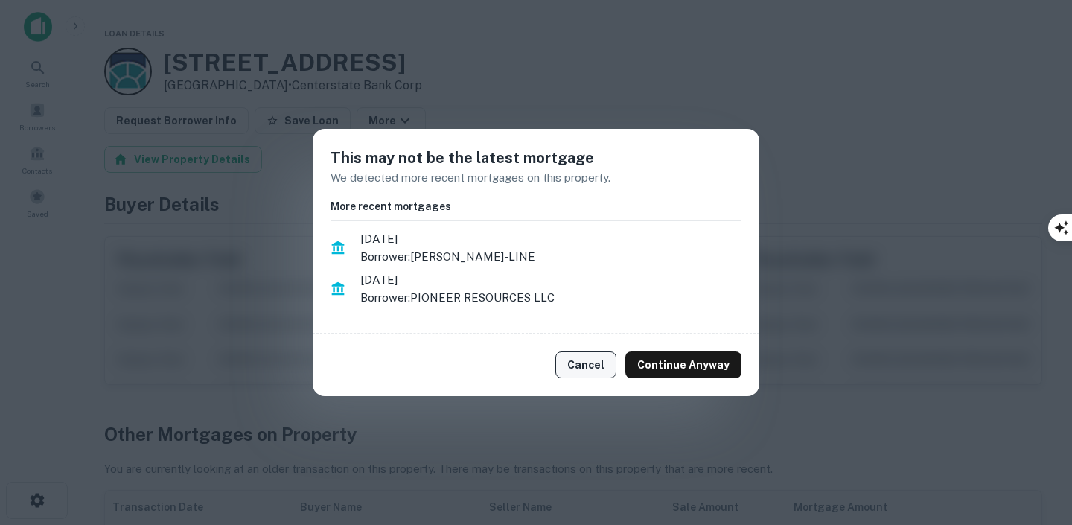
click at [593, 364] on button "Cancel" at bounding box center [585, 364] width 61 height 27
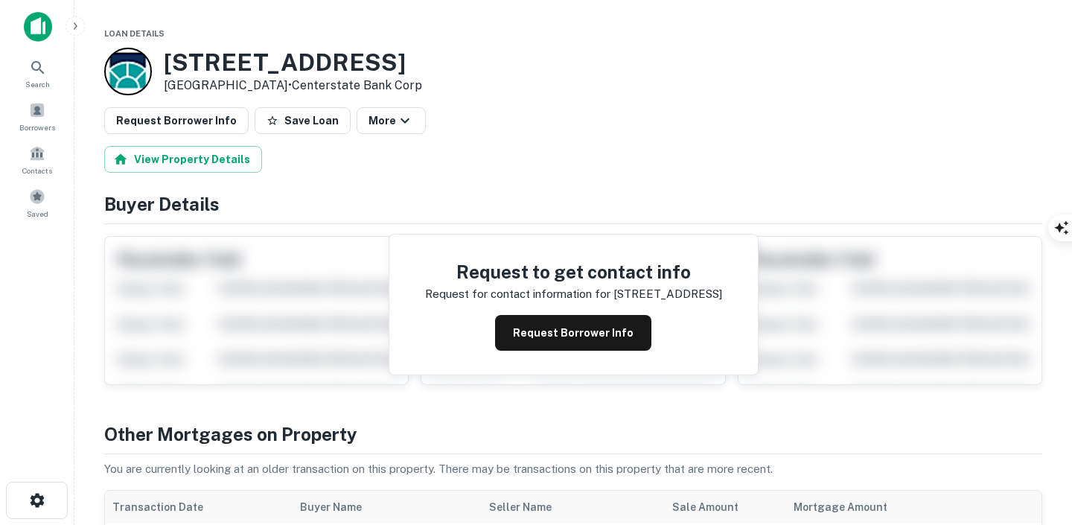
click at [36, 13] on img at bounding box center [38, 27] width 28 height 30
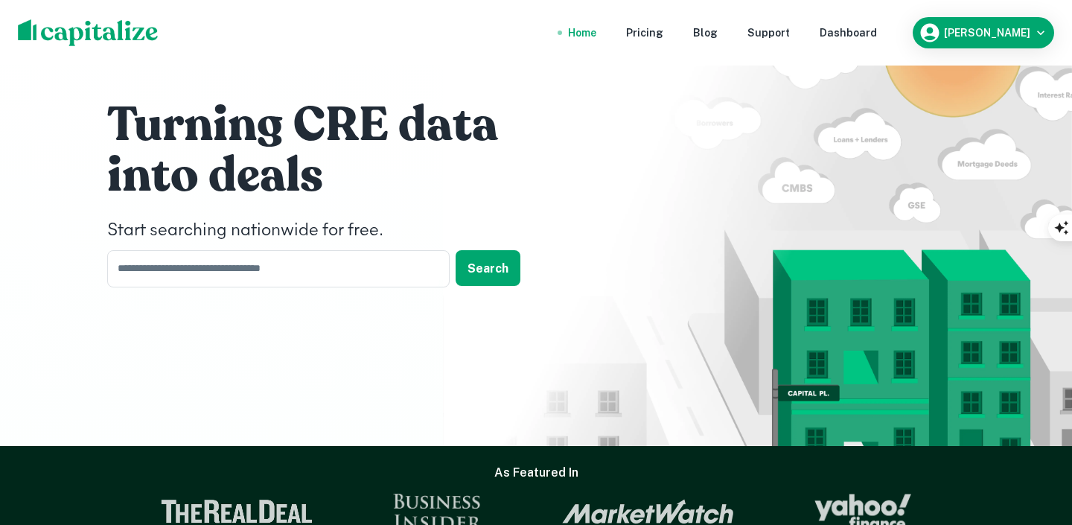
click at [875, 41] on nav "Home Pricing Blog Support Dashboard" at bounding box center [722, 32] width 356 height 33
click at [875, 34] on div "Dashboard" at bounding box center [847, 33] width 57 height 16
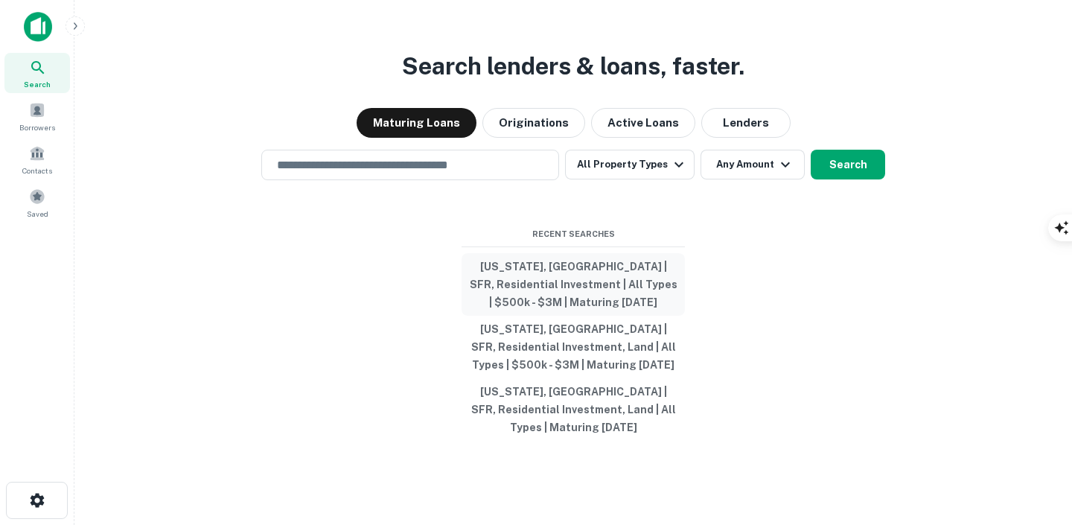
click at [572, 277] on button "[US_STATE], [GEOGRAPHIC_DATA] | SFR, Residential Investment | All Types | $500k…" at bounding box center [572, 284] width 223 height 63
type input "**********"
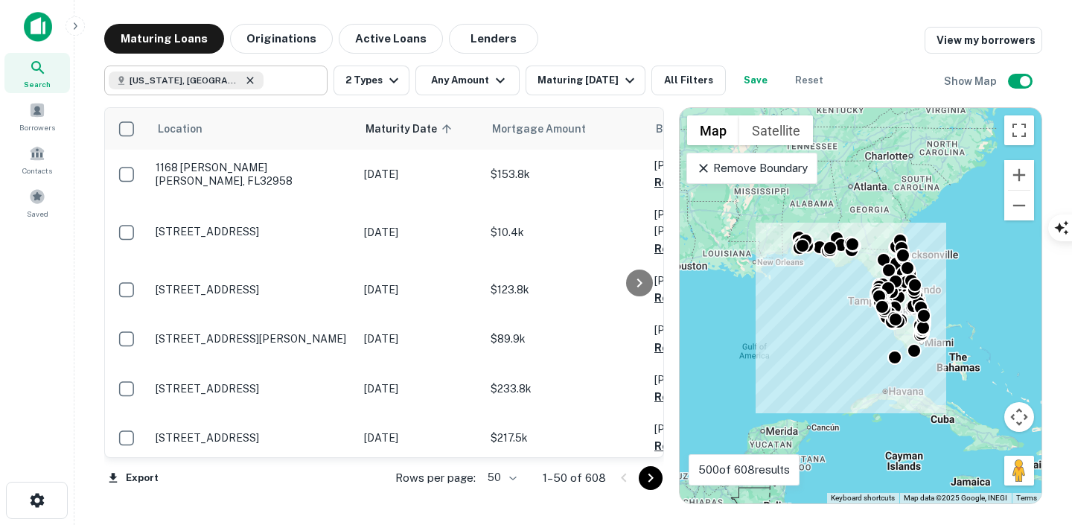
click at [244, 85] on icon at bounding box center [250, 80] width 12 height 12
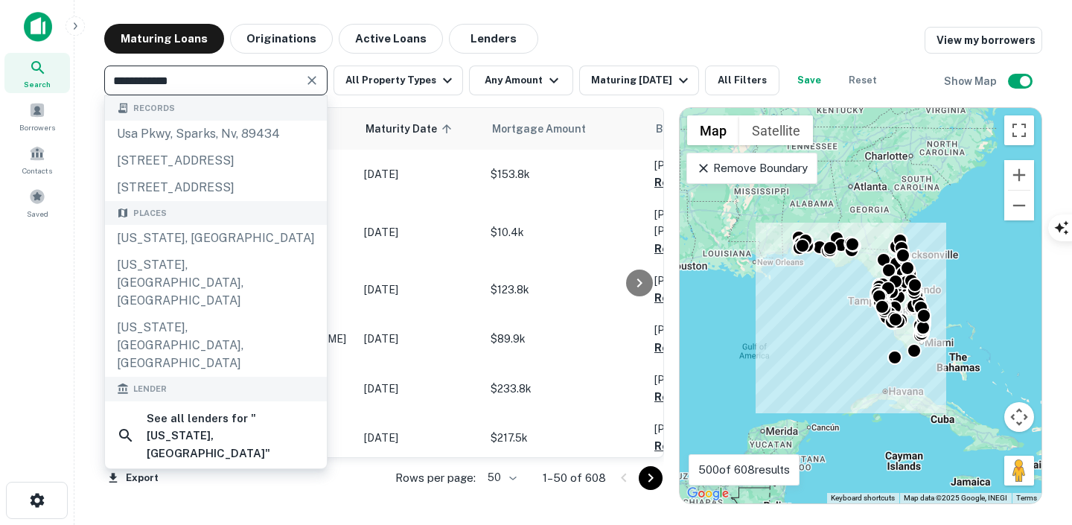
click at [172, 80] on input "**********" at bounding box center [204, 80] width 190 height 21
click at [171, 80] on input "**********" at bounding box center [204, 80] width 190 height 21
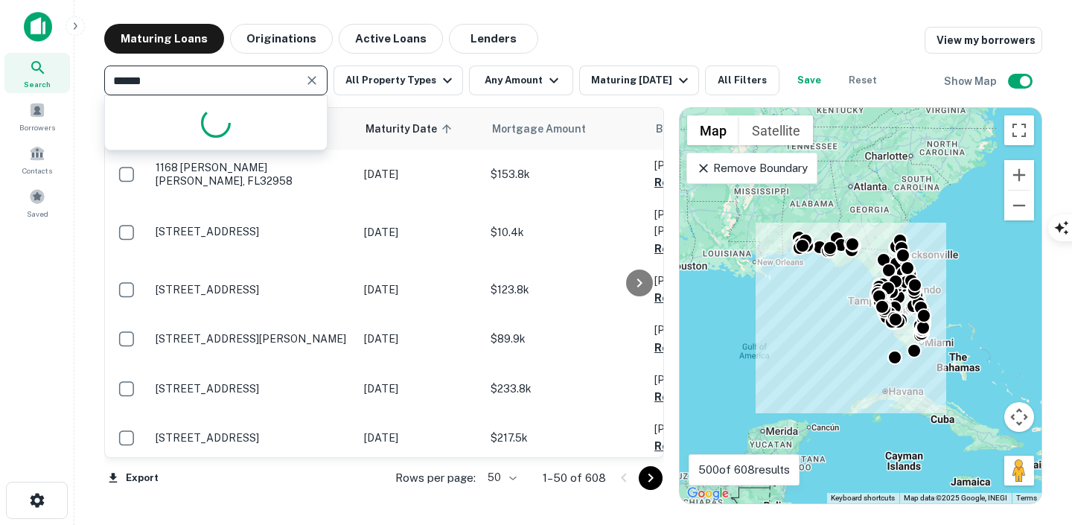
type input "*******"
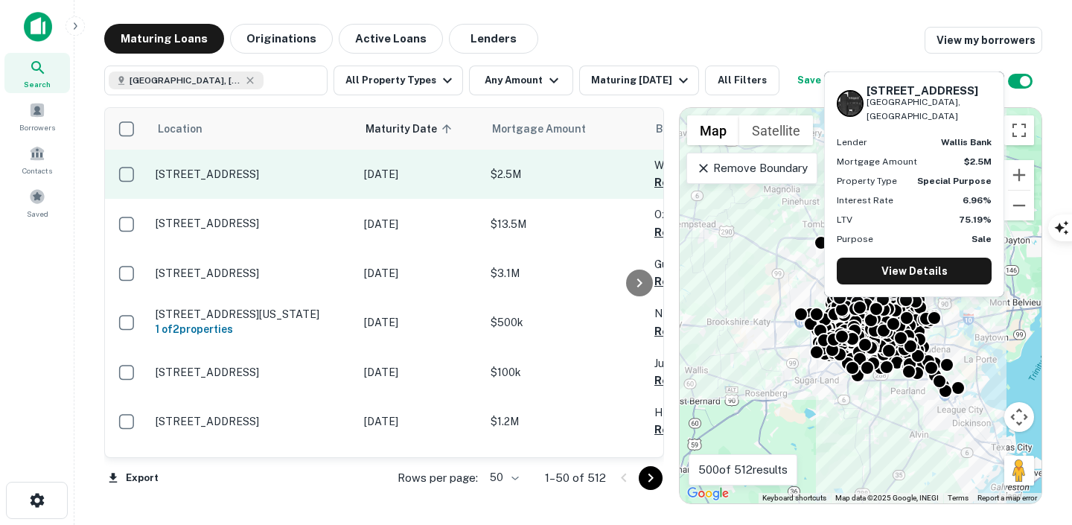
click at [569, 167] on p "$2.5M" at bounding box center [564, 174] width 149 height 16
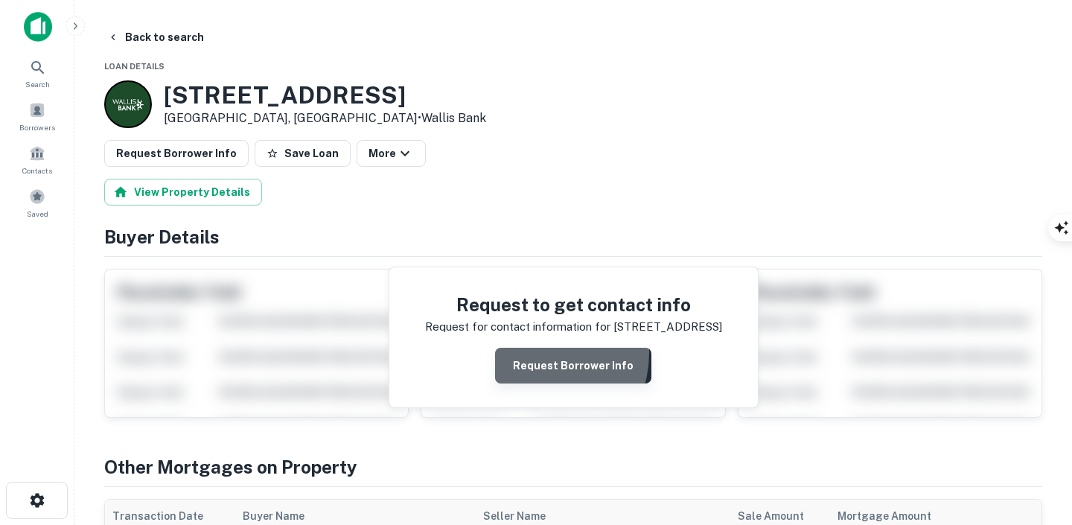
click at [538, 353] on button "Request Borrower Info" at bounding box center [573, 366] width 156 height 36
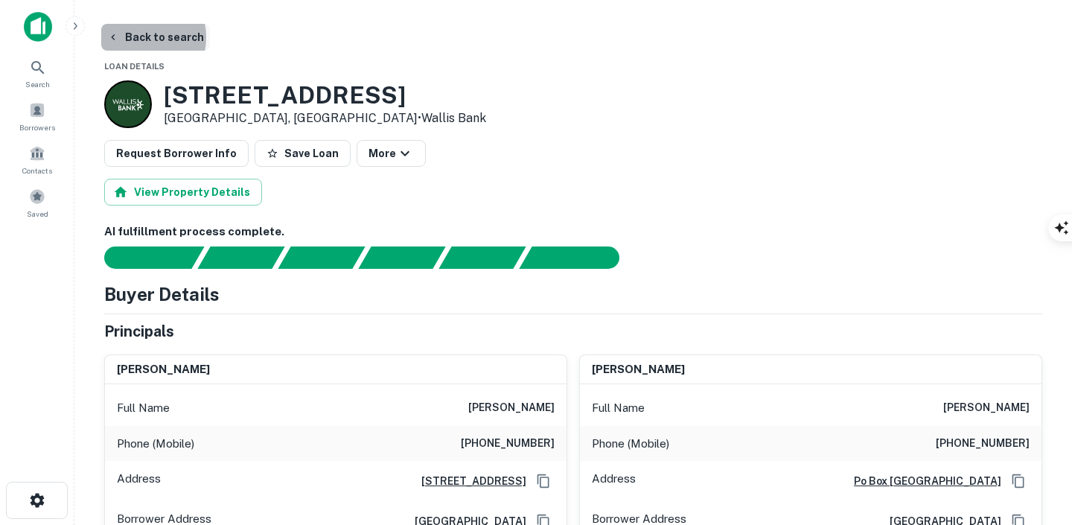
click at [133, 37] on button "Back to search" at bounding box center [155, 37] width 109 height 27
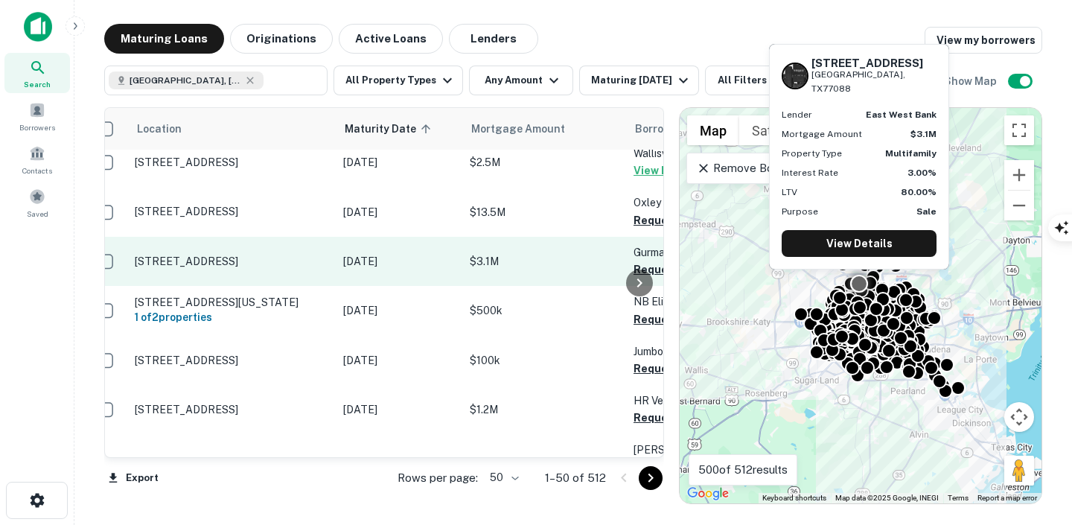
scroll to position [12, 0]
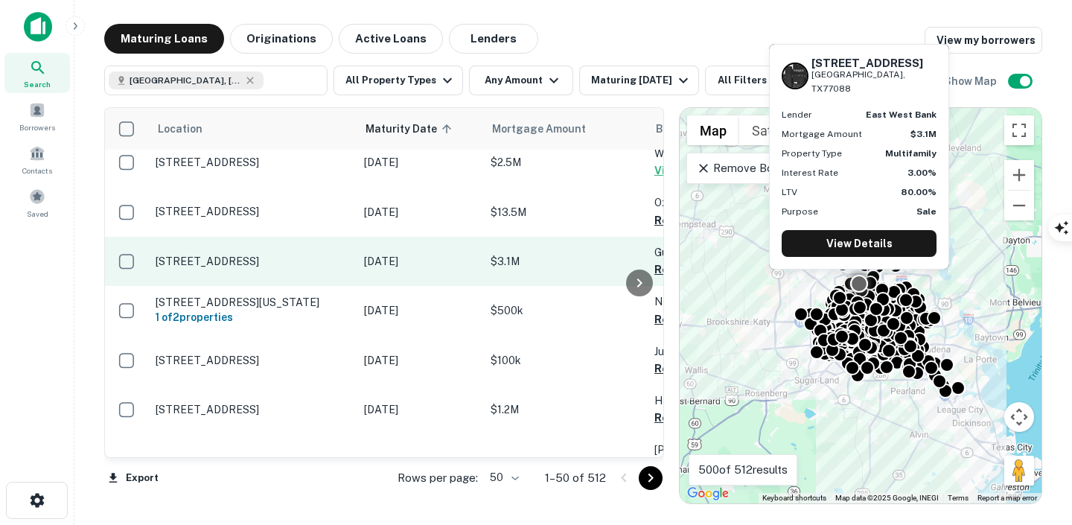
click at [322, 268] on p "[STREET_ADDRESS]" at bounding box center [252, 261] width 193 height 13
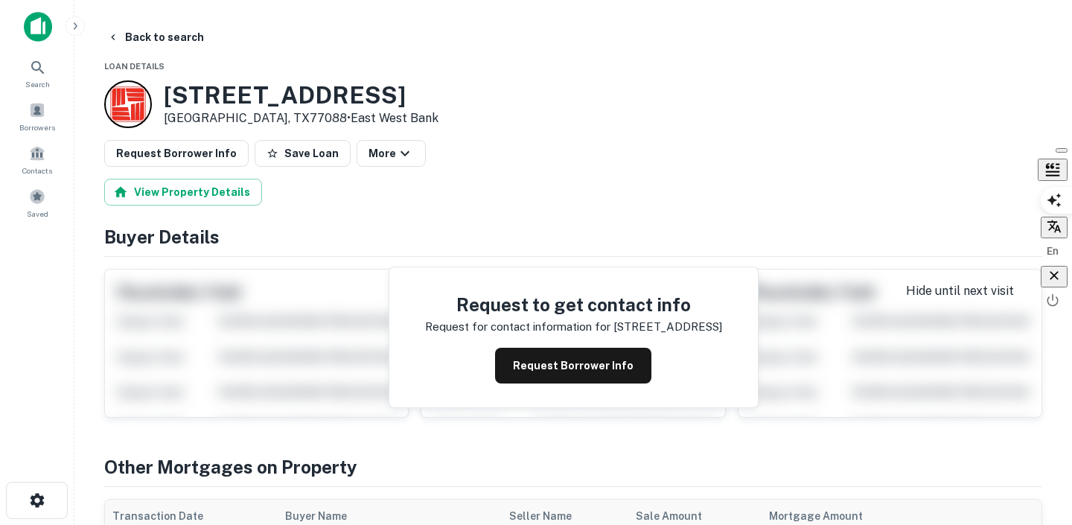
click at [1049, 276] on div "button" at bounding box center [1053, 276] width 15 height 17
click at [141, 36] on button "Back to search" at bounding box center [155, 37] width 109 height 27
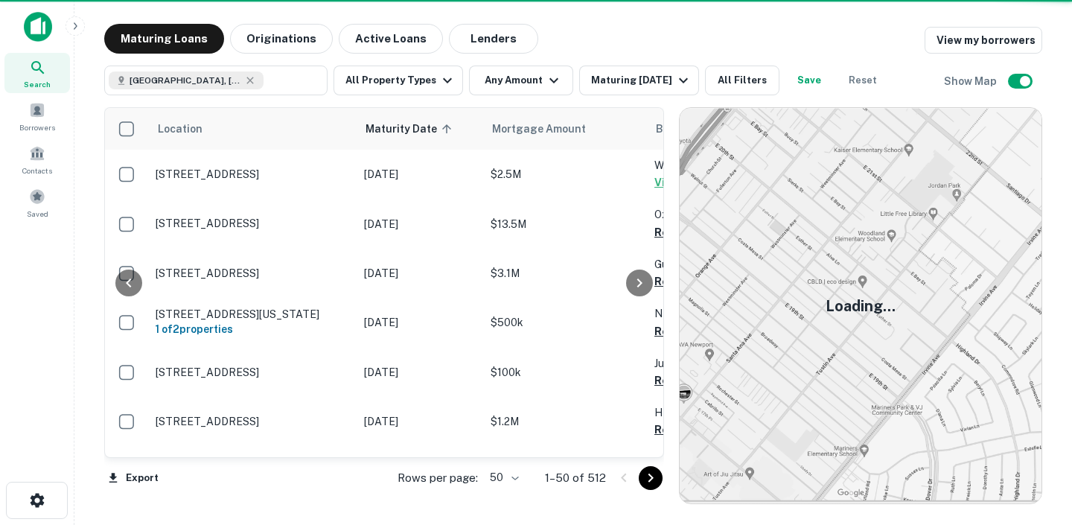
scroll to position [12, 0]
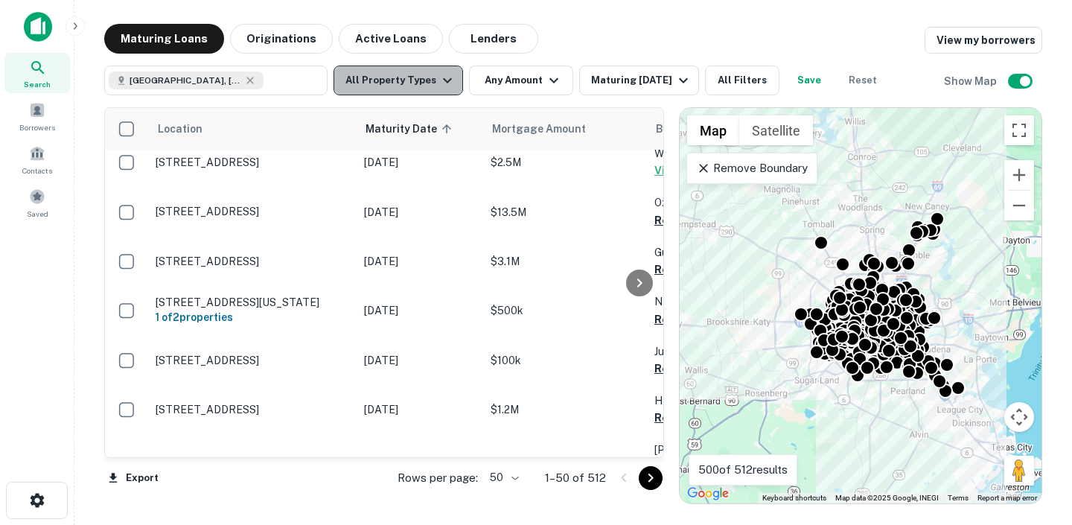
click at [432, 81] on button "All Property Types" at bounding box center [397, 80] width 129 height 30
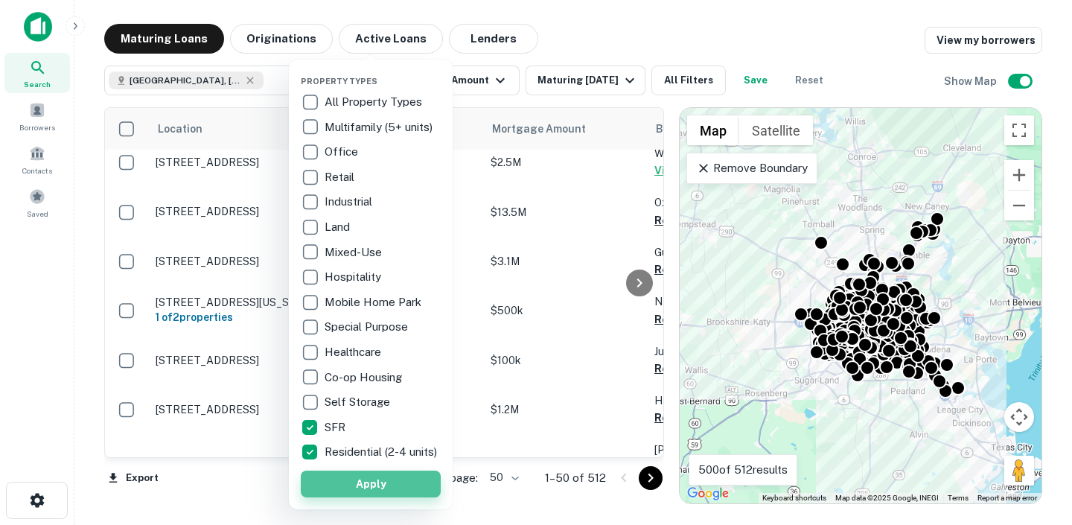
click at [360, 497] on button "Apply" at bounding box center [371, 483] width 140 height 27
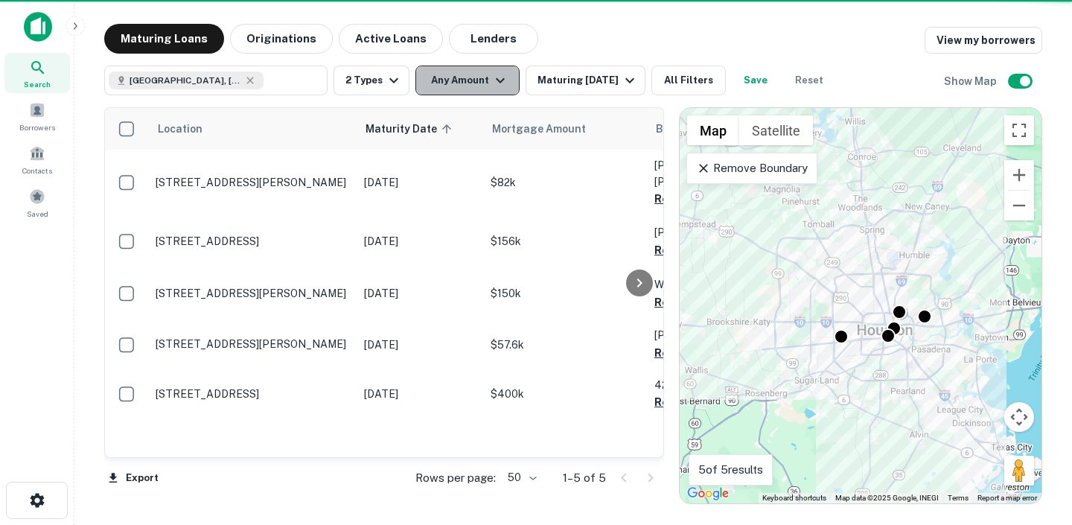
click at [450, 78] on button "Any Amount" at bounding box center [467, 80] width 104 height 30
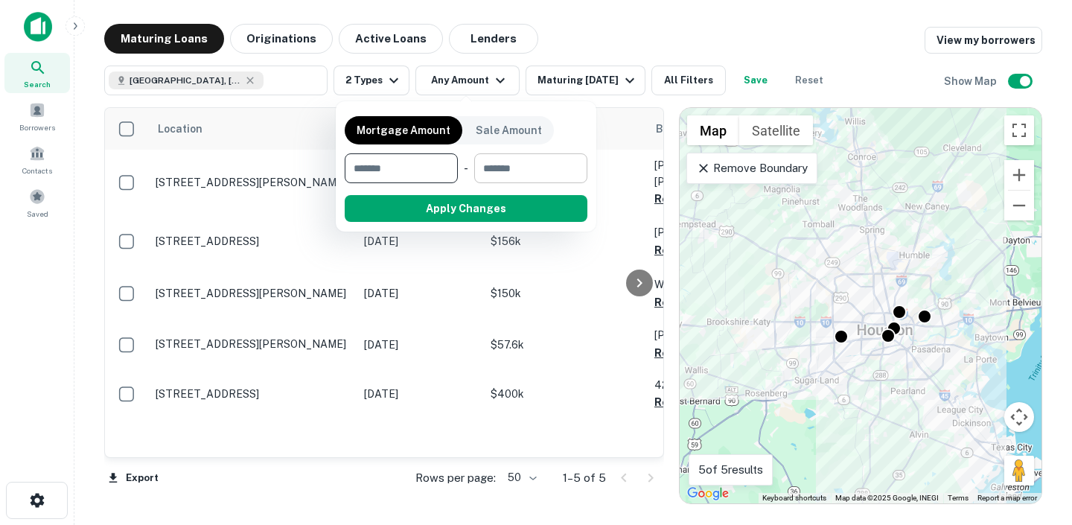
click at [505, 172] on input "number" at bounding box center [525, 168] width 103 height 30
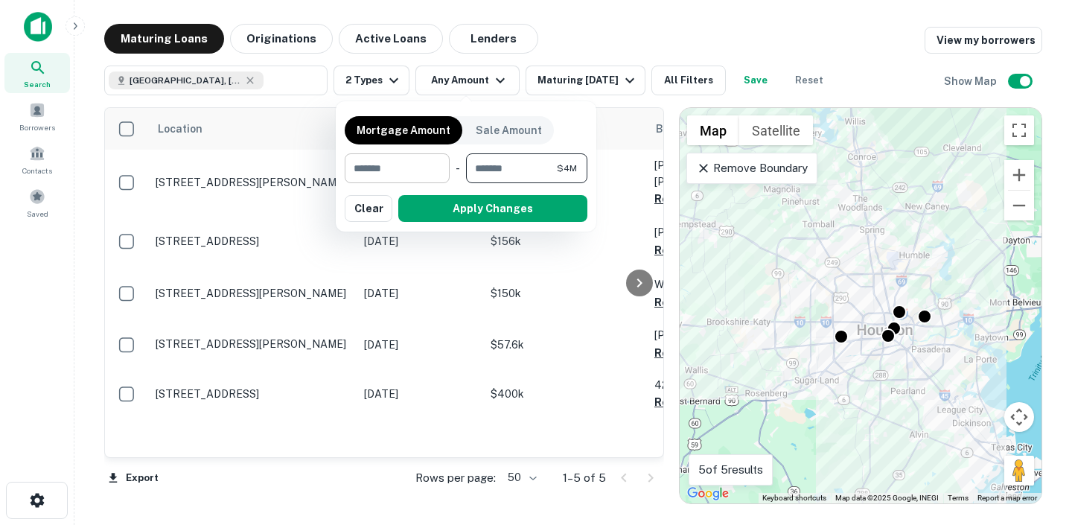
type input "*******"
click at [405, 169] on input "number" at bounding box center [392, 168] width 95 height 30
type input "*"
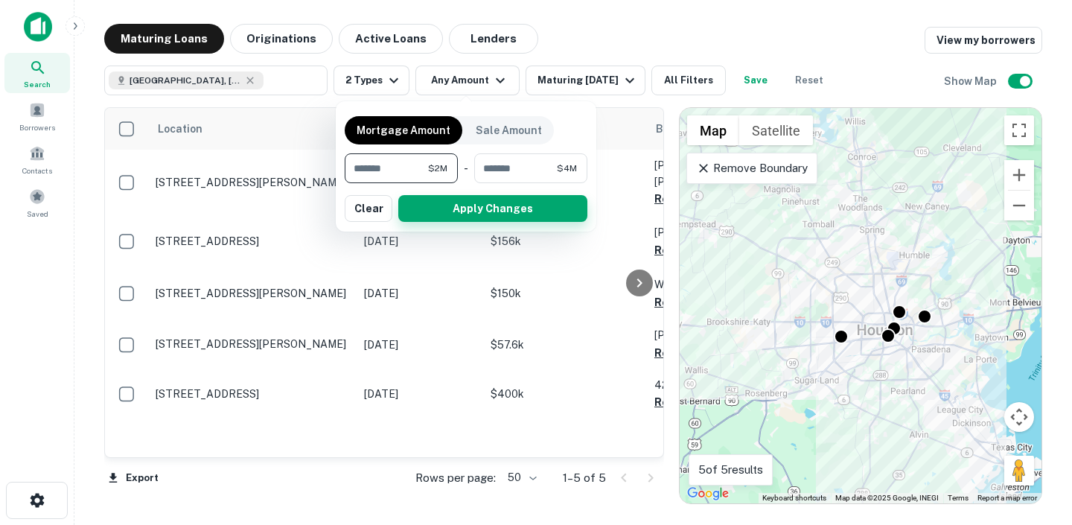
type input "*******"
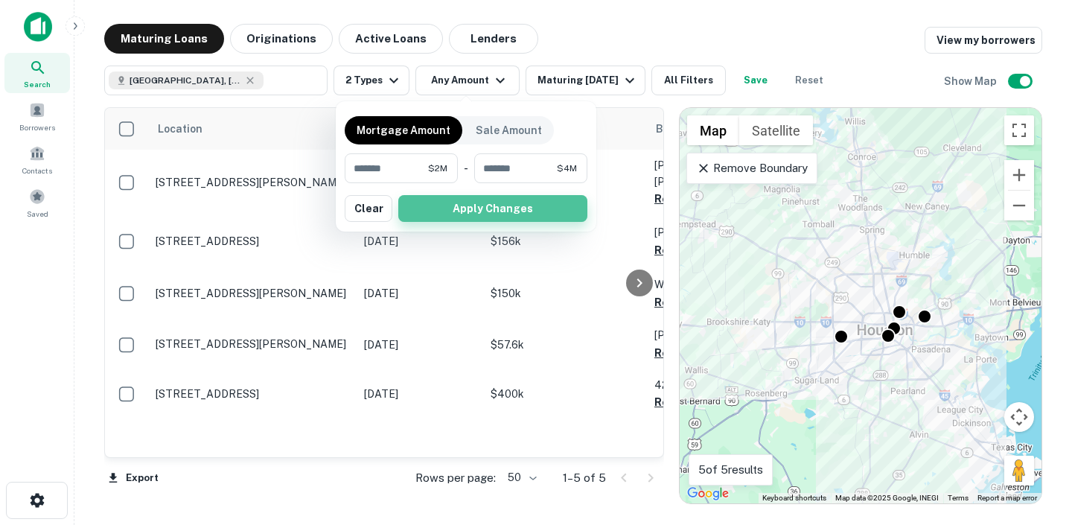
click at [457, 208] on button "Apply Changes" at bounding box center [492, 208] width 189 height 27
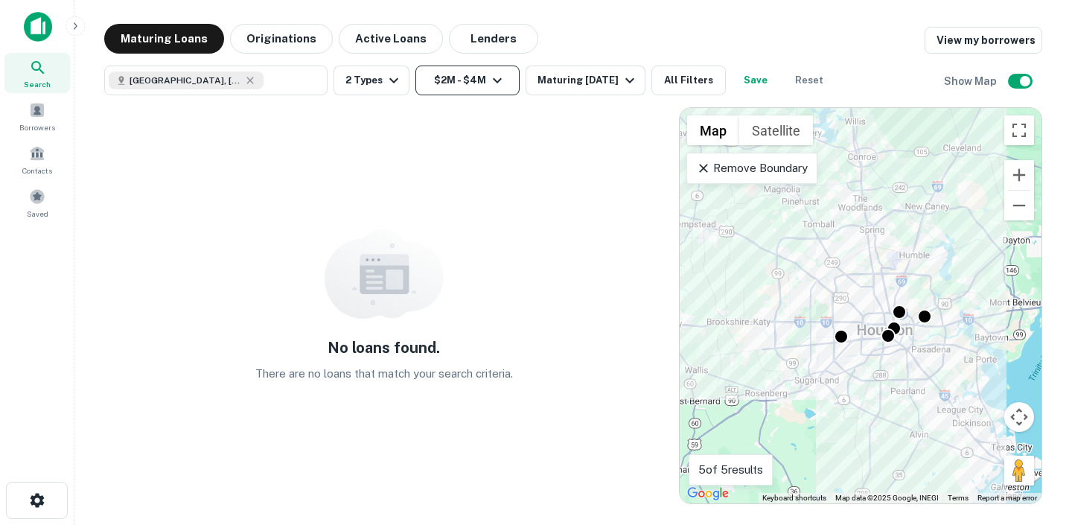
click at [469, 85] on button "$2M - $4M" at bounding box center [467, 80] width 104 height 30
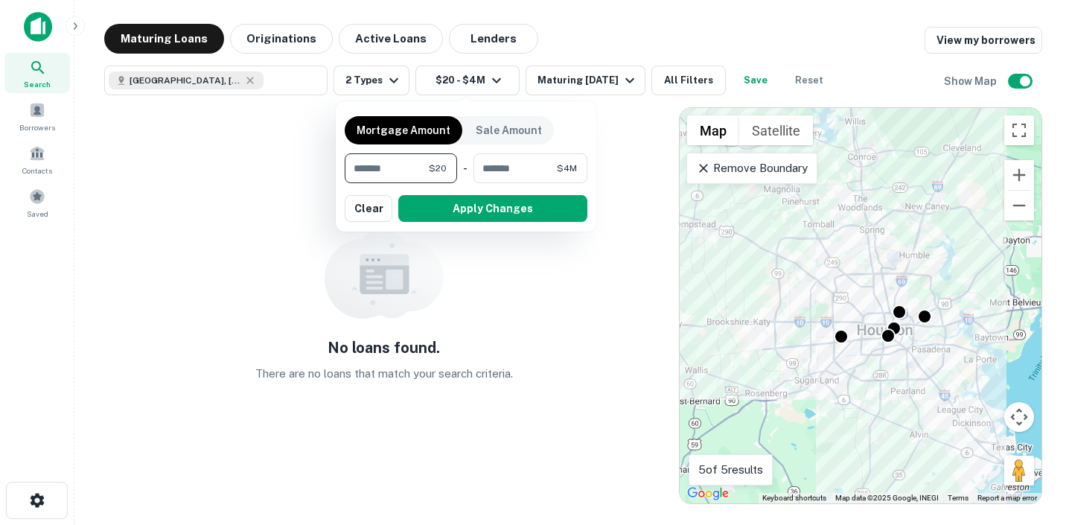
type input "*"
type input "*******"
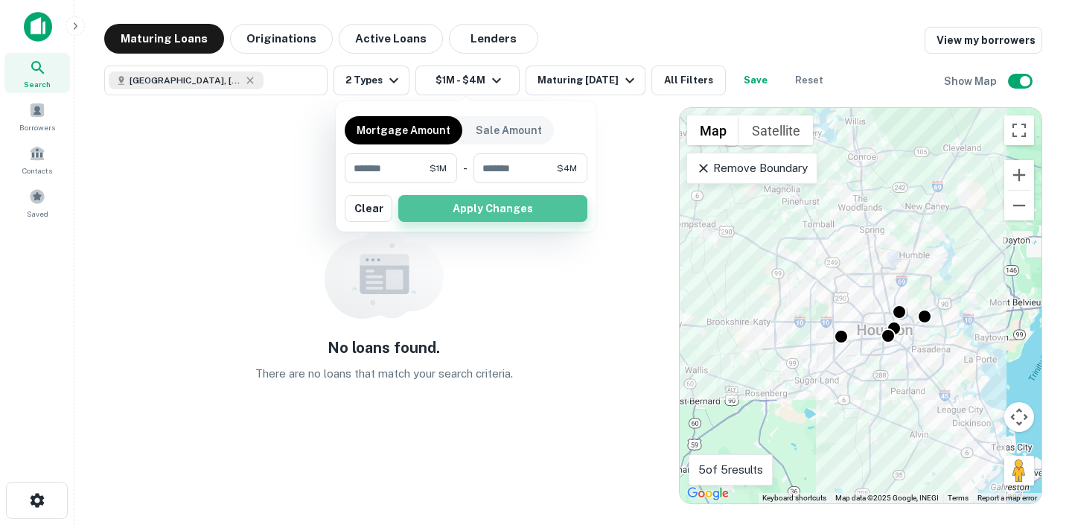
click at [473, 205] on button "Apply Changes" at bounding box center [492, 208] width 189 height 27
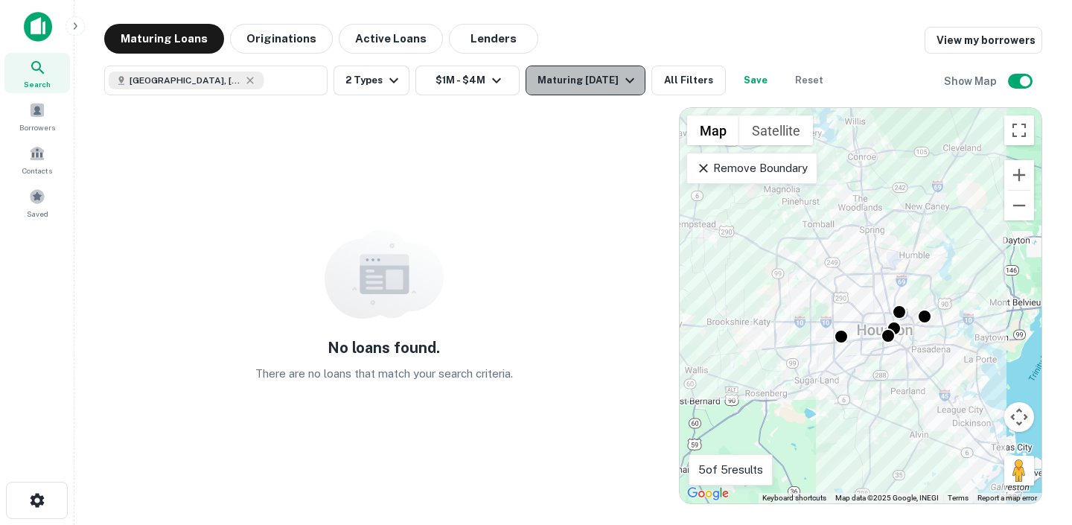
click at [604, 95] on button "Maturing In 6 Months" at bounding box center [585, 80] width 120 height 30
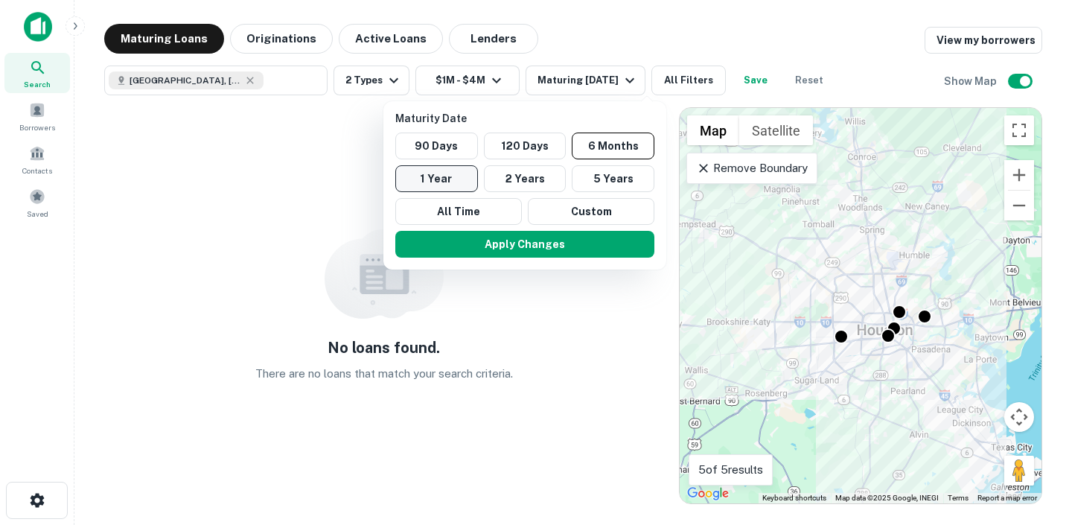
click at [461, 177] on button "1 Year" at bounding box center [436, 178] width 83 height 27
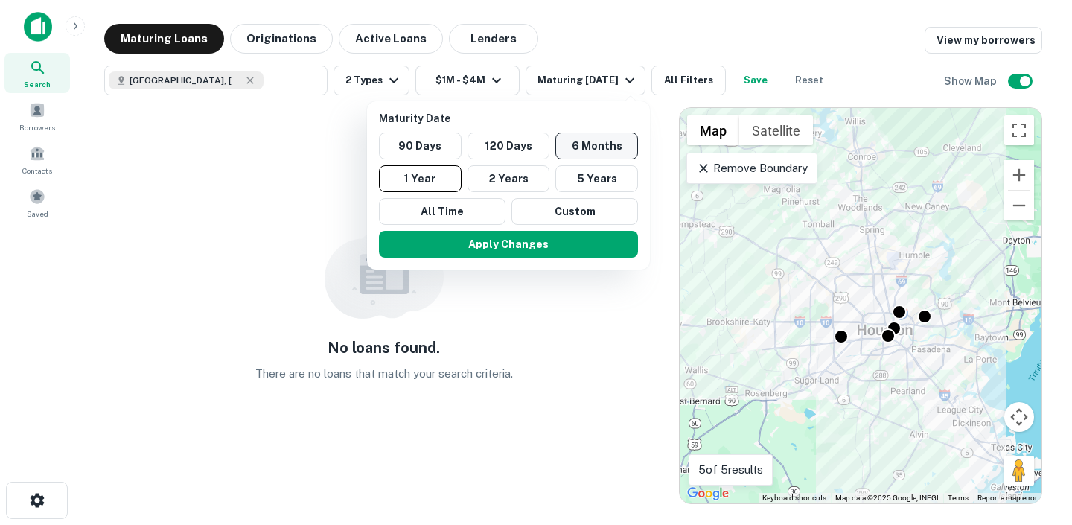
drag, startPoint x: 482, startPoint y: 239, endPoint x: 567, endPoint y: 140, distance: 130.9
click at [567, 140] on div "Maturity Date 90 Days 120 Days 6 Months 1 Year 2 Years 5 Years All Time Custom …" at bounding box center [508, 185] width 283 height 168
click at [571, 139] on button "6 Months" at bounding box center [596, 145] width 83 height 27
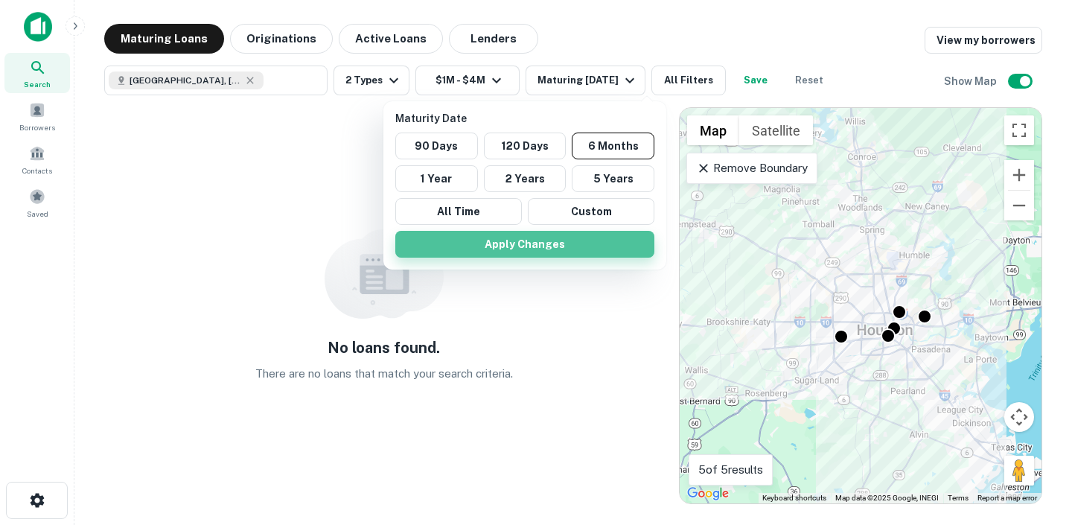
click at [527, 231] on button "Apply Changes" at bounding box center [524, 244] width 259 height 27
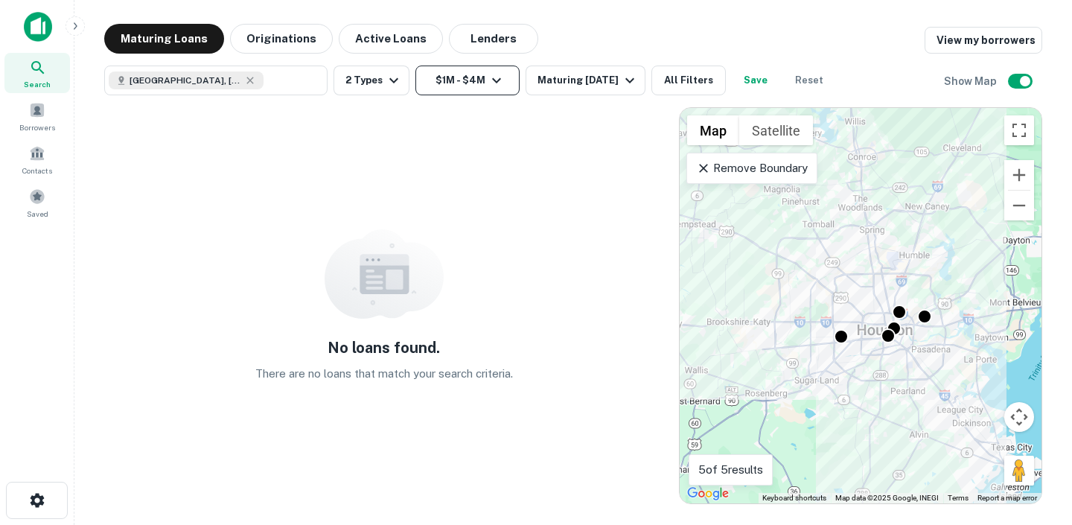
click at [481, 89] on button "$1M - $4M" at bounding box center [467, 80] width 104 height 30
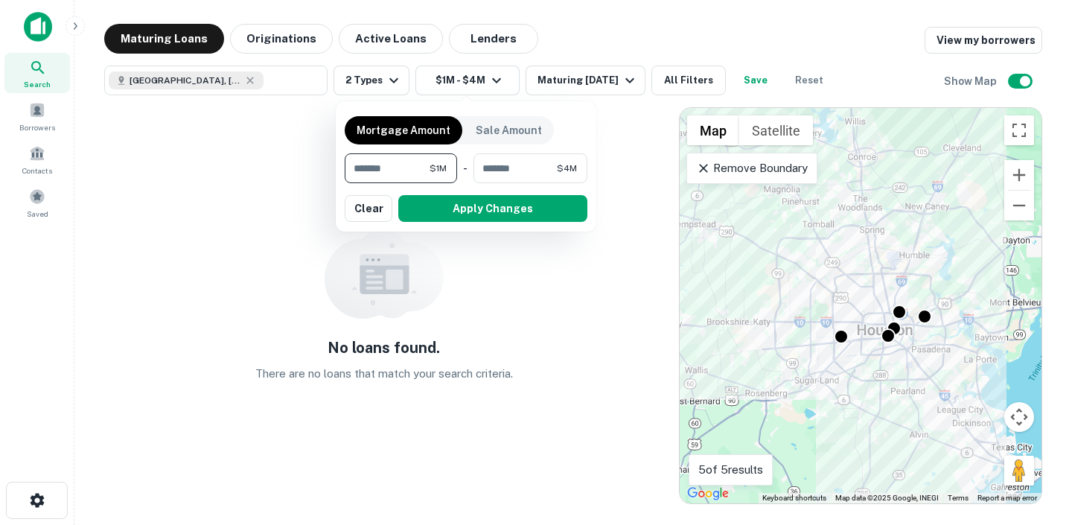
click at [258, 73] on div at bounding box center [536, 262] width 1072 height 525
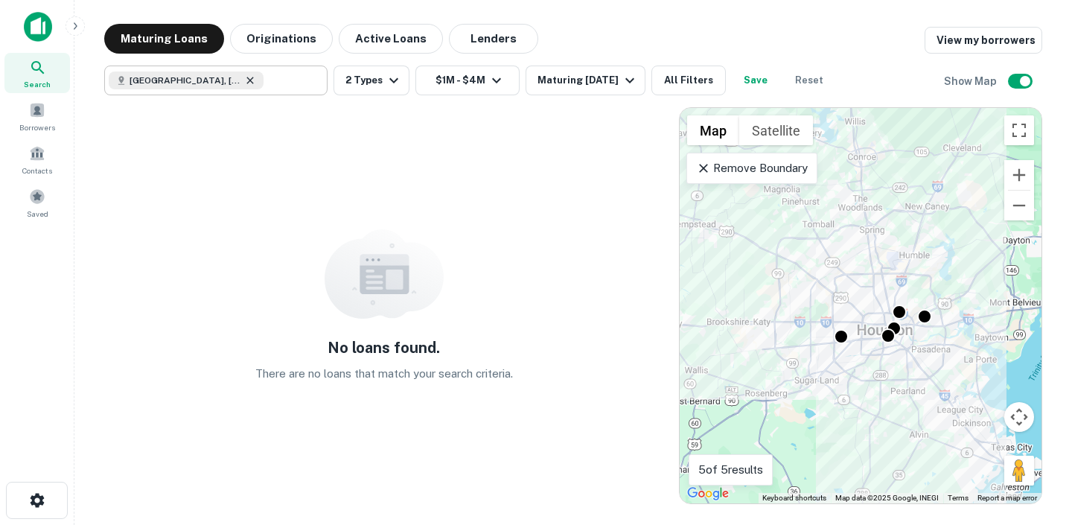
click at [246, 77] on icon at bounding box center [249, 80] width 7 height 7
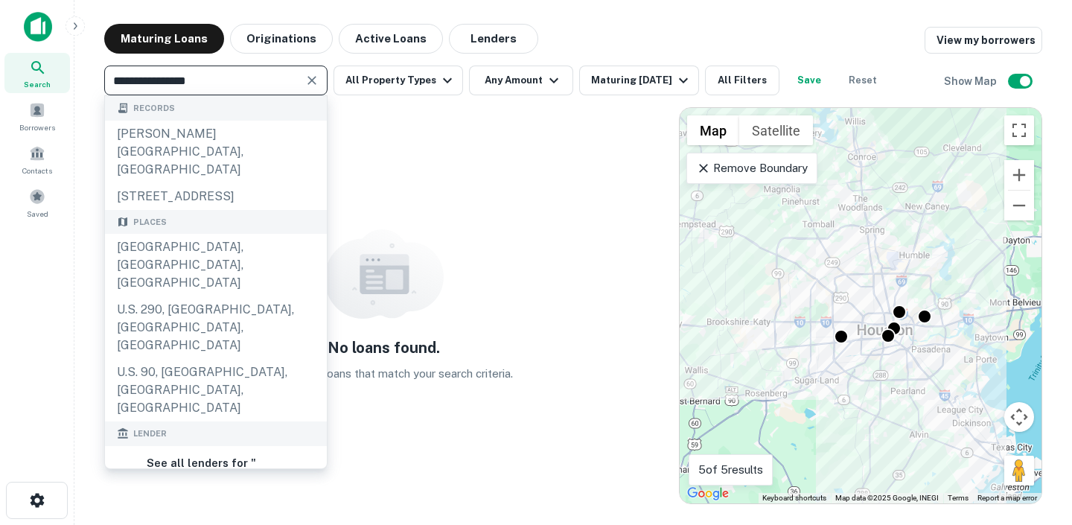
click at [214, 80] on input "**********" at bounding box center [204, 80] width 190 height 21
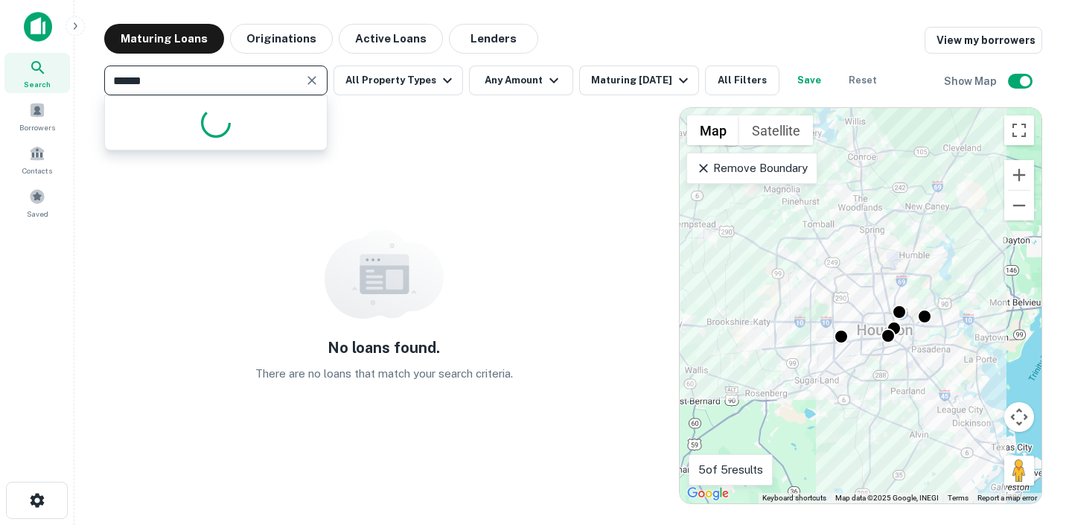
type input "*******"
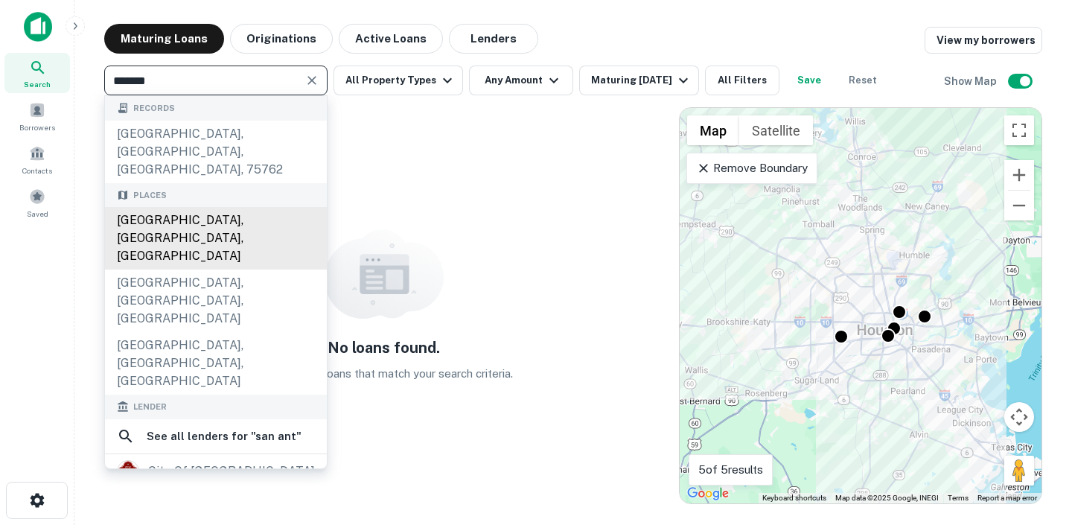
click at [246, 207] on div "San Antonio, TX, USA" at bounding box center [216, 238] width 222 height 63
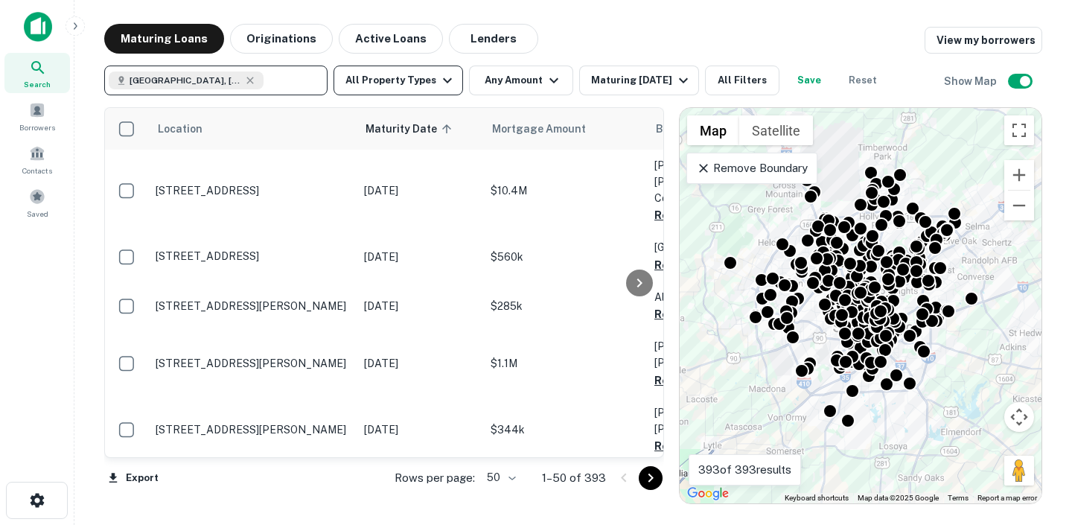
click at [437, 92] on button "All Property Types" at bounding box center [397, 80] width 129 height 30
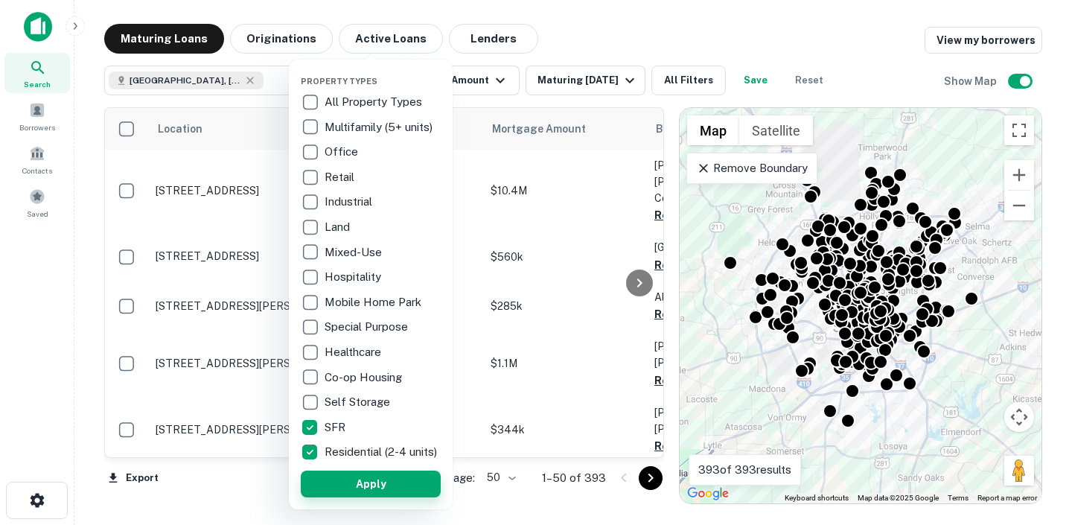
click at [348, 497] on button "Apply" at bounding box center [371, 483] width 140 height 27
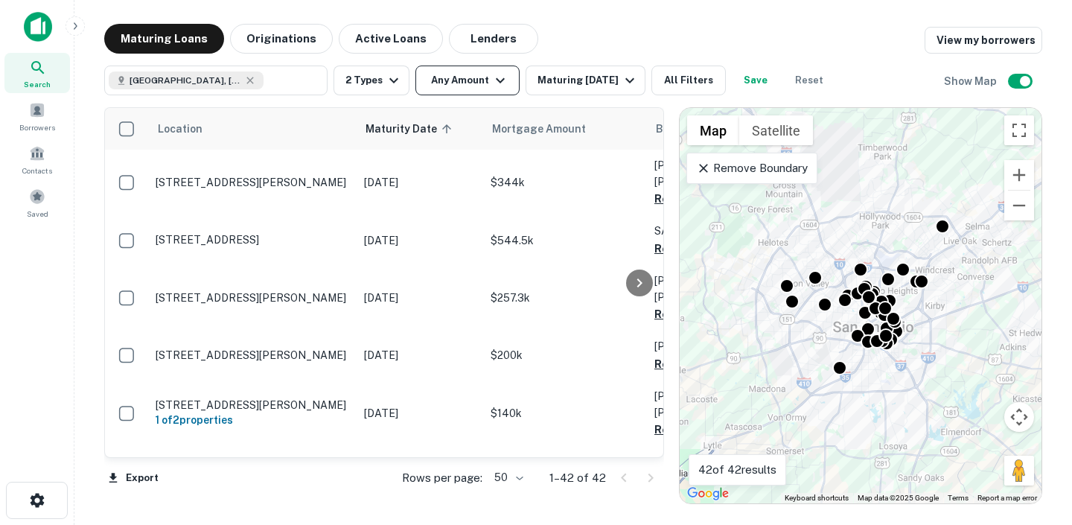
click at [489, 83] on button "Any Amount" at bounding box center [467, 80] width 104 height 30
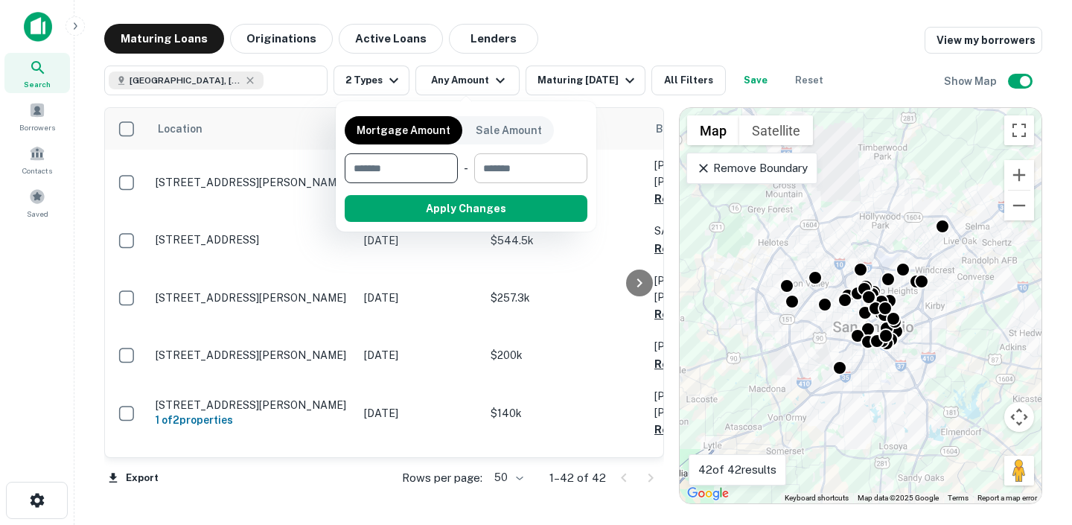
click at [508, 172] on input "number" at bounding box center [525, 168] width 103 height 30
type input "*"
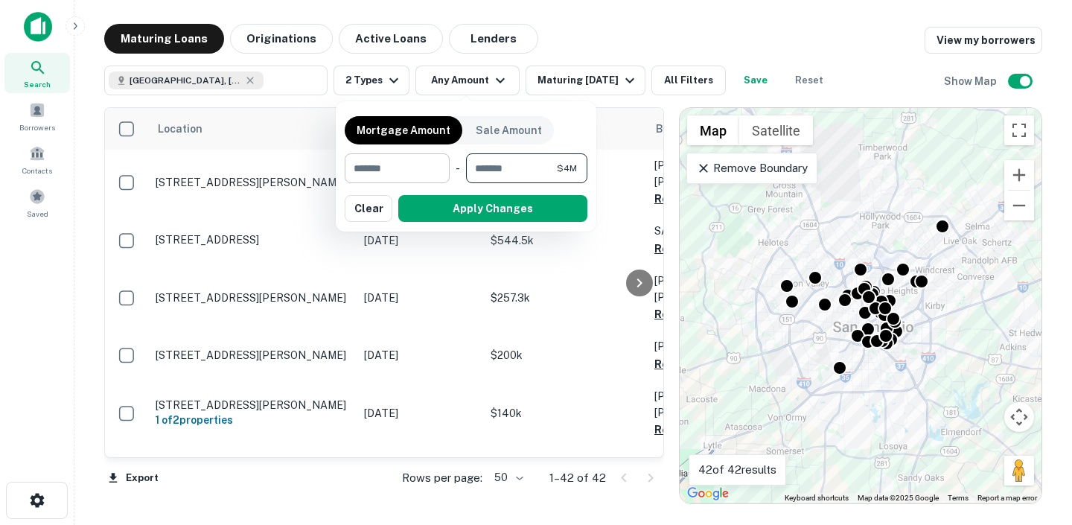
type input "*******"
click at [415, 171] on input "number" at bounding box center [392, 168] width 95 height 30
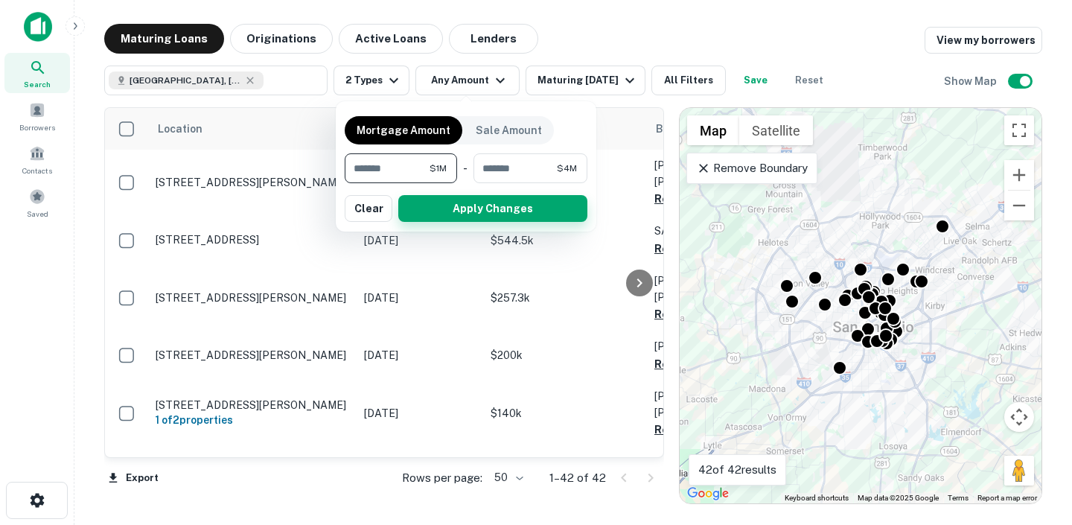
type input "*******"
click at [460, 205] on button "Apply Changes" at bounding box center [492, 208] width 189 height 27
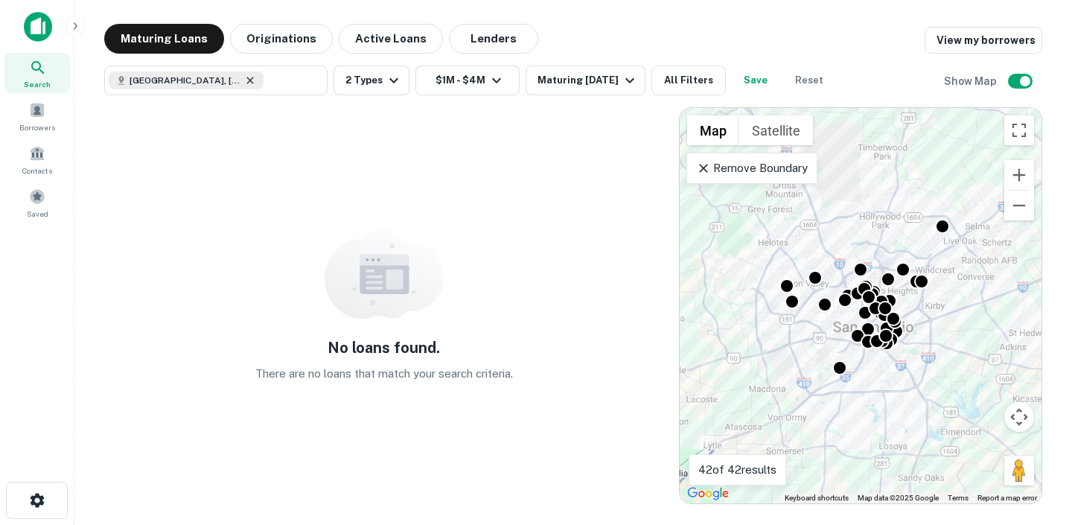
click at [246, 82] on icon at bounding box center [249, 80] width 7 height 7
type input "**********"
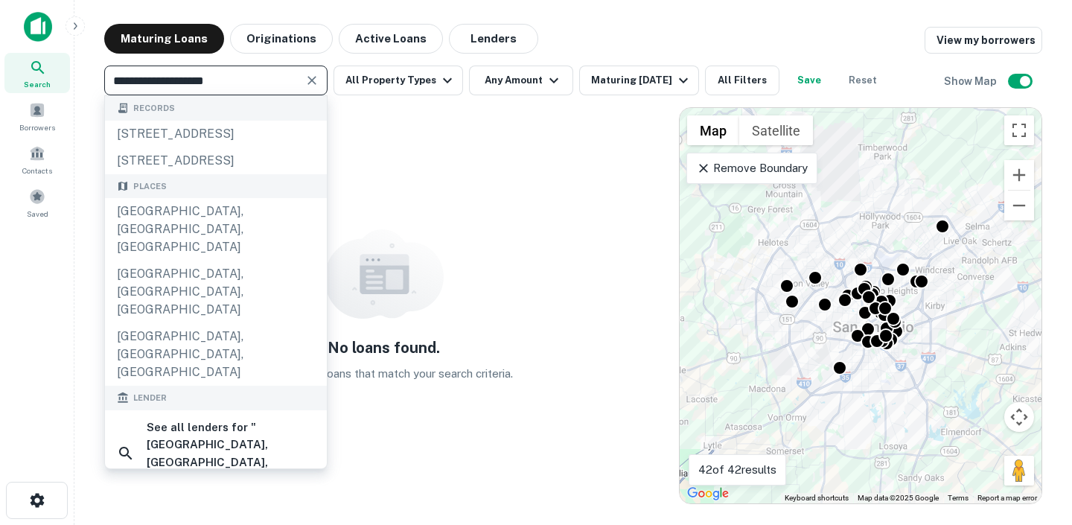
click at [316, 80] on icon "Clear" at bounding box center [311, 80] width 15 height 15
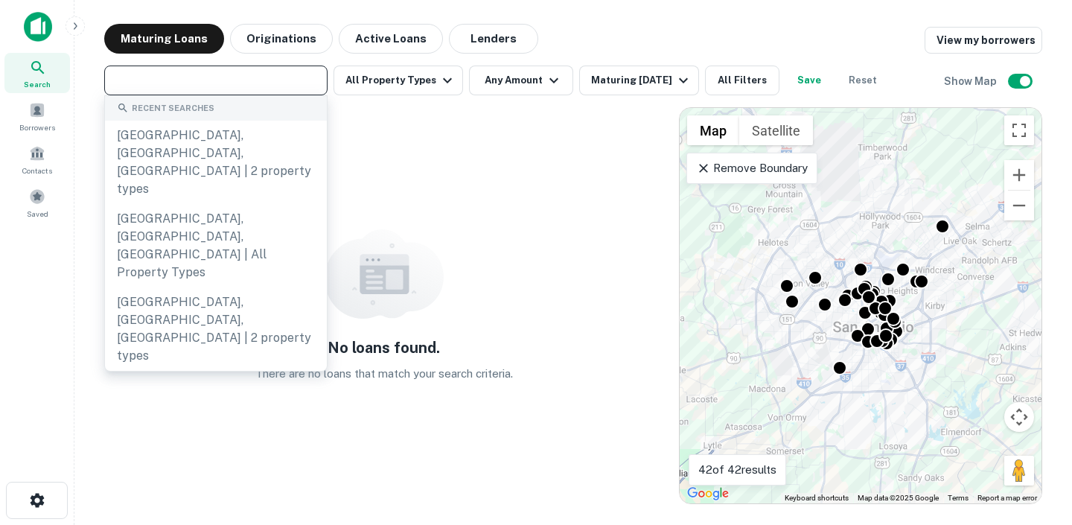
click at [275, 85] on input "text" at bounding box center [215, 80] width 212 height 21
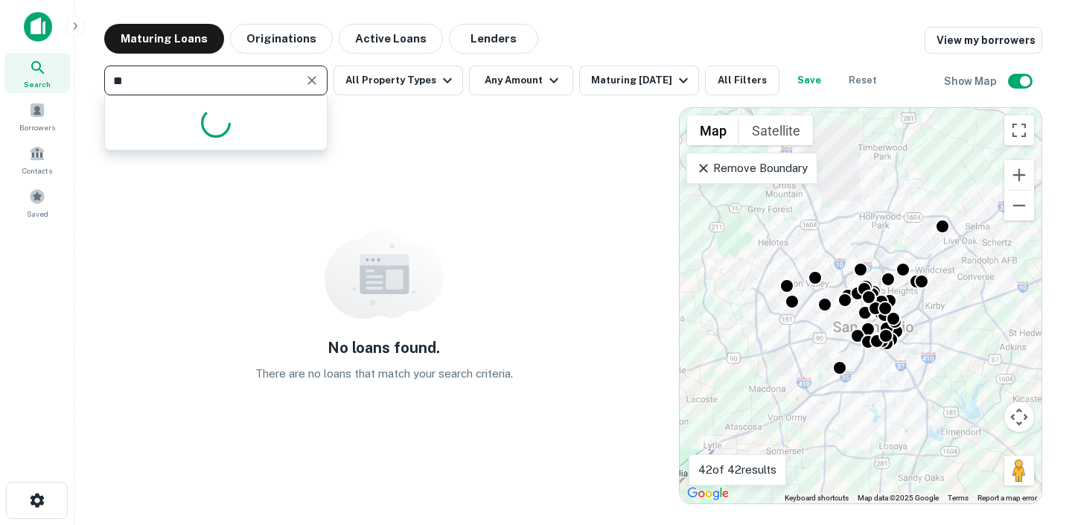
type input "*"
type input "******"
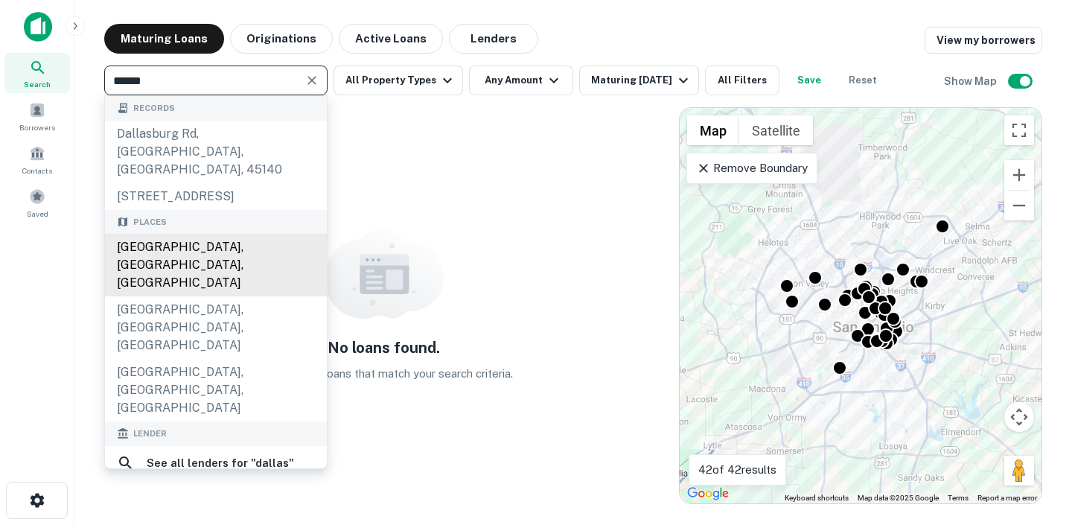
click at [211, 234] on div "Dallas, TX, USA" at bounding box center [216, 265] width 222 height 63
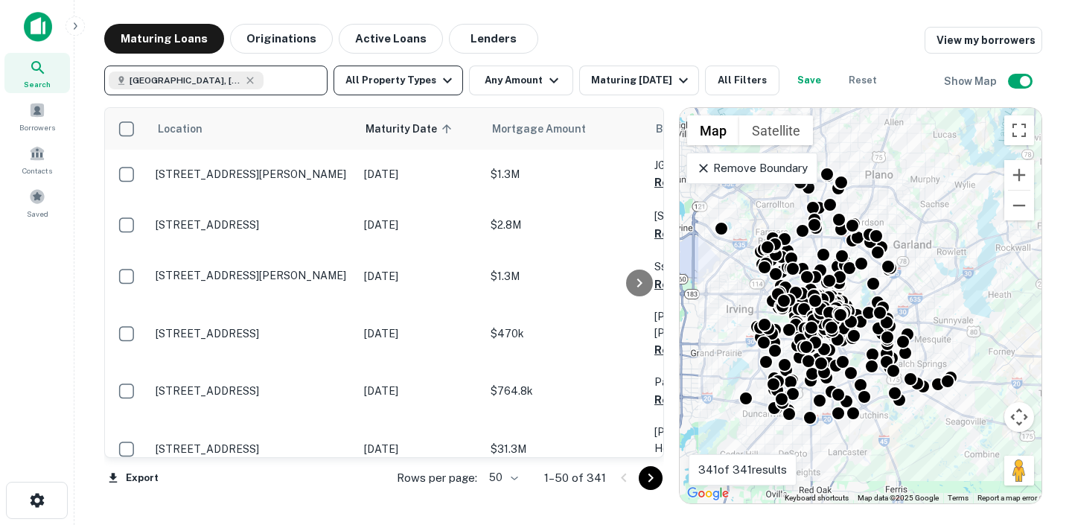
click at [382, 90] on button "All Property Types" at bounding box center [397, 80] width 129 height 30
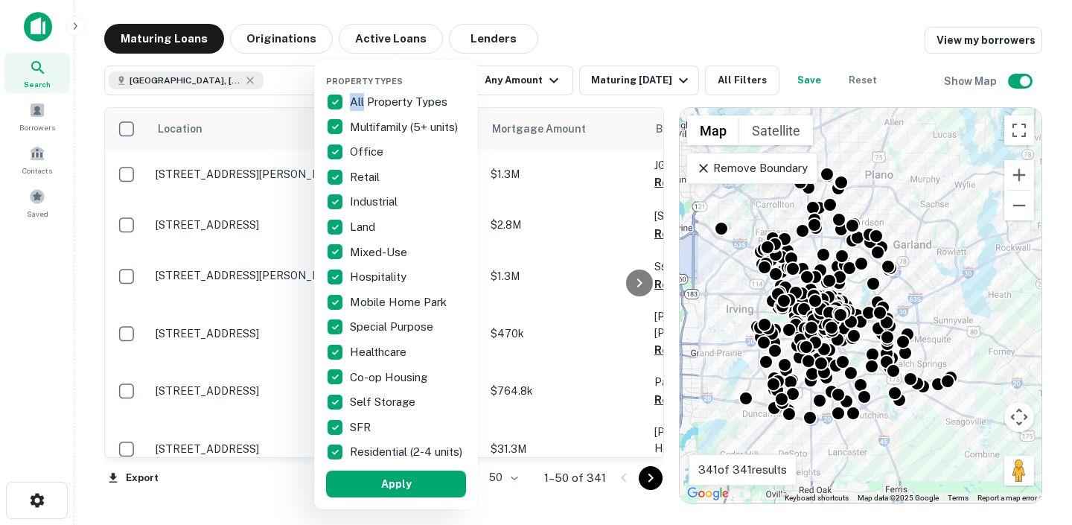
click at [314, 106] on div "Property Types All Property Types Multifamily (5+ units) Office Retail Industri…" at bounding box center [396, 285] width 164 height 450
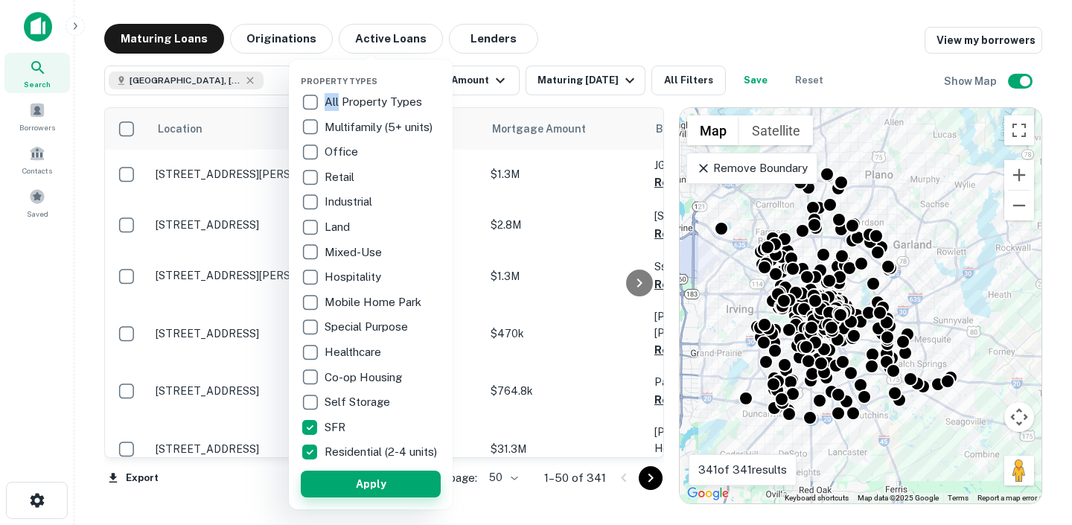
click at [357, 482] on button "Apply" at bounding box center [371, 483] width 140 height 27
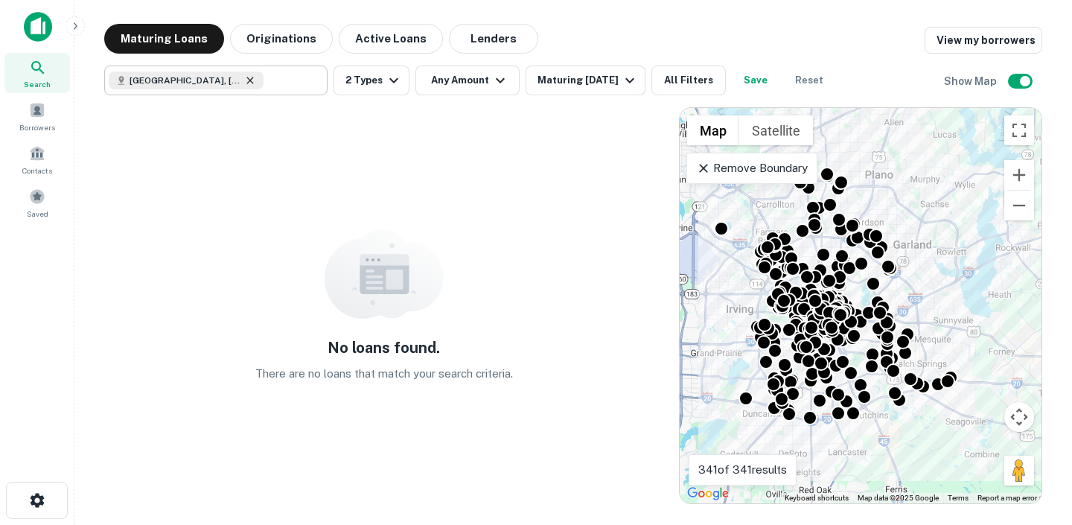
click at [244, 80] on icon at bounding box center [250, 80] width 12 height 12
type input "**********"
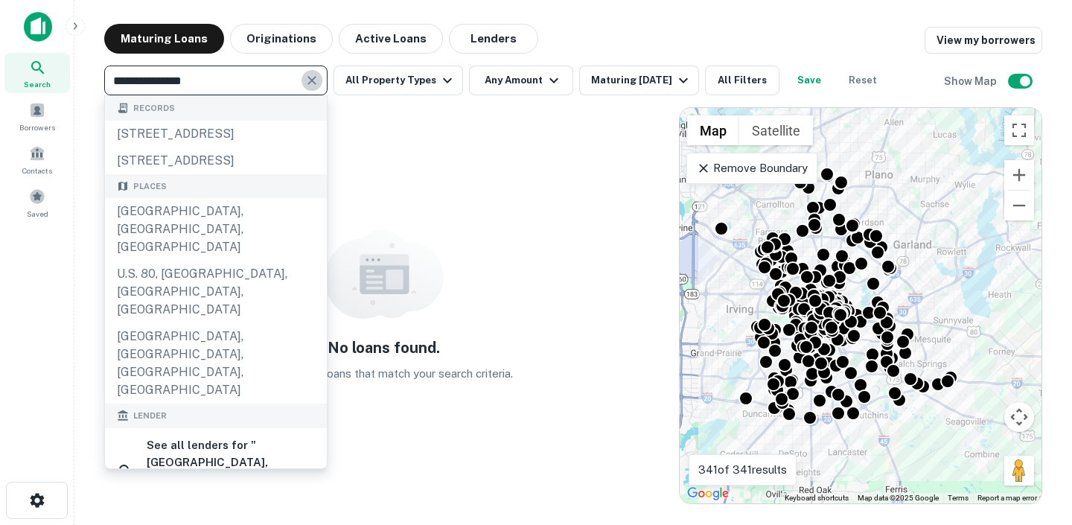
click at [305, 77] on icon "Clear" at bounding box center [311, 80] width 15 height 15
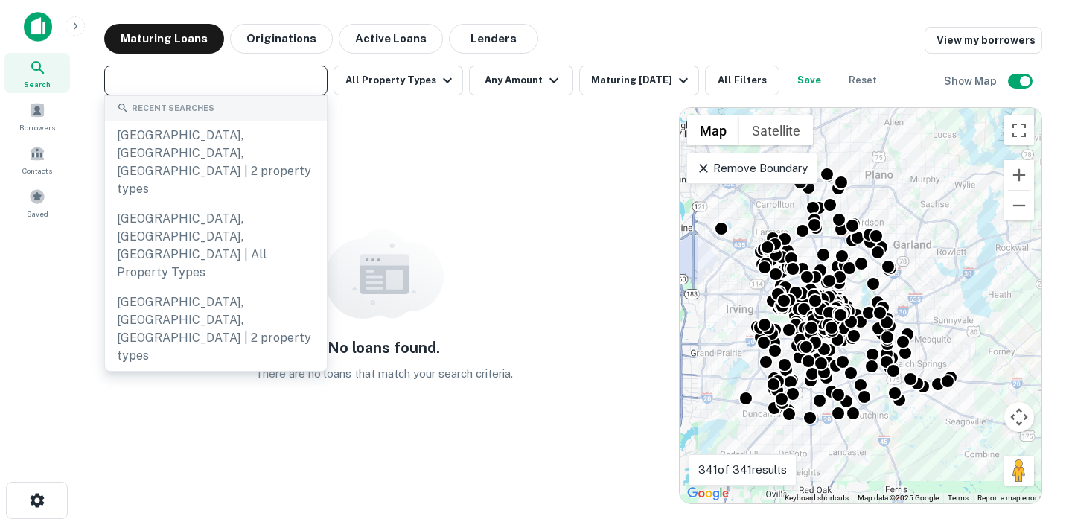
click at [247, 88] on input "text" at bounding box center [215, 80] width 212 height 21
click at [238, 84] on input "text" at bounding box center [215, 80] width 212 height 21
click at [686, 45] on div "Maturing Loans Originations Active Loans Lenders View my borrowers" at bounding box center [573, 39] width 938 height 30
click at [263, 84] on input "text" at bounding box center [215, 80] width 212 height 21
click at [430, 101] on div "No loans found. There are no loans that match your search criteria. ← Move left…" at bounding box center [573, 299] width 938 height 409
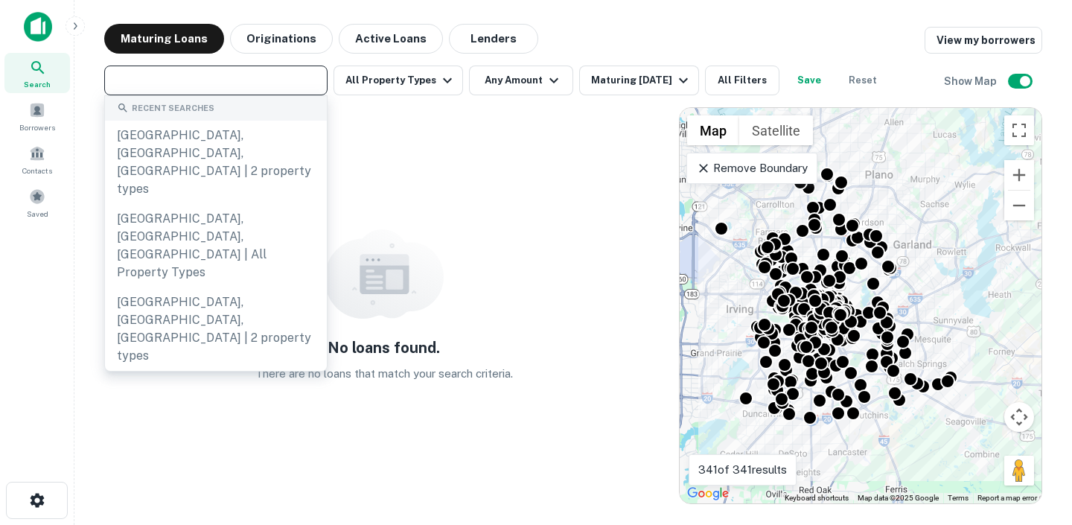
click at [184, 71] on input "text" at bounding box center [215, 80] width 212 height 21
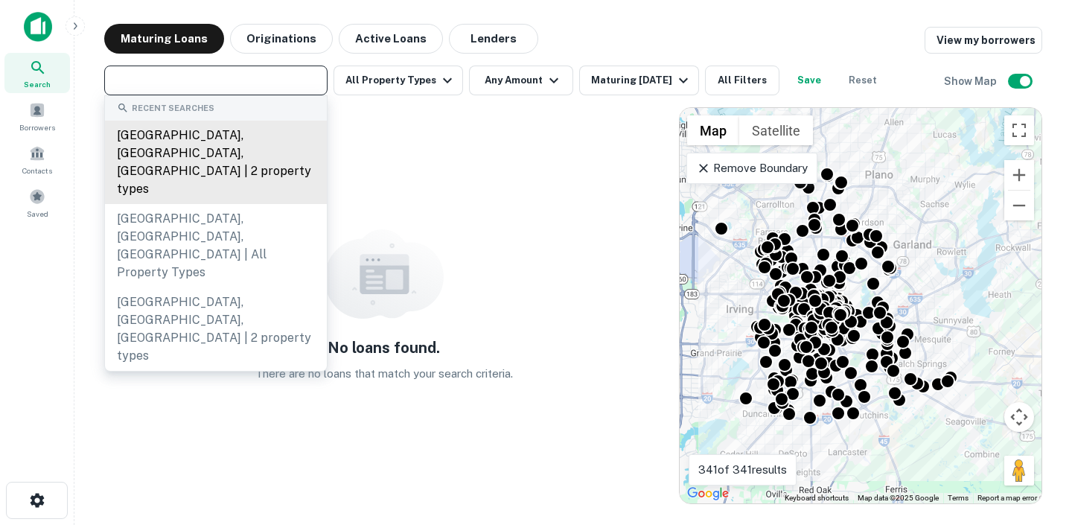
paste input "**********"
type input "**********"
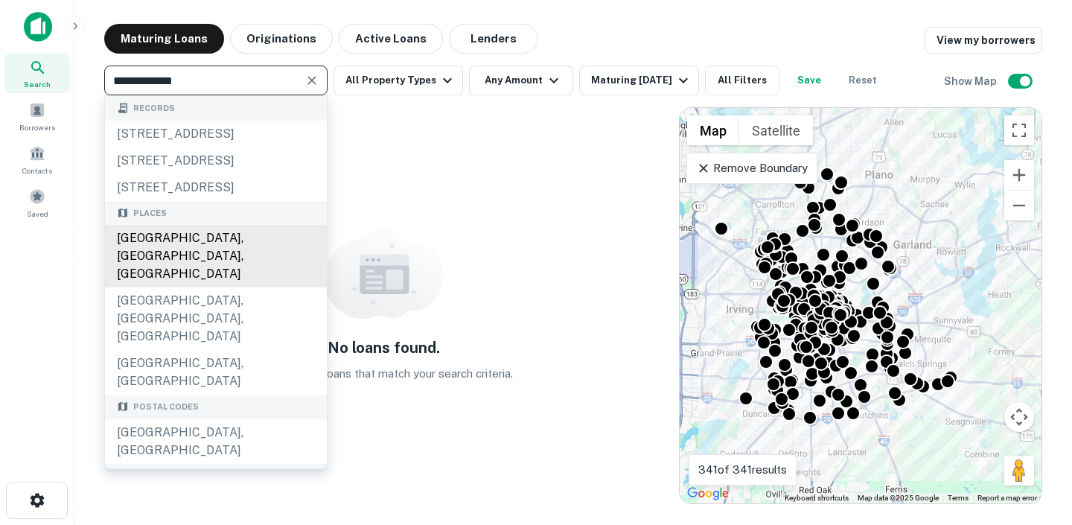
click at [208, 287] on div "San Francisco, CA, USA" at bounding box center [216, 256] width 222 height 63
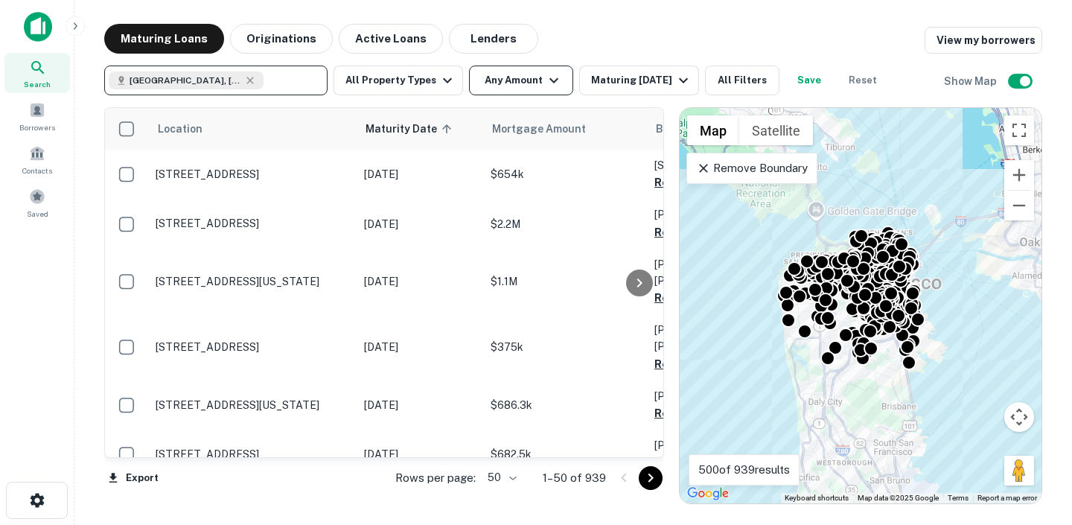
click at [490, 81] on button "Any Amount" at bounding box center [521, 80] width 104 height 30
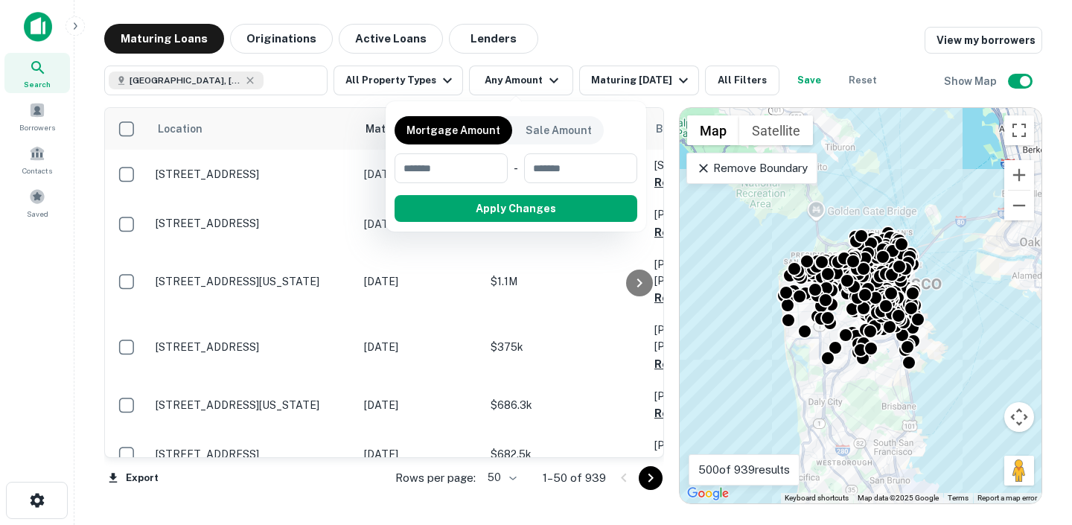
click at [404, 83] on div at bounding box center [536, 262] width 1072 height 525
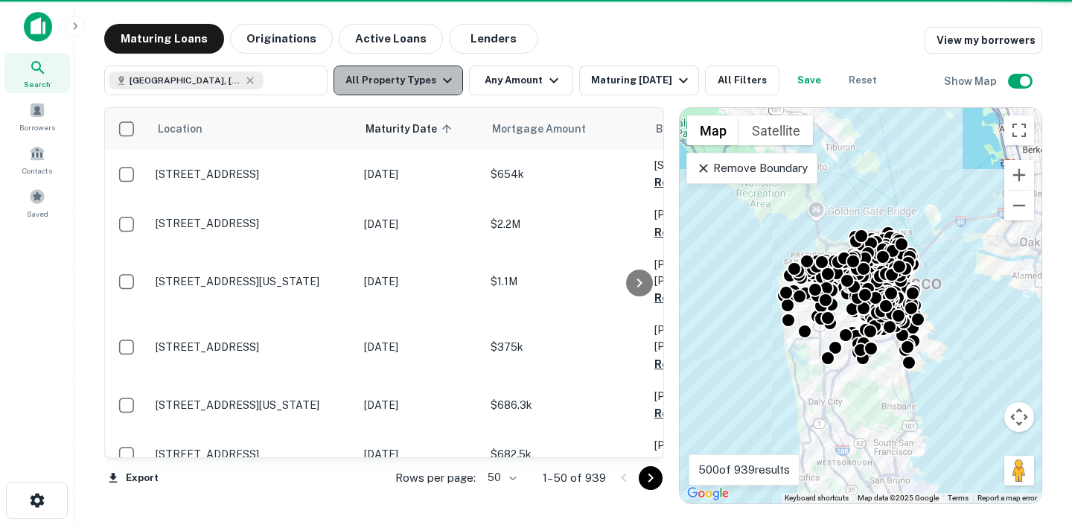
click at [400, 77] on button "All Property Types" at bounding box center [397, 80] width 129 height 30
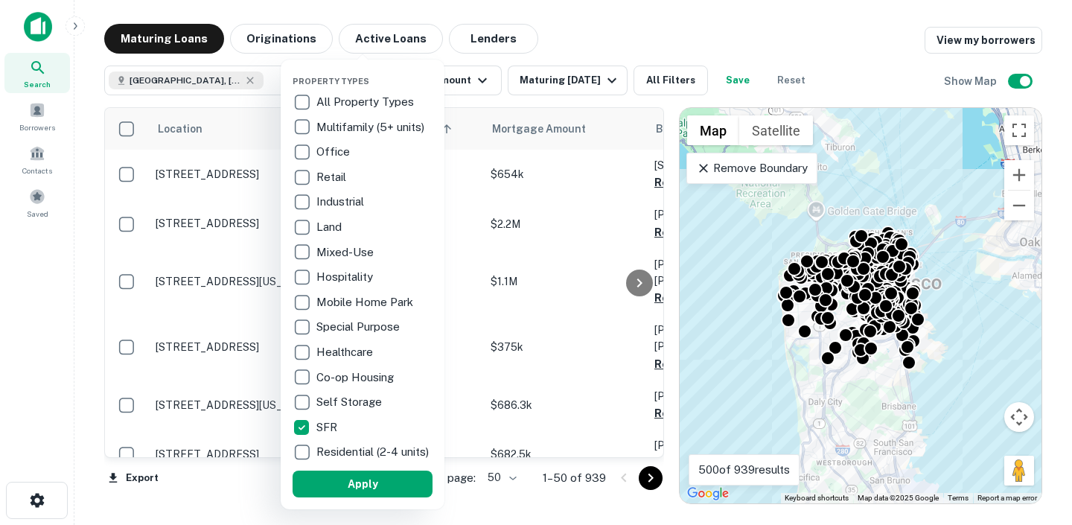
click at [320, 461] on p "Residential (2-4 units)" at bounding box center [373, 452] width 115 height 18
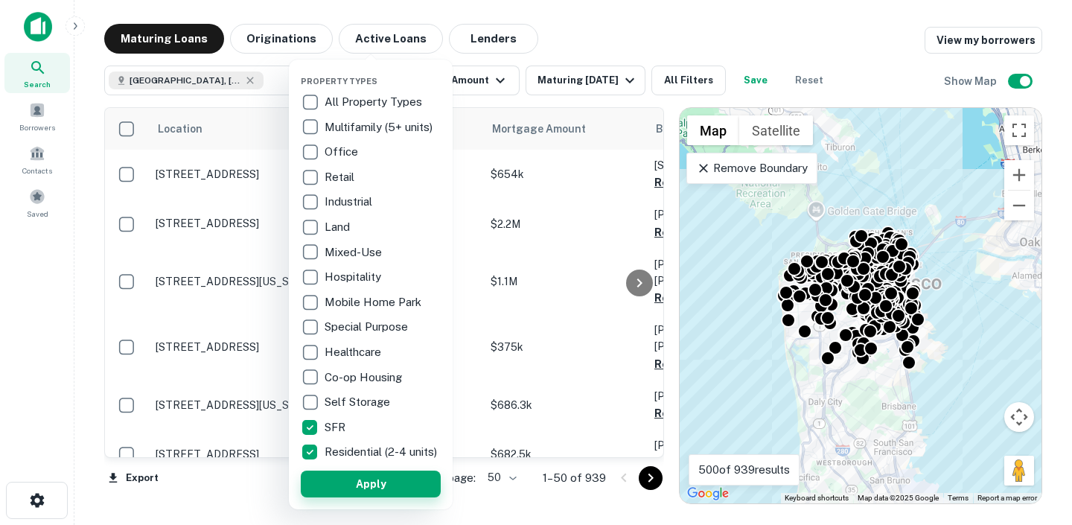
click at [368, 497] on button "Apply" at bounding box center [371, 483] width 140 height 27
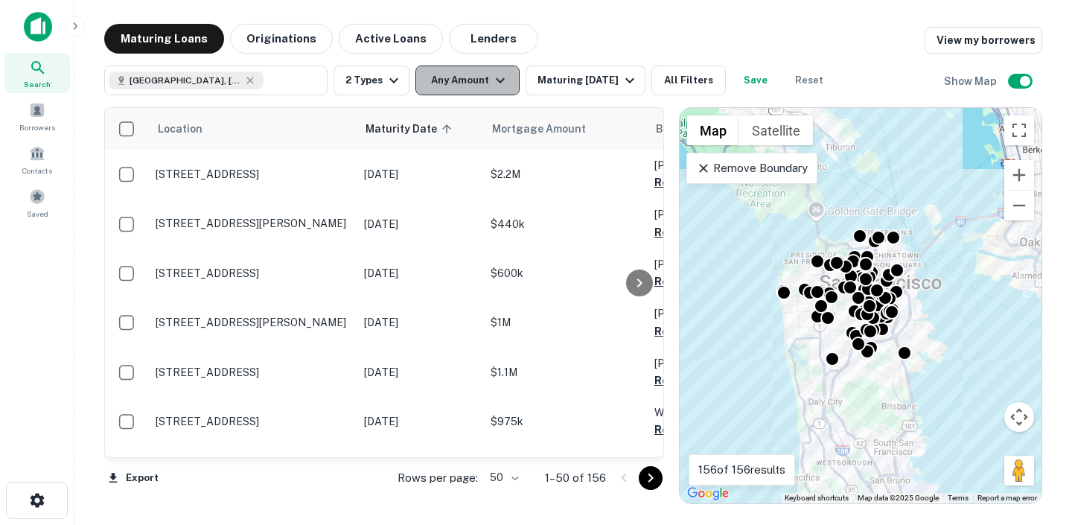
click at [491, 87] on icon "button" at bounding box center [500, 80] width 18 height 18
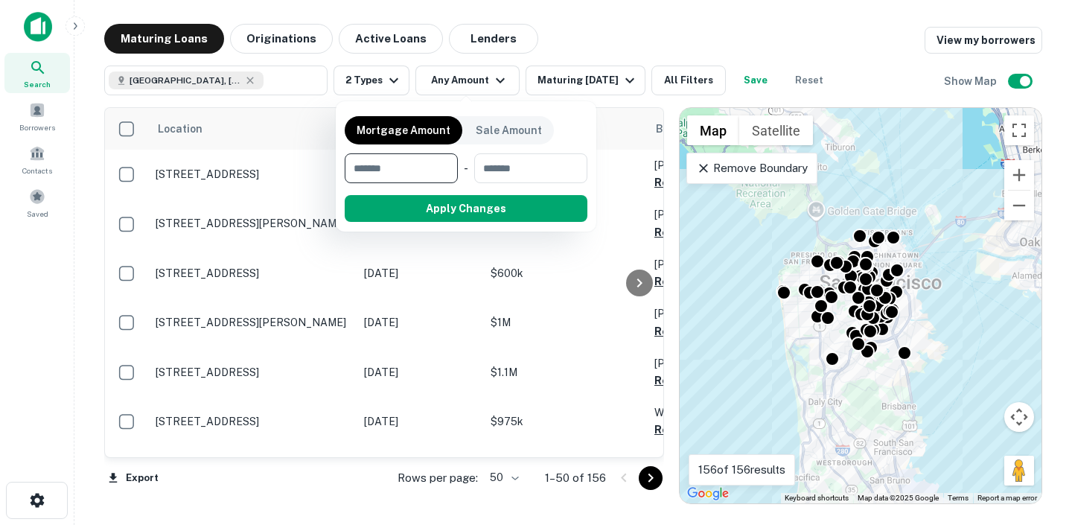
click at [589, 48] on div at bounding box center [536, 262] width 1072 height 525
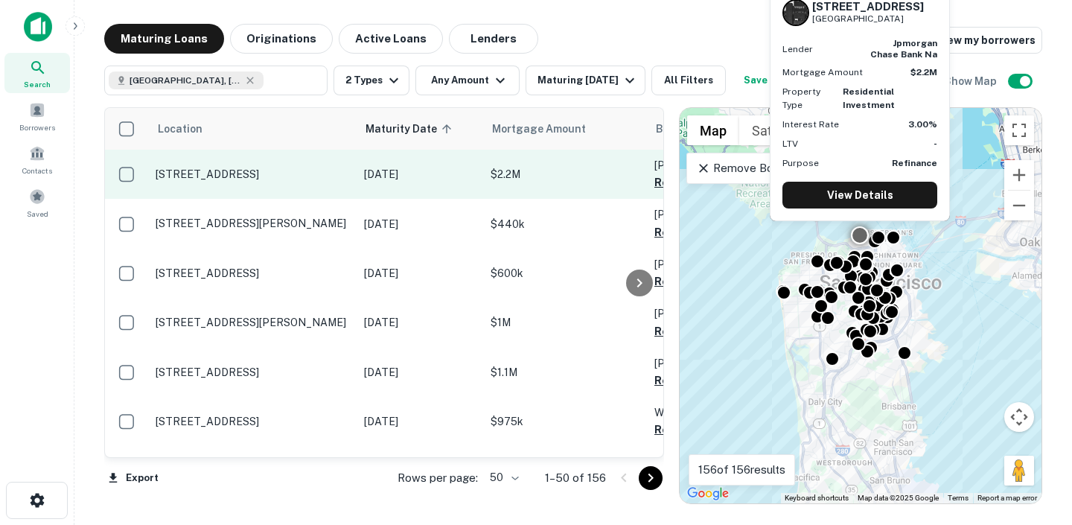
click at [333, 179] on p "234 Mallorca Way San Francisco, CA94123" at bounding box center [252, 173] width 193 height 13
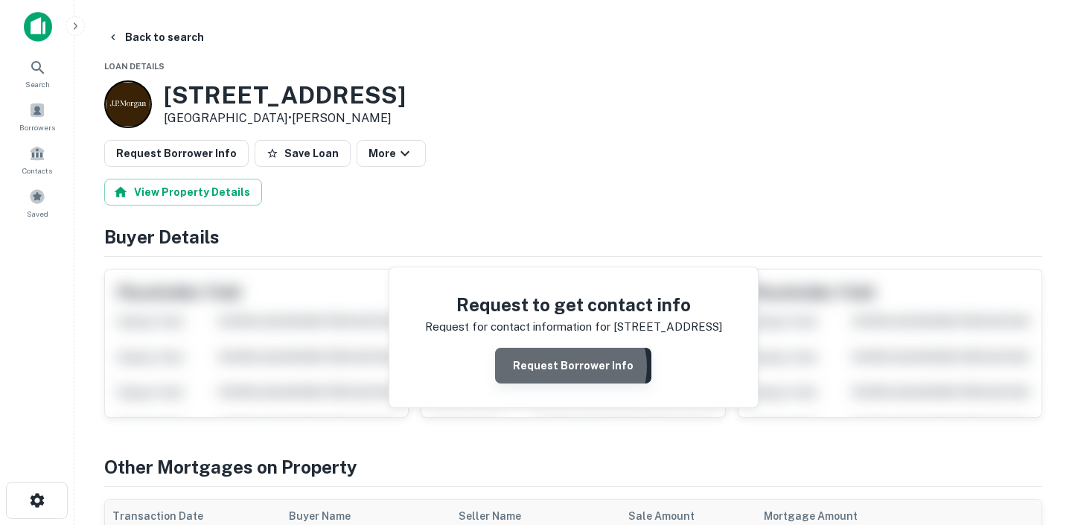
click at [573, 366] on button "Request Borrower Info" at bounding box center [573, 366] width 156 height 36
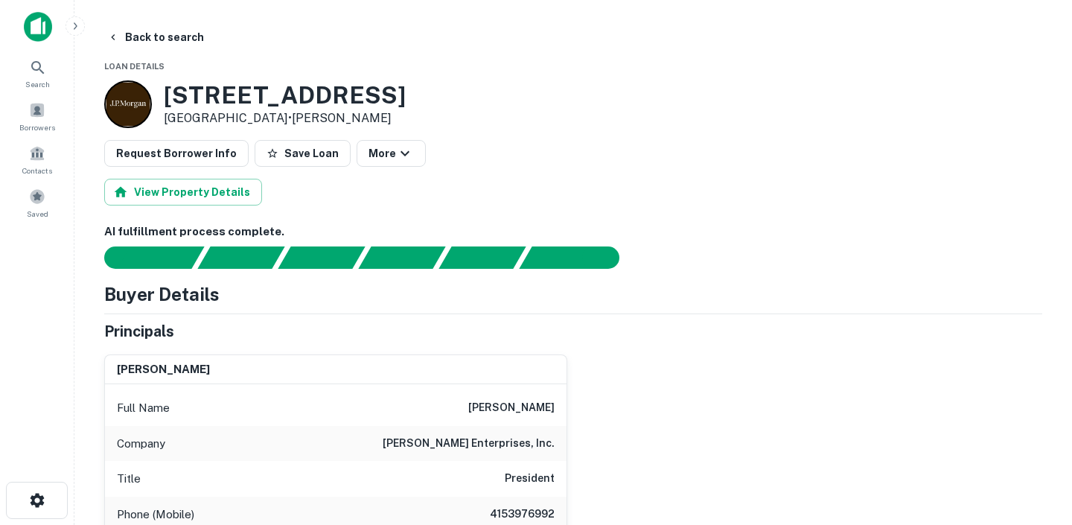
click at [548, 116] on div "234 Mallorca Way San Francisco, CA94123 • J.p. Morgan" at bounding box center [573, 104] width 938 height 48
click at [138, 39] on button "Back to search" at bounding box center [155, 37] width 109 height 27
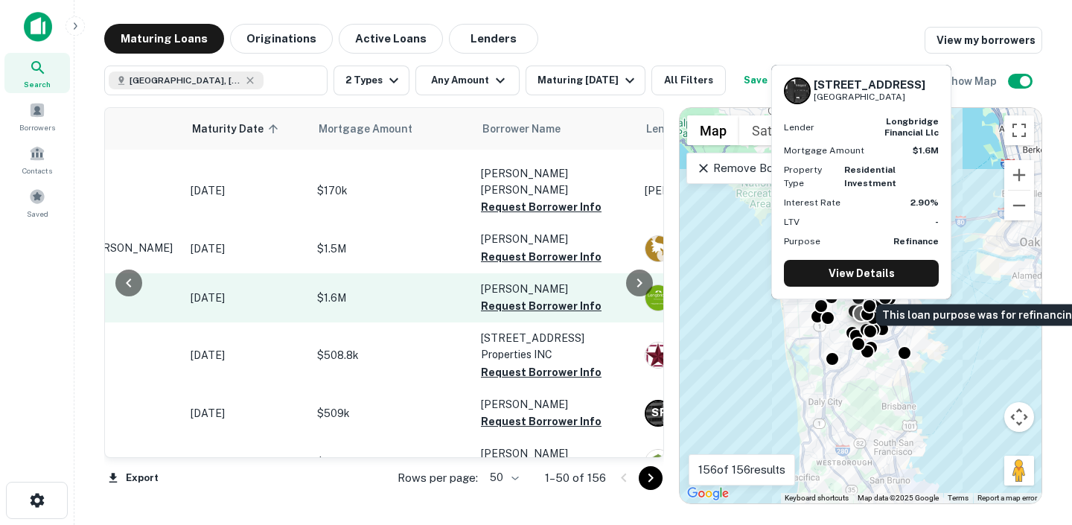
scroll to position [782, 0]
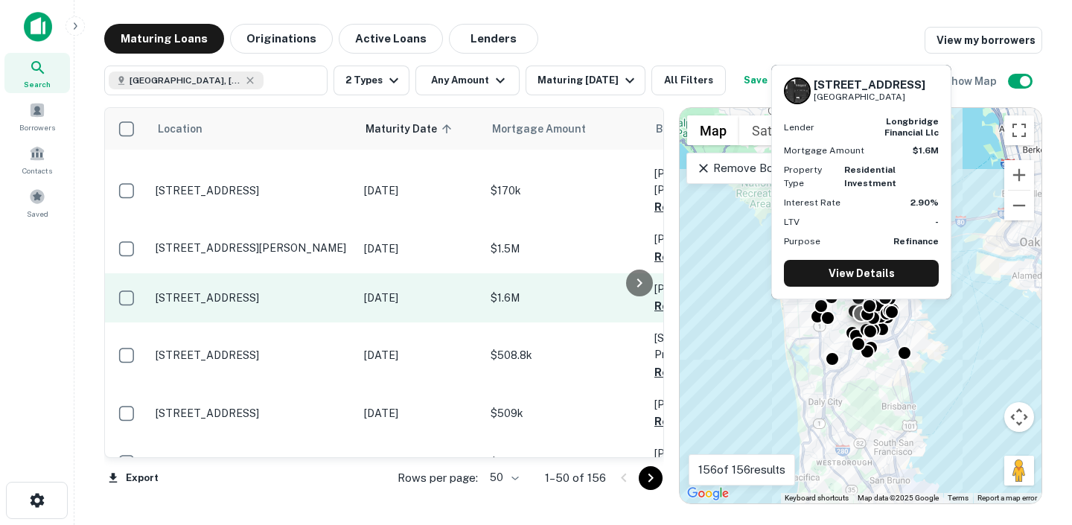
click at [314, 291] on p "750 27th St San Francisco, CA94131" at bounding box center [252, 297] width 193 height 13
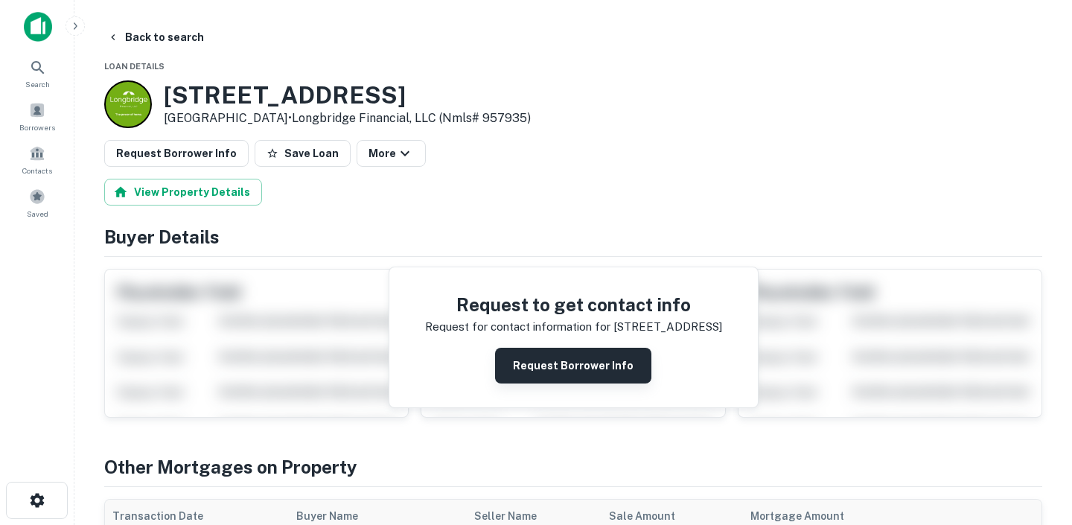
click at [574, 357] on button "Request Borrower Info" at bounding box center [573, 366] width 156 height 36
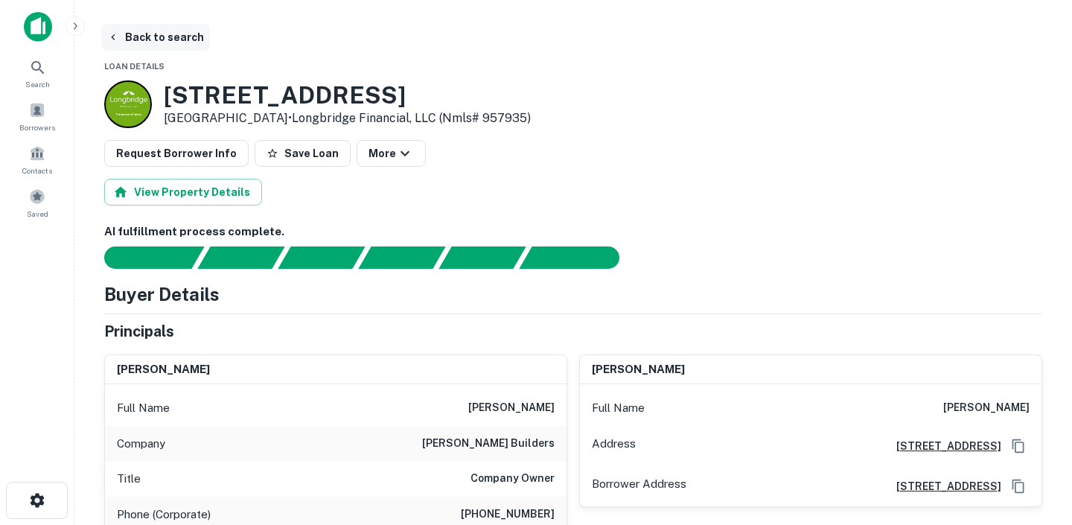
click at [170, 39] on button "Back to search" at bounding box center [155, 37] width 109 height 27
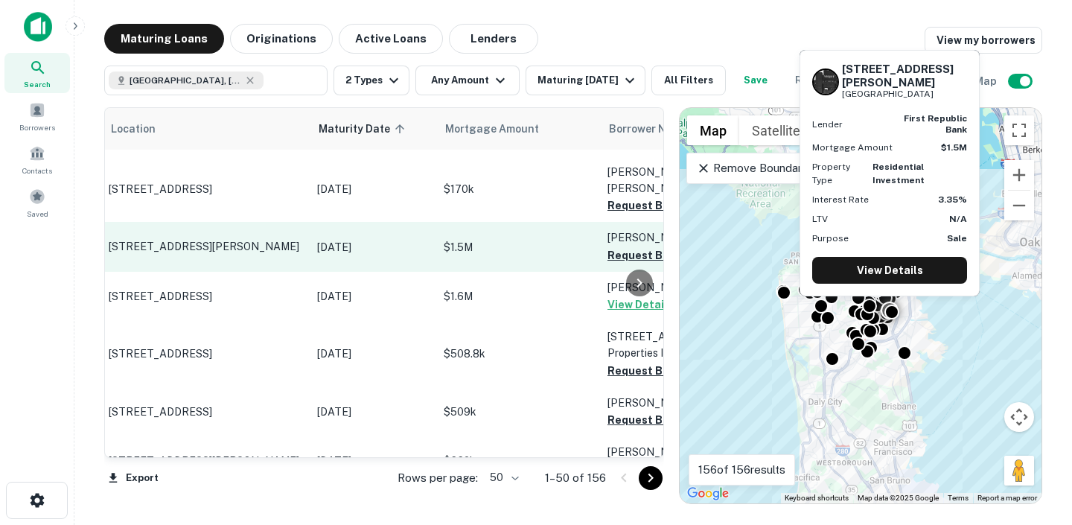
scroll to position [784, 0]
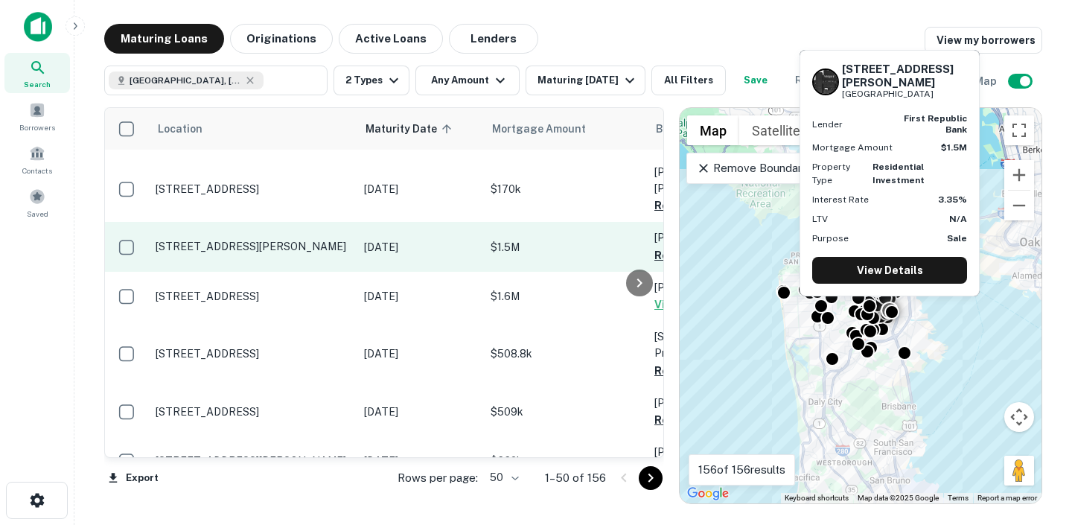
click at [519, 222] on td "$1.5M" at bounding box center [565, 246] width 164 height 49
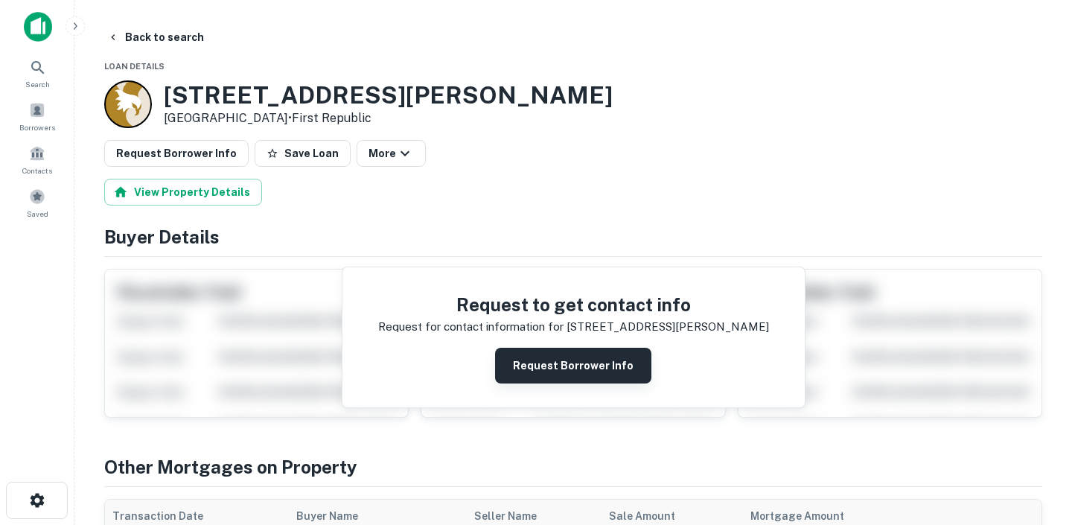
click at [609, 362] on button "Request Borrower Info" at bounding box center [573, 366] width 156 height 36
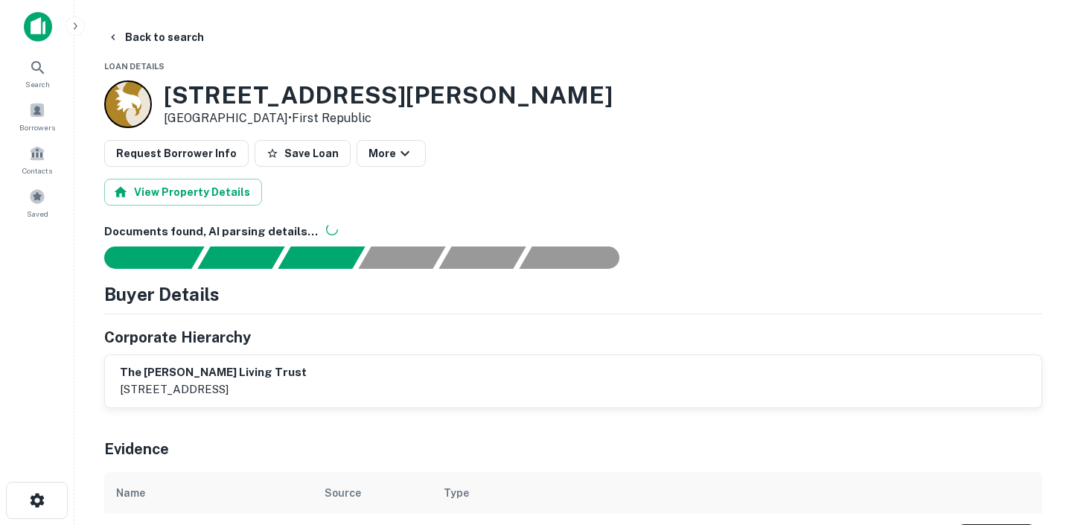
click at [425, 241] on div "Documents found, AI parsing details..." at bounding box center [573, 245] width 938 height 45
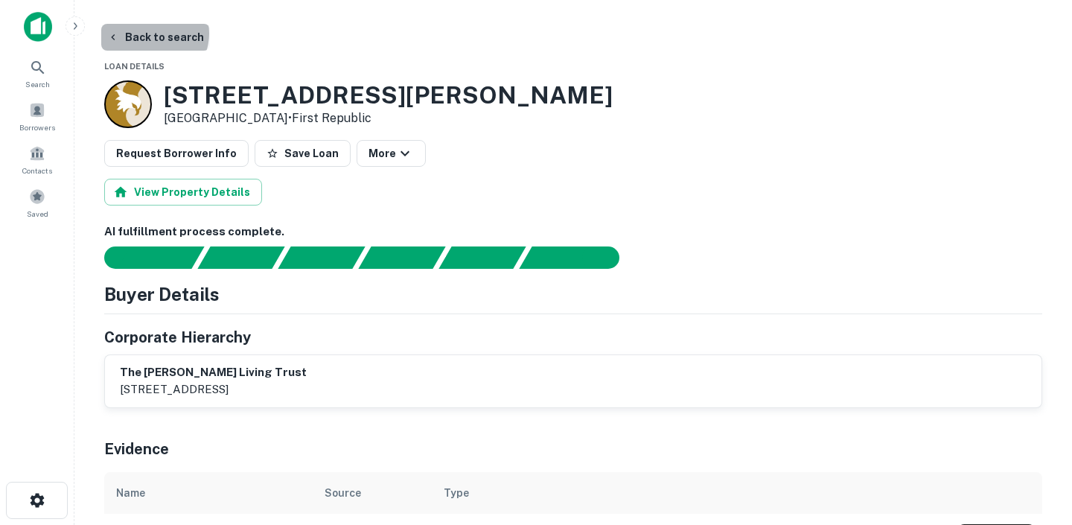
click at [153, 33] on button "Back to search" at bounding box center [155, 37] width 109 height 27
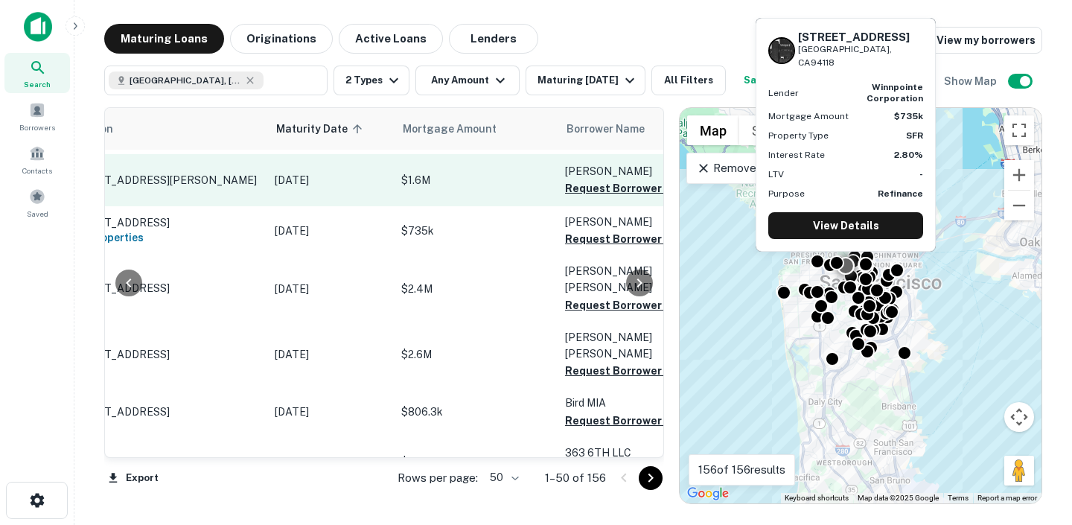
scroll to position [1214, 0]
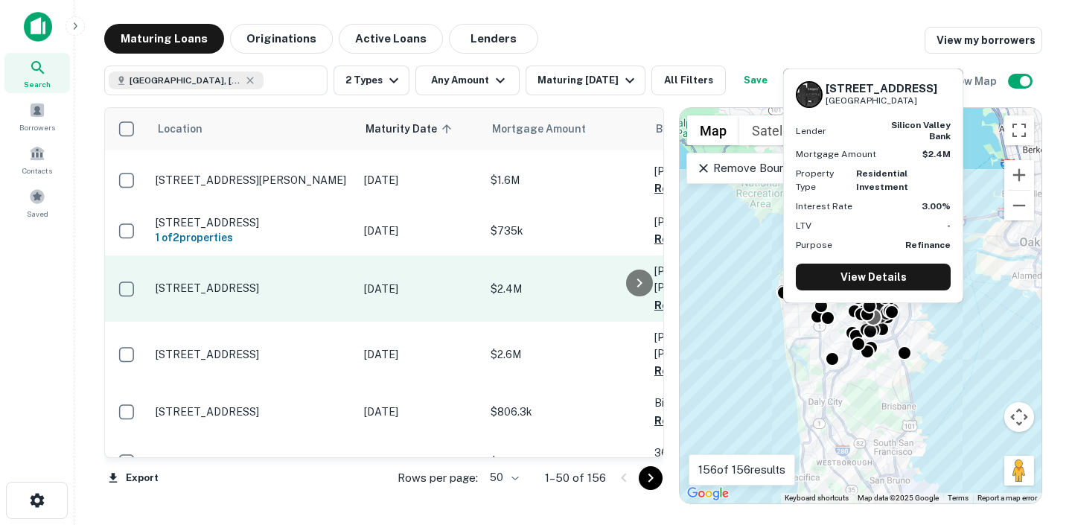
click at [279, 255] on td "263 29th St San Francisco, CA94131" at bounding box center [252, 287] width 208 height 65
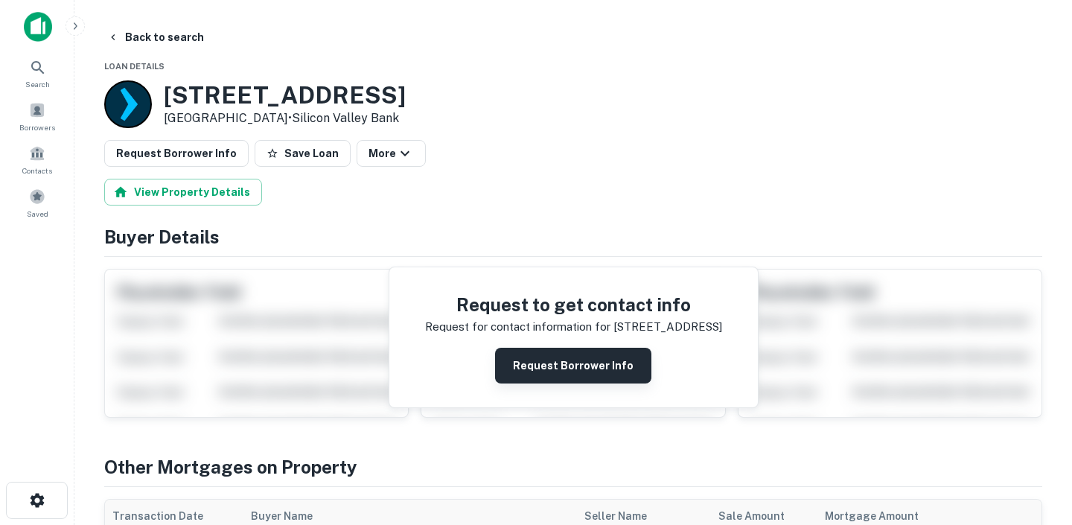
click at [574, 348] on button "Request Borrower Info" at bounding box center [573, 366] width 156 height 36
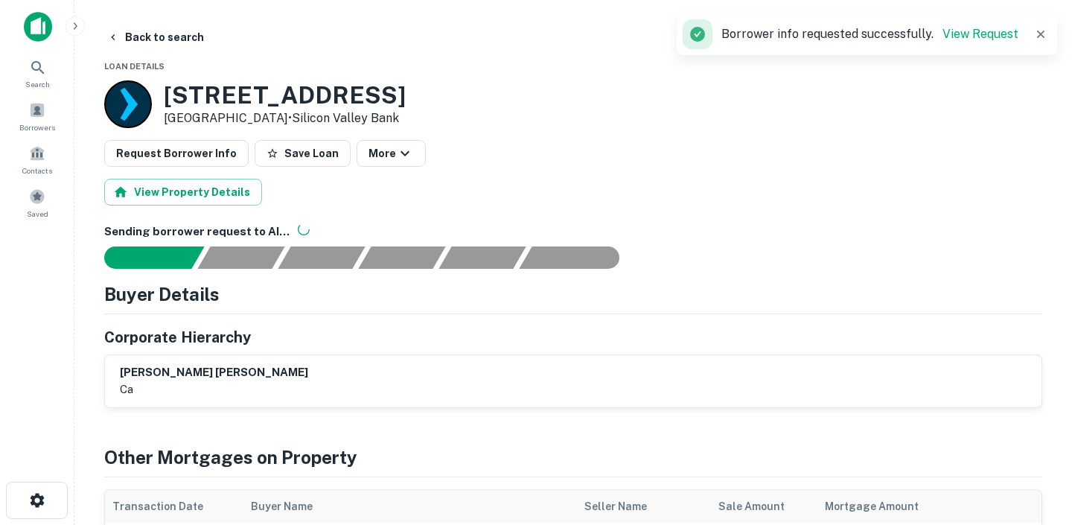
scroll to position [81, 0]
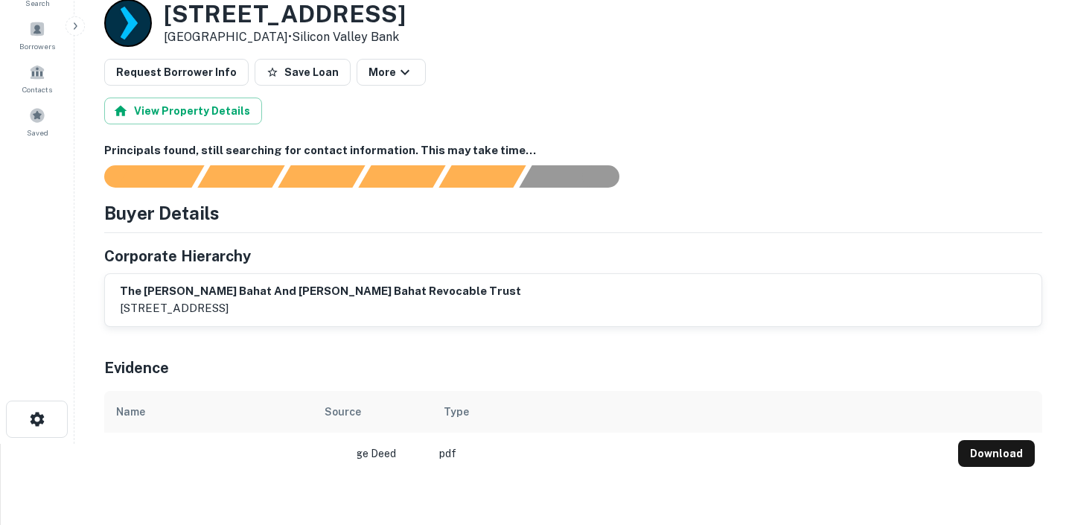
click at [831, 97] on div "View Property Details" at bounding box center [573, 110] width 938 height 27
